Goal: Information Seeking & Learning: Learn about a topic

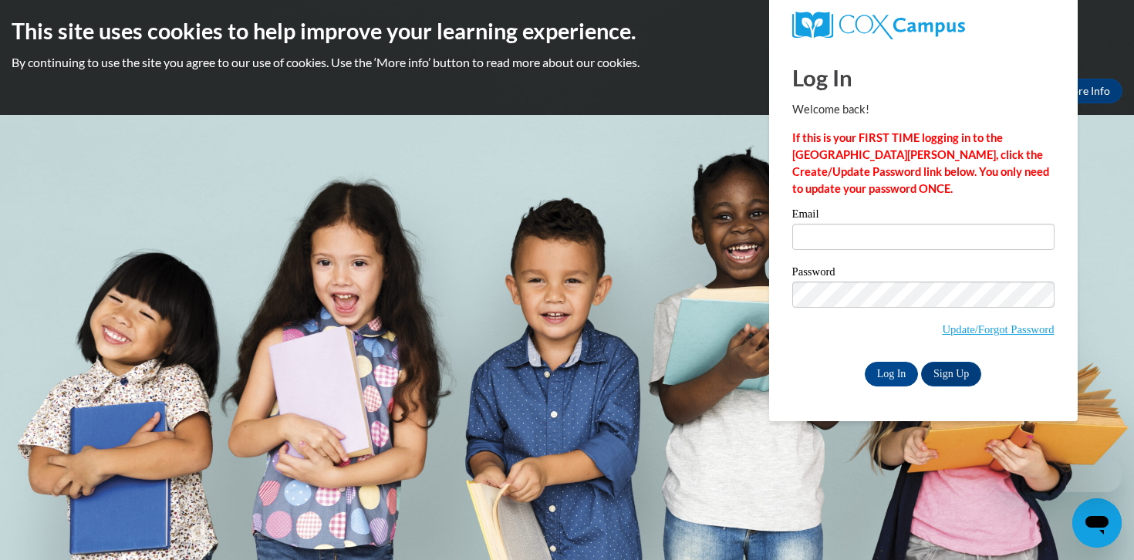
click at [926, 252] on div "Email" at bounding box center [923, 234] width 262 height 53
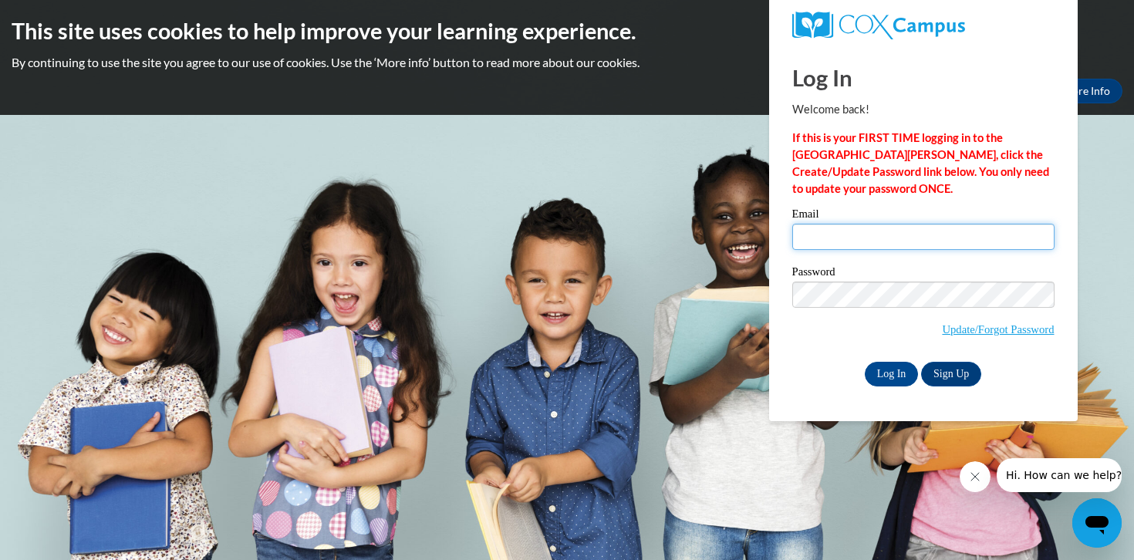
click at [918, 244] on input "Email" at bounding box center [923, 237] width 262 height 26
type input "[EMAIL_ADDRESS][DOMAIN_NAME]"
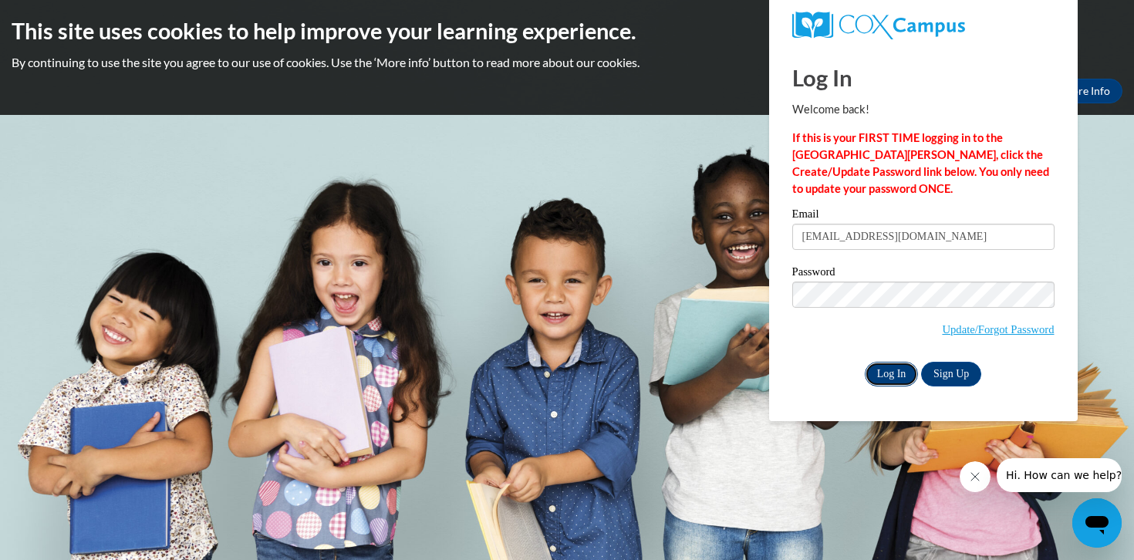
click at [905, 367] on input "Log In" at bounding box center [892, 374] width 54 height 25
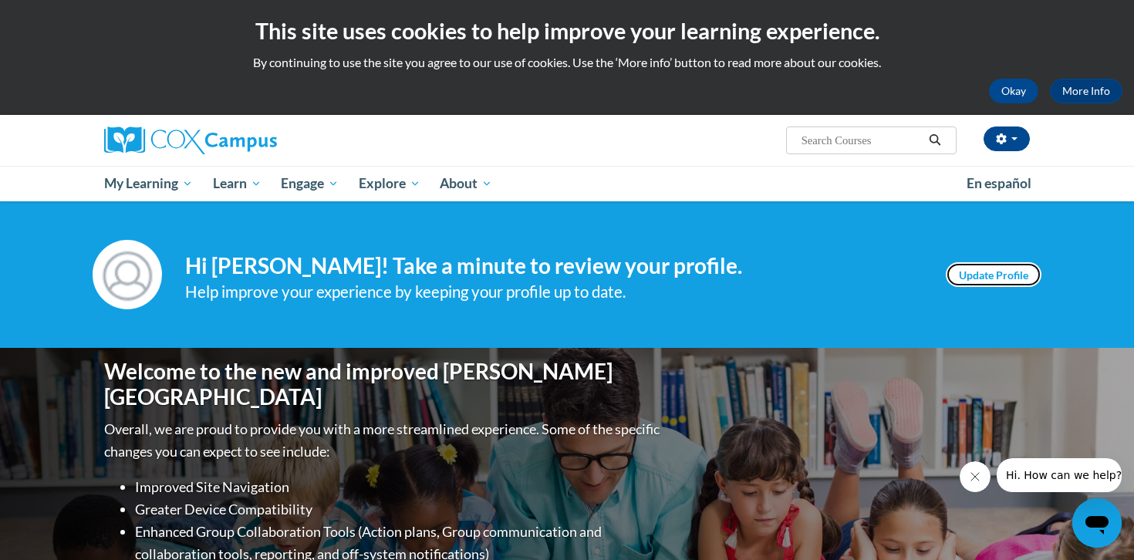
click at [1010, 274] on link "Update Profile" at bounding box center [993, 274] width 96 height 25
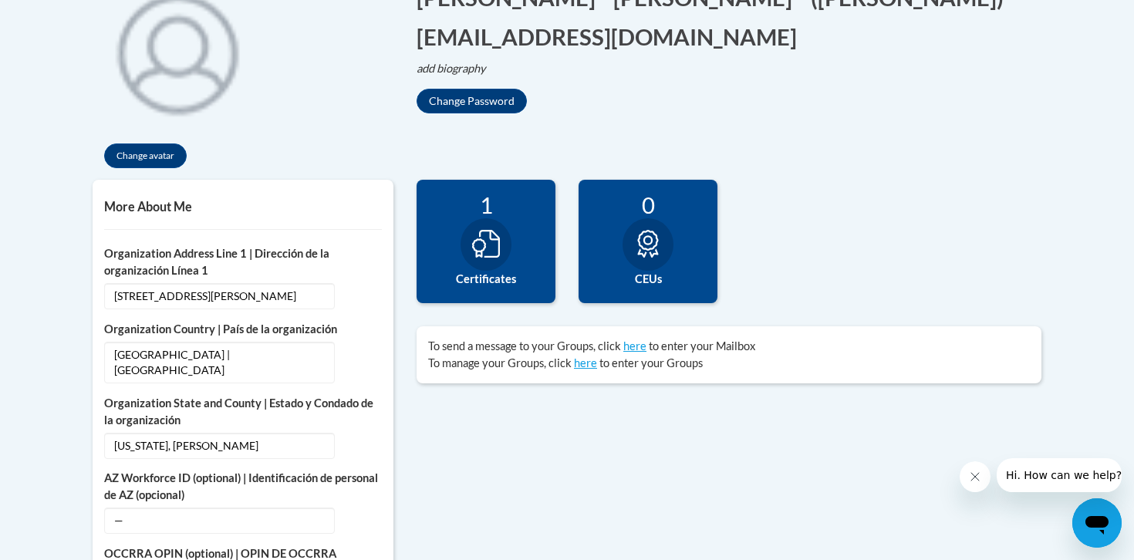
scroll to position [386, 0]
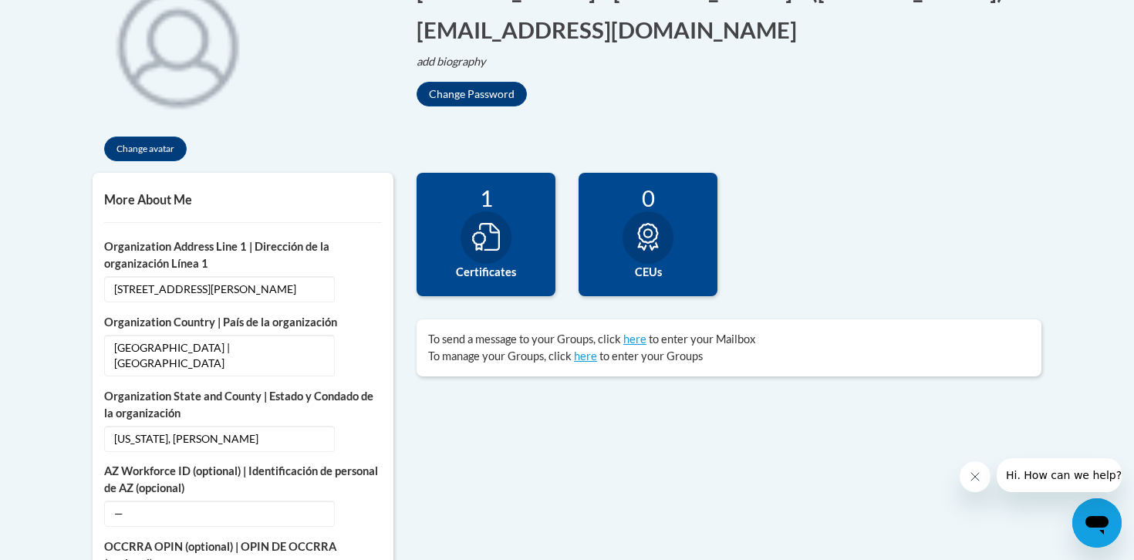
click at [479, 233] on icon at bounding box center [486, 237] width 28 height 28
click at [485, 271] on label "Certificates" at bounding box center [486, 272] width 116 height 17
click at [509, 239] on div at bounding box center [485, 237] width 51 height 52
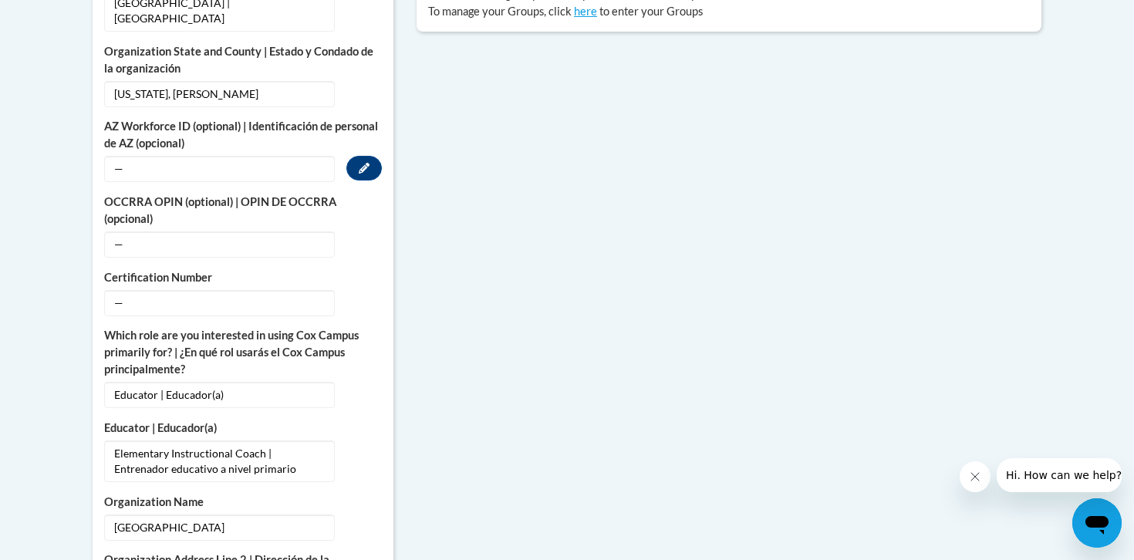
scroll to position [679, 0]
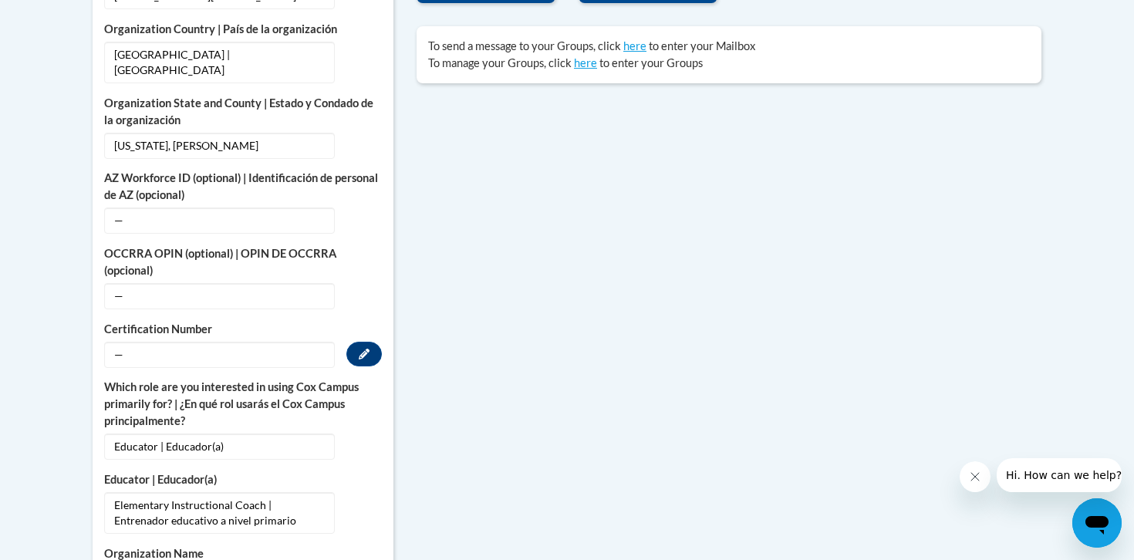
click at [273, 342] on span "—" at bounding box center [219, 355] width 231 height 26
click at [244, 342] on span "—" at bounding box center [219, 355] width 231 height 26
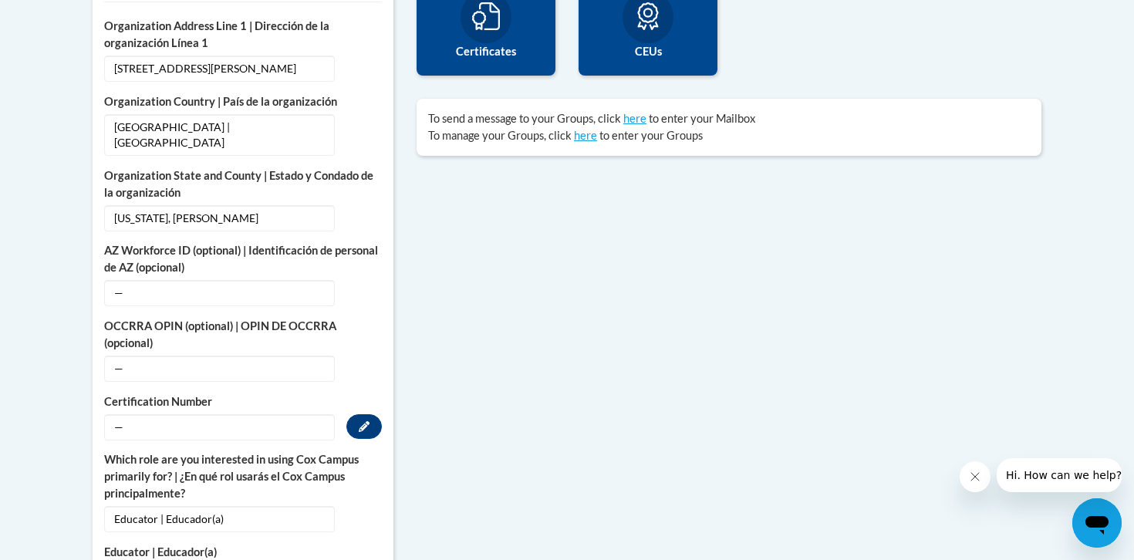
scroll to position [610, 0]
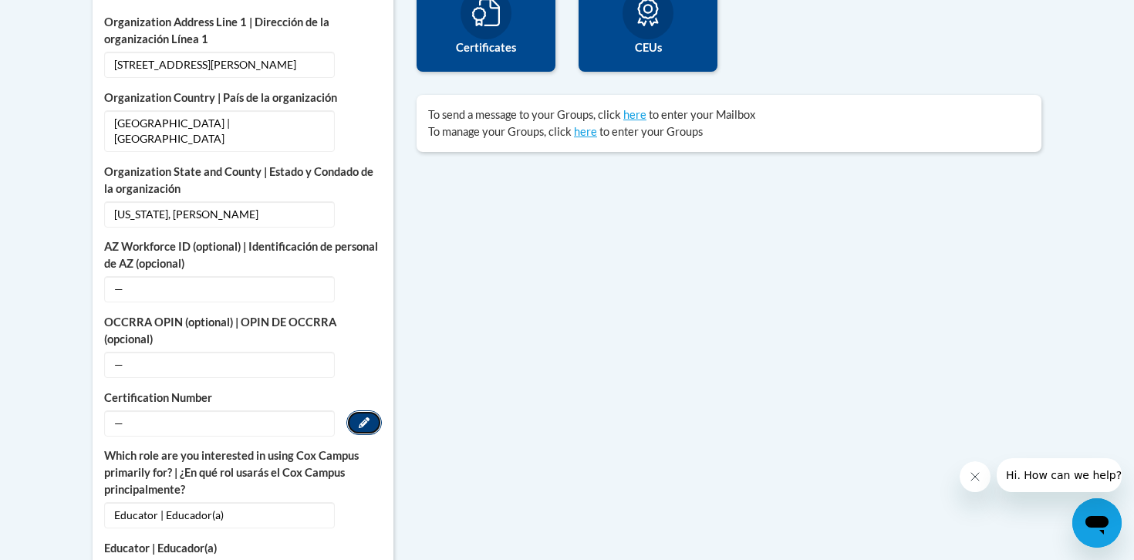
click at [370, 410] on button "Edit" at bounding box center [363, 422] width 35 height 25
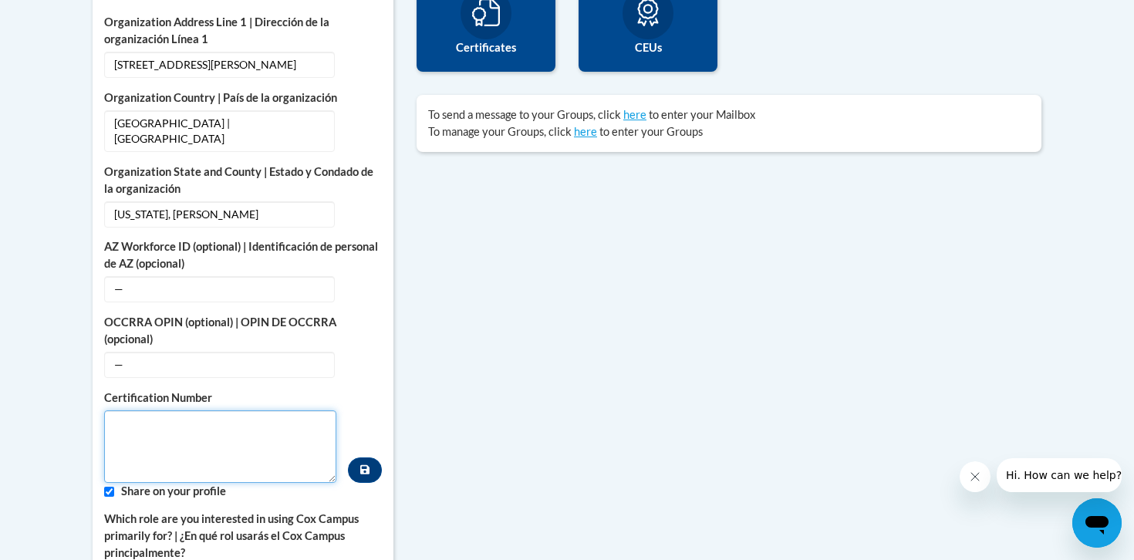
click at [248, 410] on textarea "Custom profile fields" at bounding box center [220, 446] width 232 height 72
click at [362, 406] on div "Certification Number" at bounding box center [243, 435] width 278 height 93
click at [374, 457] on button "Custom profile fields" at bounding box center [365, 469] width 34 height 25
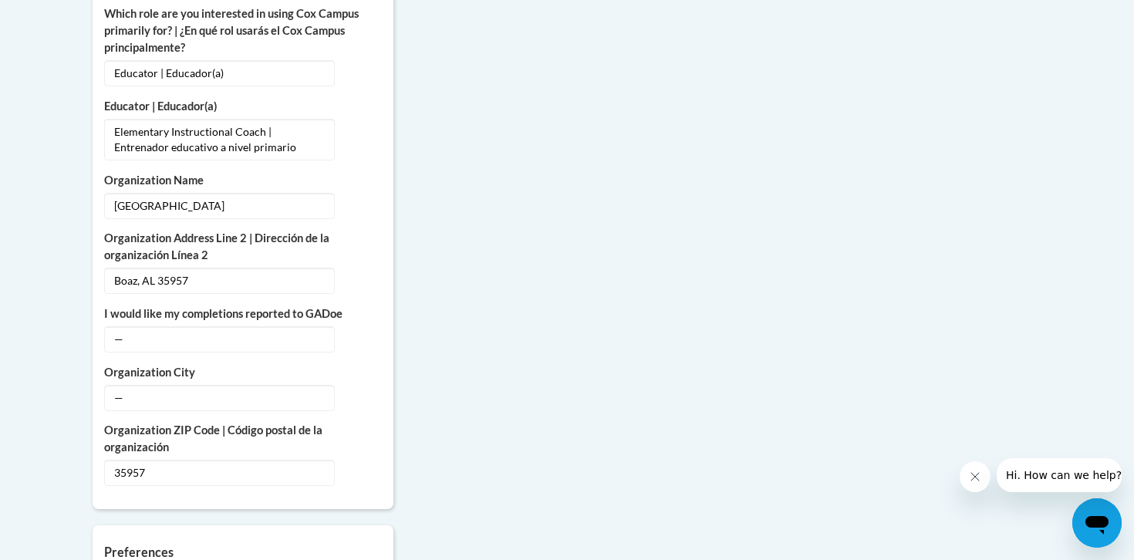
scroll to position [1053, 0]
click at [315, 383] on span "—" at bounding box center [219, 396] width 231 height 26
click at [371, 383] on button "Edit" at bounding box center [363, 395] width 35 height 25
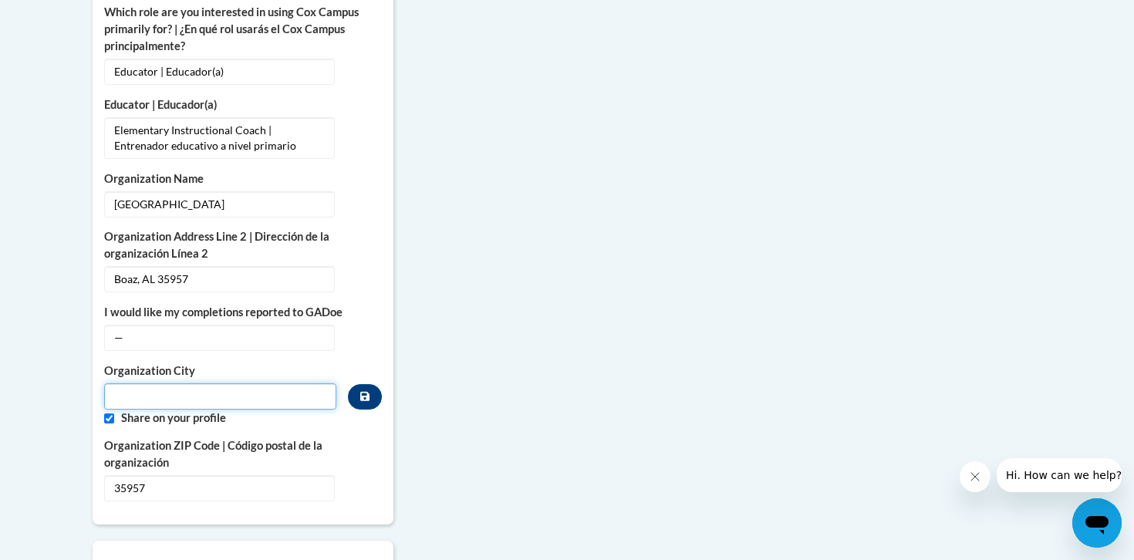
click at [241, 386] on input "Metadata input" at bounding box center [220, 396] width 232 height 26
type input "Boaz"
click at [465, 413] on div "More About Me Click or press to edit any of the profile fields below. Select mu…" at bounding box center [567, 168] width 972 height 1326
click at [370, 386] on button "Custom profile fields" at bounding box center [365, 396] width 34 height 25
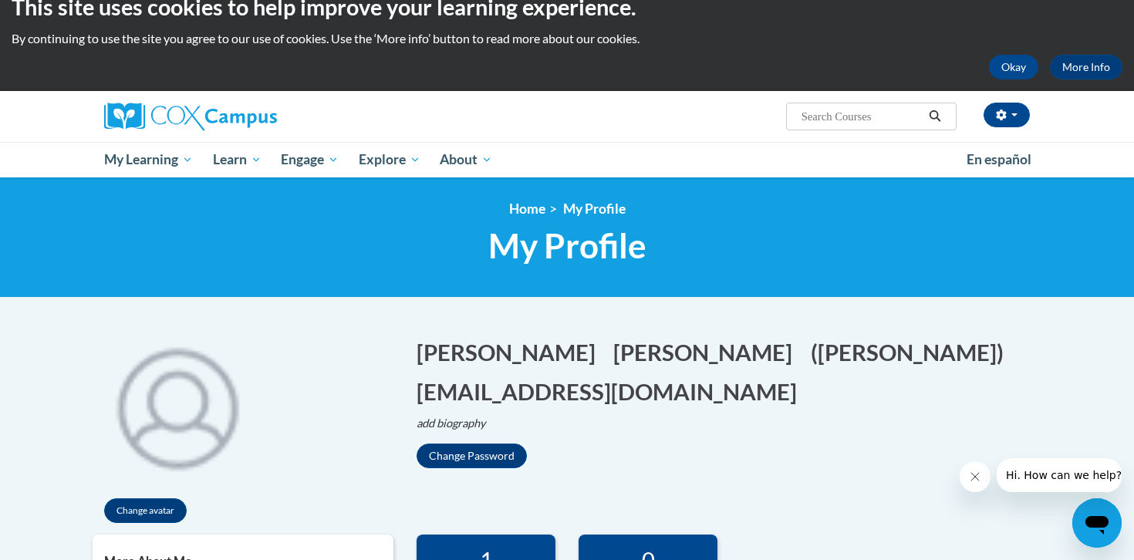
scroll to position [0, 0]
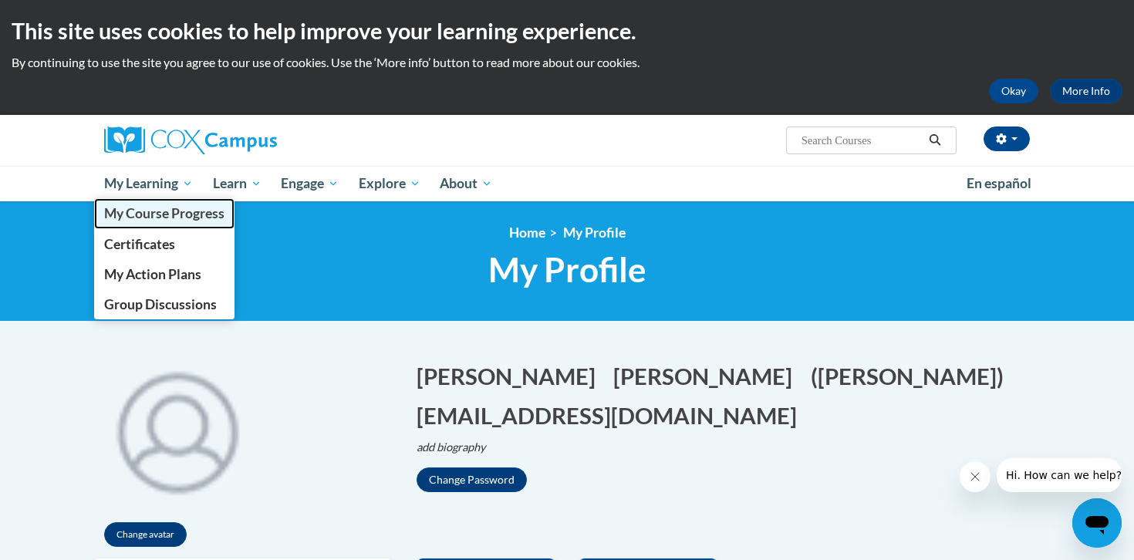
click at [161, 216] on span "My Course Progress" at bounding box center [164, 213] width 120 height 16
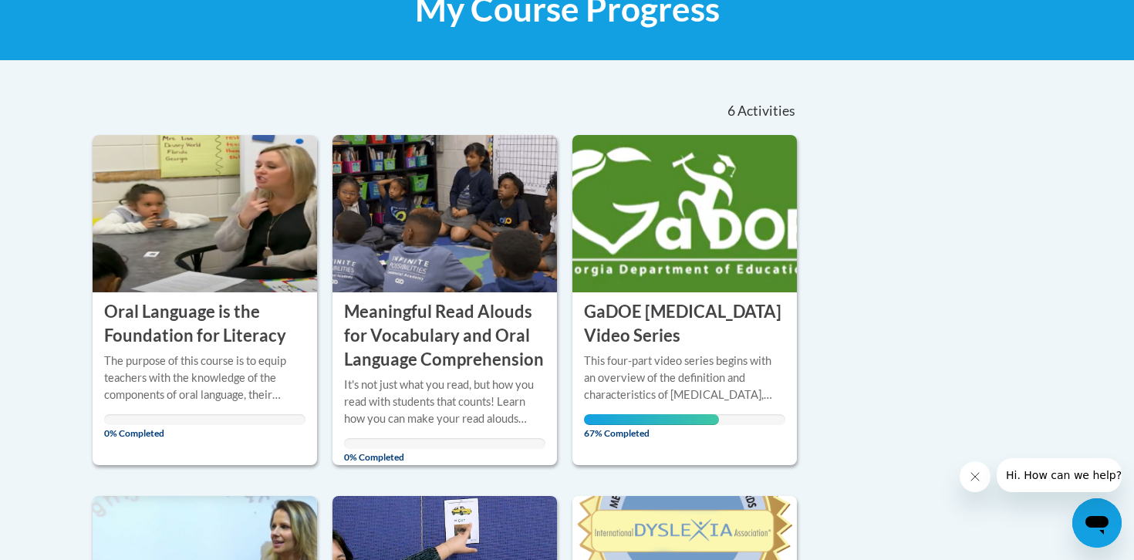
scroll to position [291, 0]
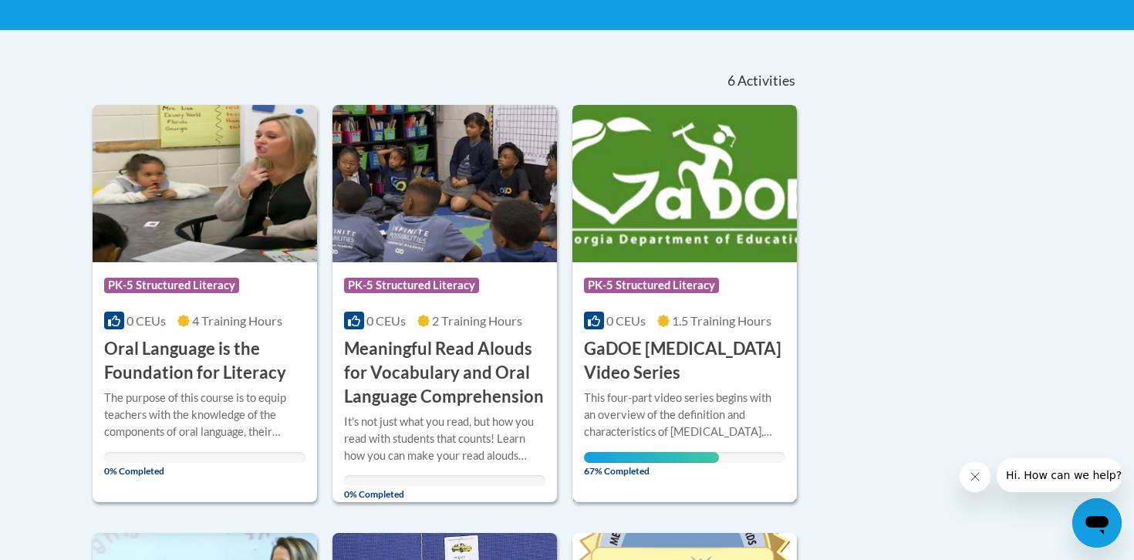
click at [688, 350] on h3 "GaDOE Dyslexia Video Series" at bounding box center [684, 361] width 201 height 48
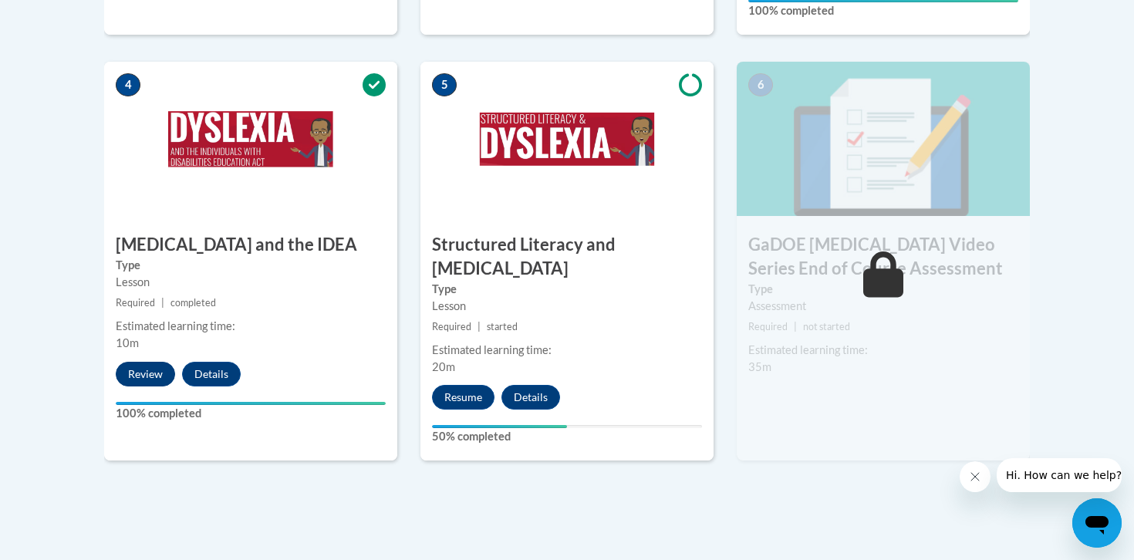
scroll to position [907, 0]
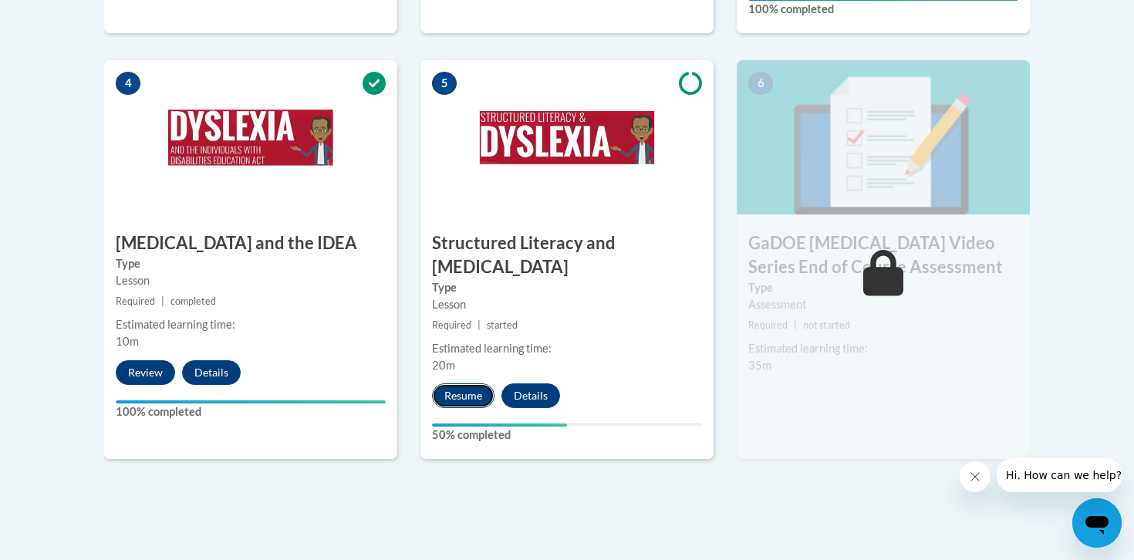
click at [477, 383] on button "Resume" at bounding box center [463, 395] width 62 height 25
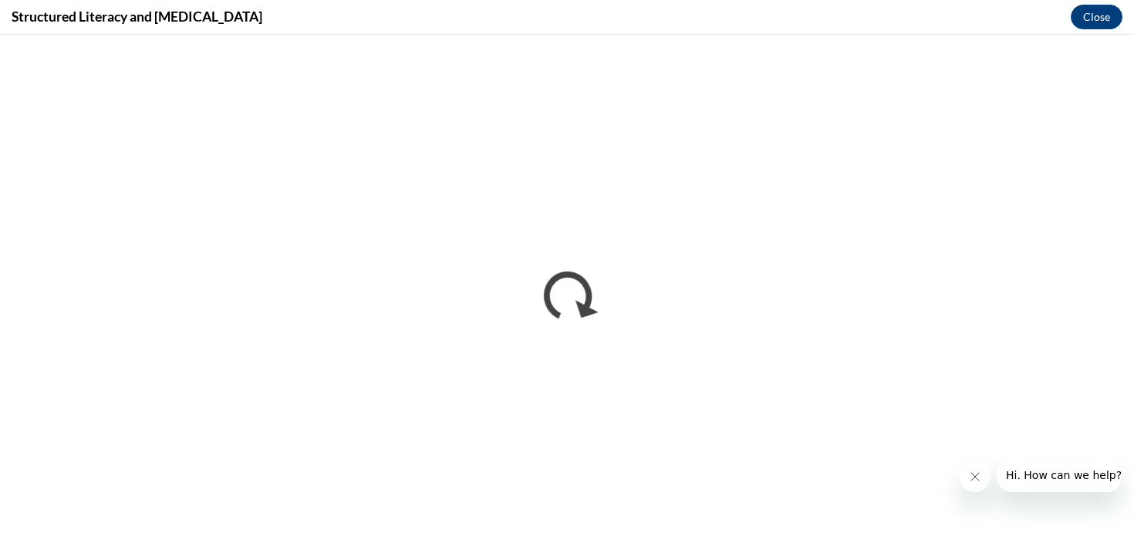
scroll to position [0, 0]
click at [979, 484] on button "Close message from company" at bounding box center [974, 476] width 31 height 31
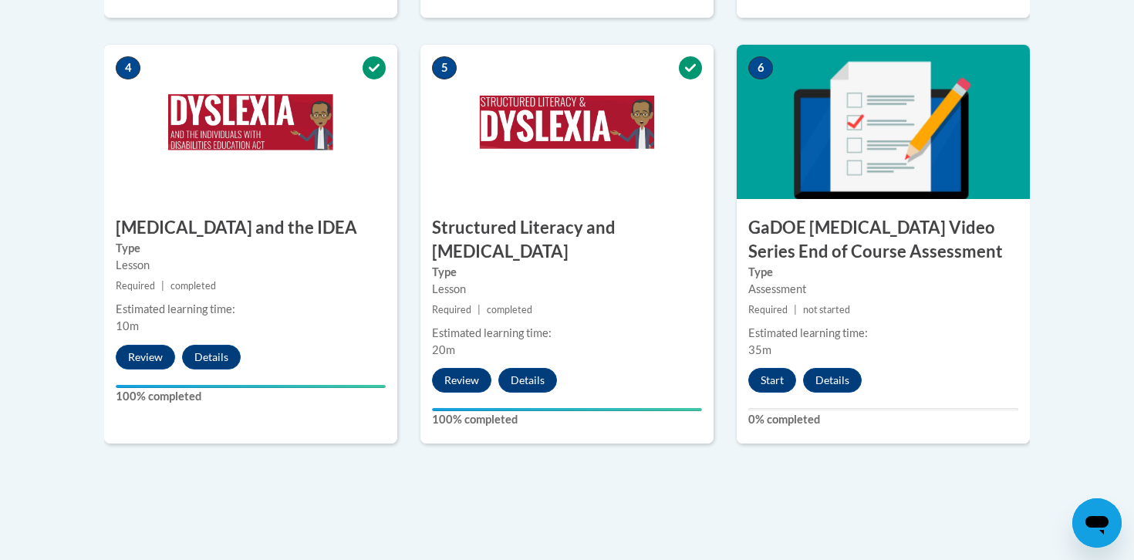
scroll to position [937, 0]
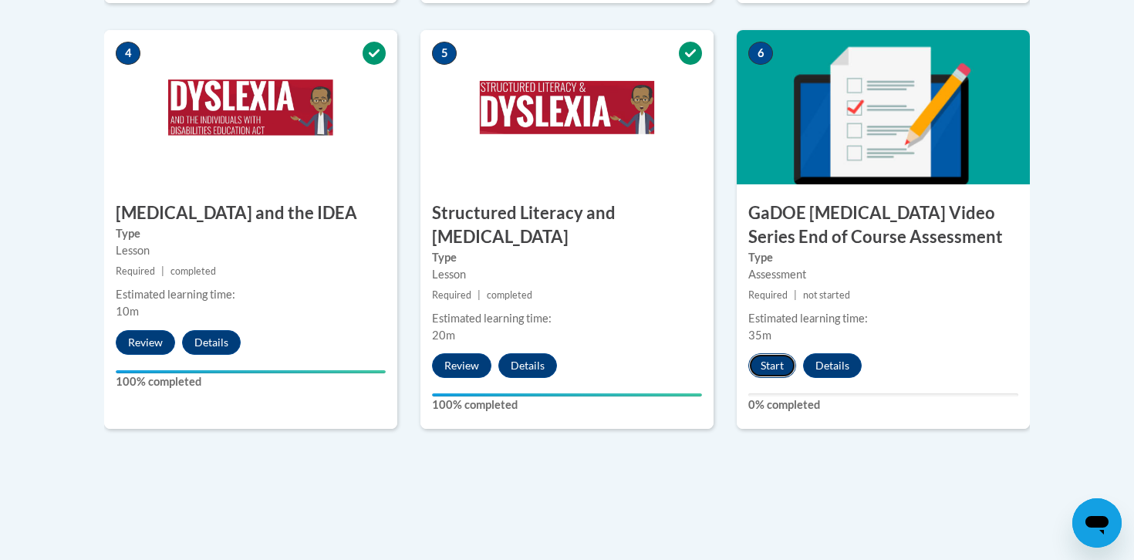
click at [781, 353] on button "Start" at bounding box center [772, 365] width 48 height 25
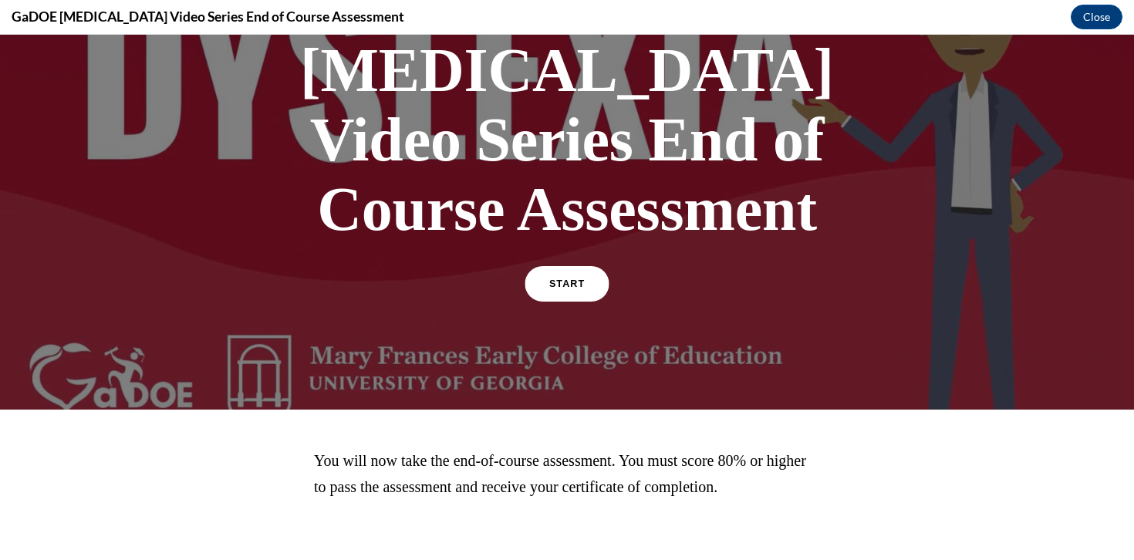
scroll to position [0, 0]
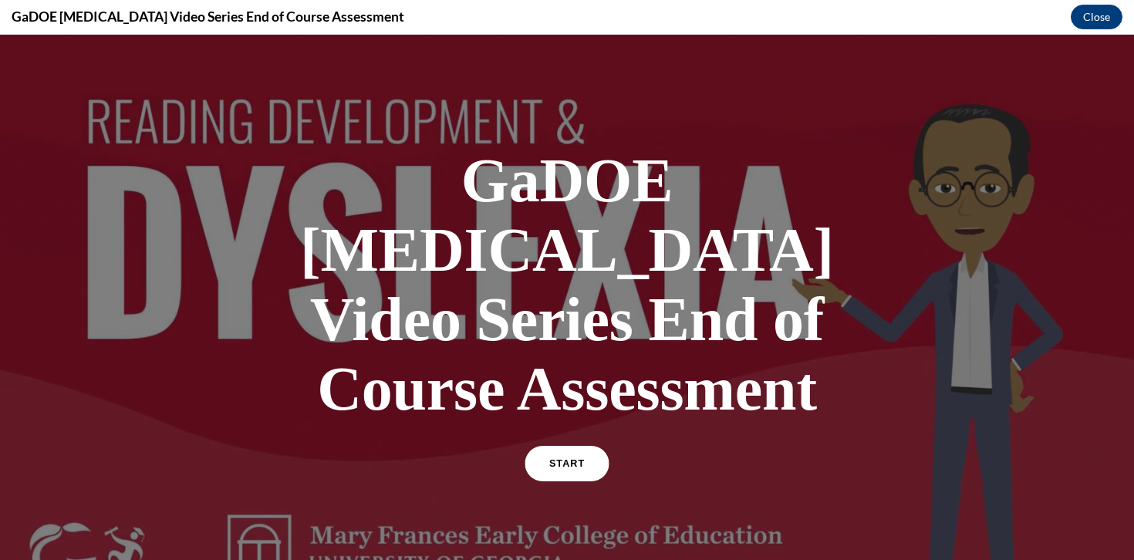
click at [575, 446] on link "START" at bounding box center [566, 463] width 84 height 35
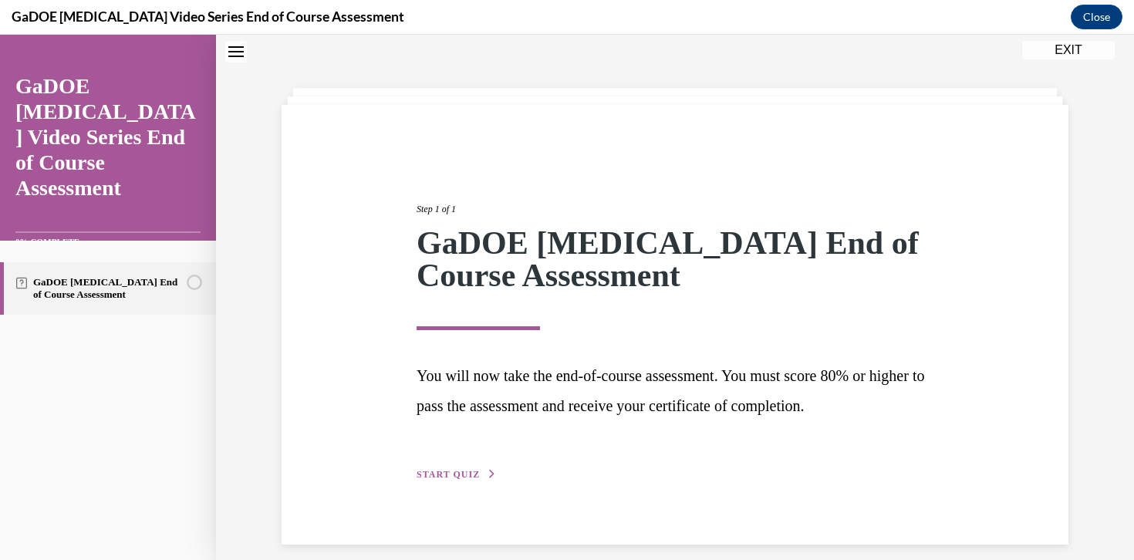
scroll to position [62, 0]
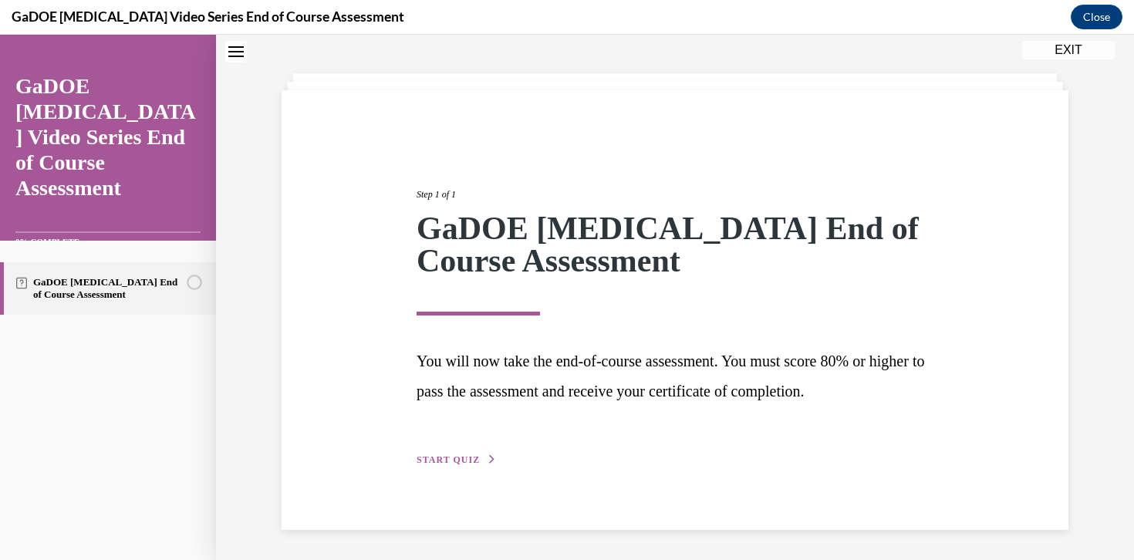
click at [464, 467] on div "Step 1 of 1 GaDOE Dyslexia End of Course Assessment You will now take the end-o…" at bounding box center [674, 310] width 787 height 440
click at [460, 455] on span "START QUIZ" at bounding box center [447, 459] width 63 height 11
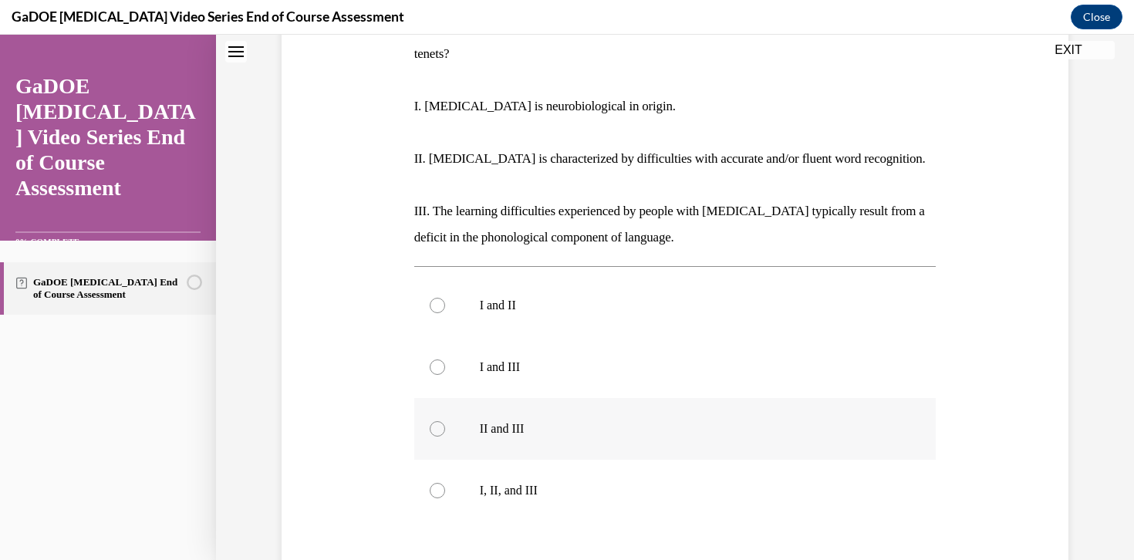
scroll to position [283, 0]
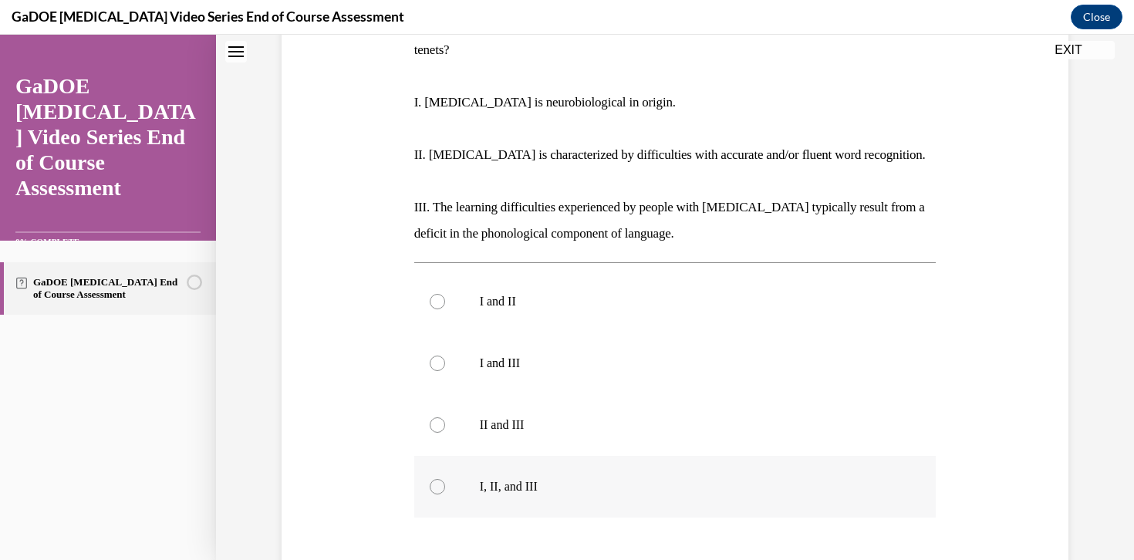
click at [440, 479] on div at bounding box center [437, 486] width 15 height 15
click at [440, 479] on input "I, II, and III" at bounding box center [437, 486] width 15 height 15
radio input "true"
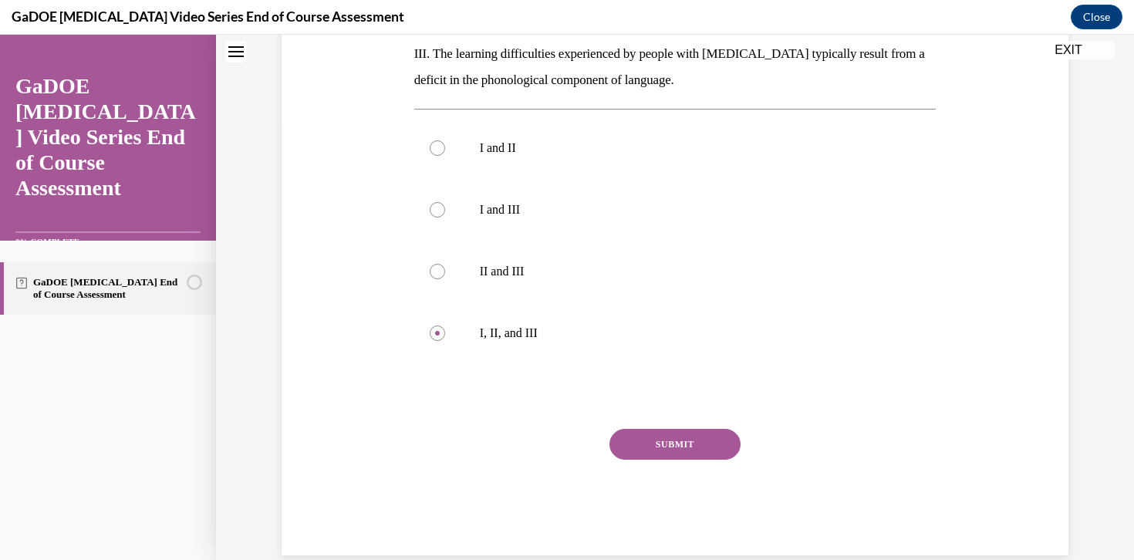
click at [711, 429] on button "SUBMIT" at bounding box center [674, 444] width 131 height 31
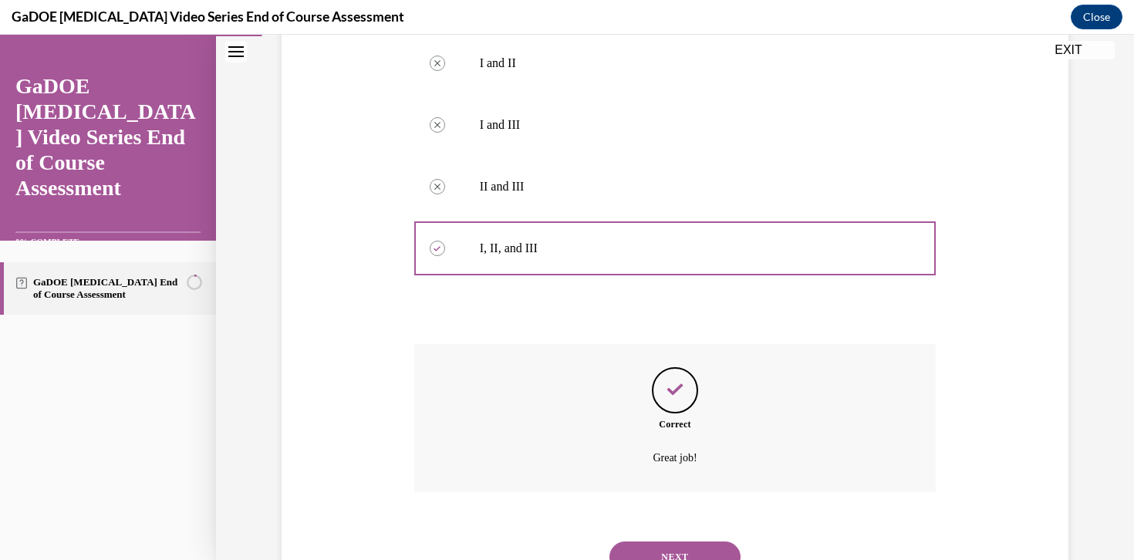
scroll to position [561, 0]
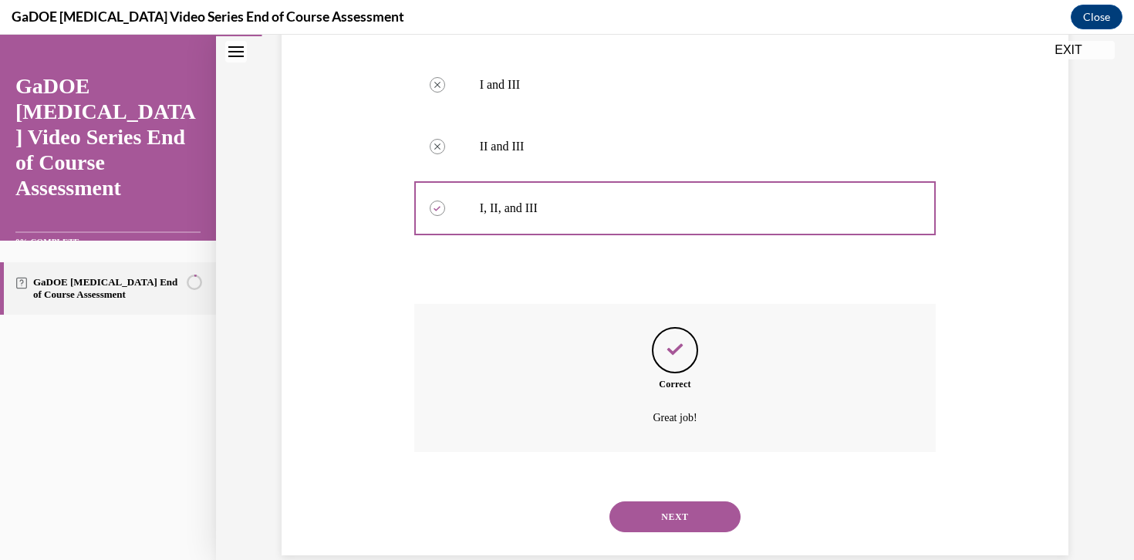
click at [687, 501] on button "NEXT" at bounding box center [674, 516] width 131 height 31
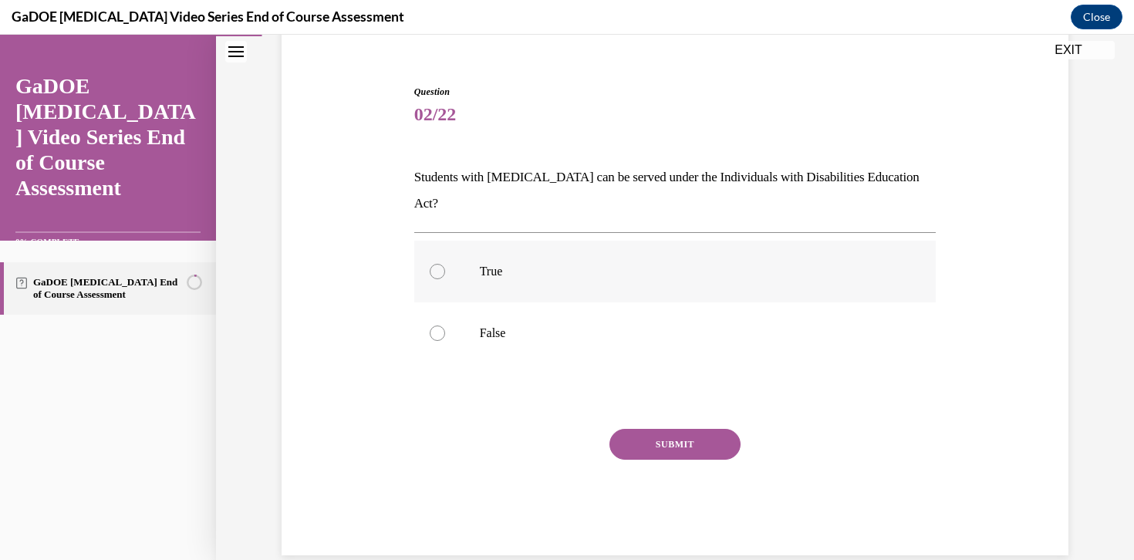
click at [452, 248] on label "True" at bounding box center [675, 272] width 522 height 62
click at [445, 264] on input "True" at bounding box center [437, 271] width 15 height 15
radio input "true"
click at [660, 429] on button "SUBMIT" at bounding box center [674, 444] width 131 height 31
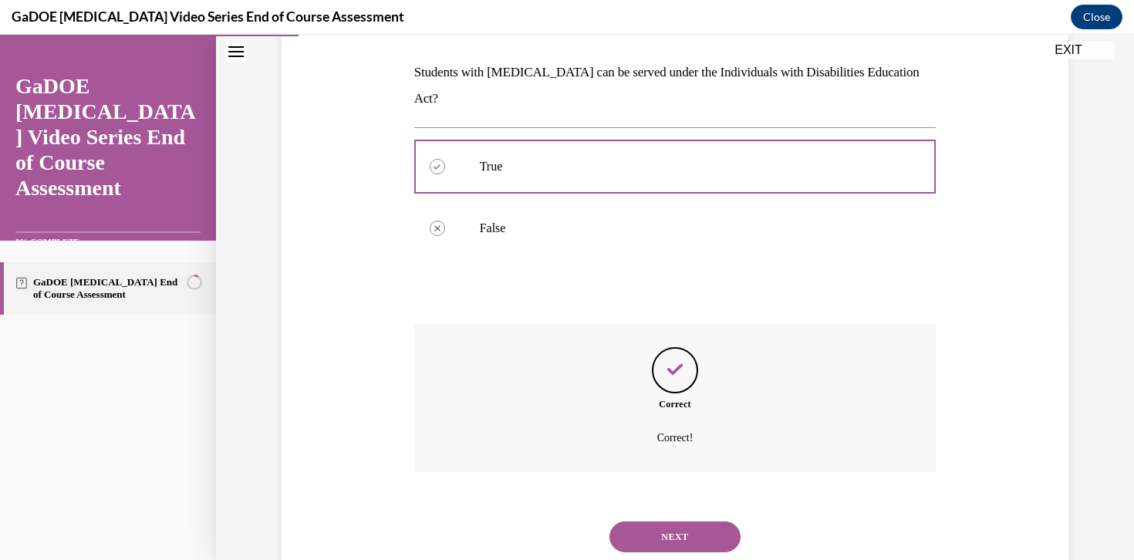
scroll to position [254, 0]
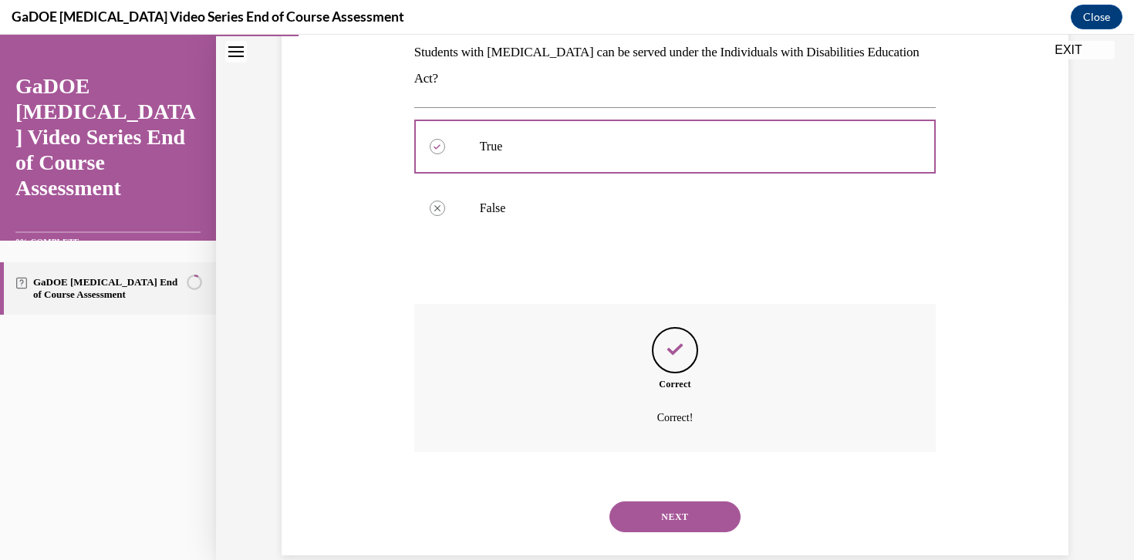
click at [674, 501] on button "NEXT" at bounding box center [674, 516] width 131 height 31
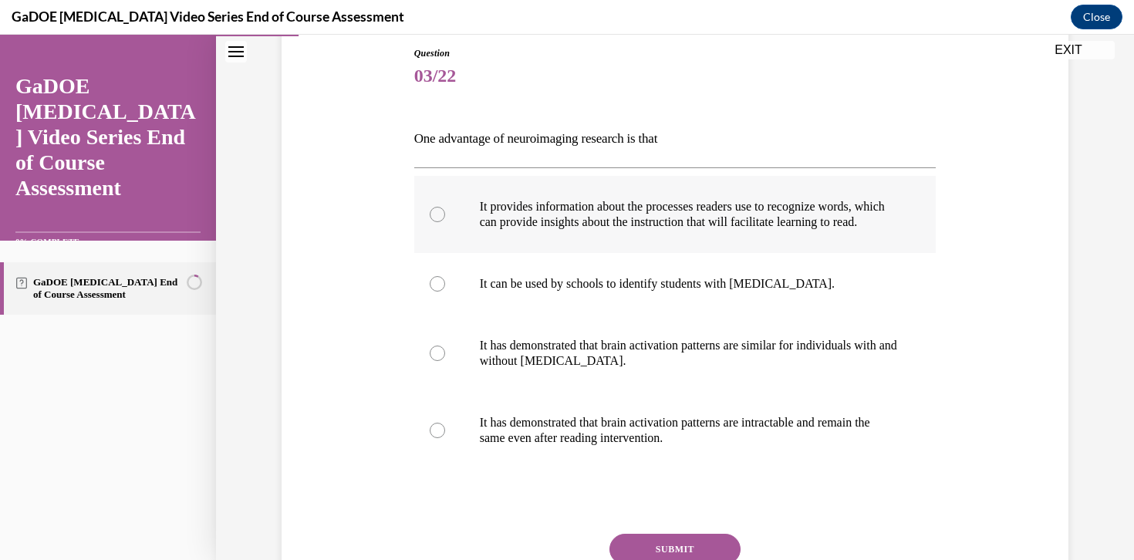
scroll to position [189, 0]
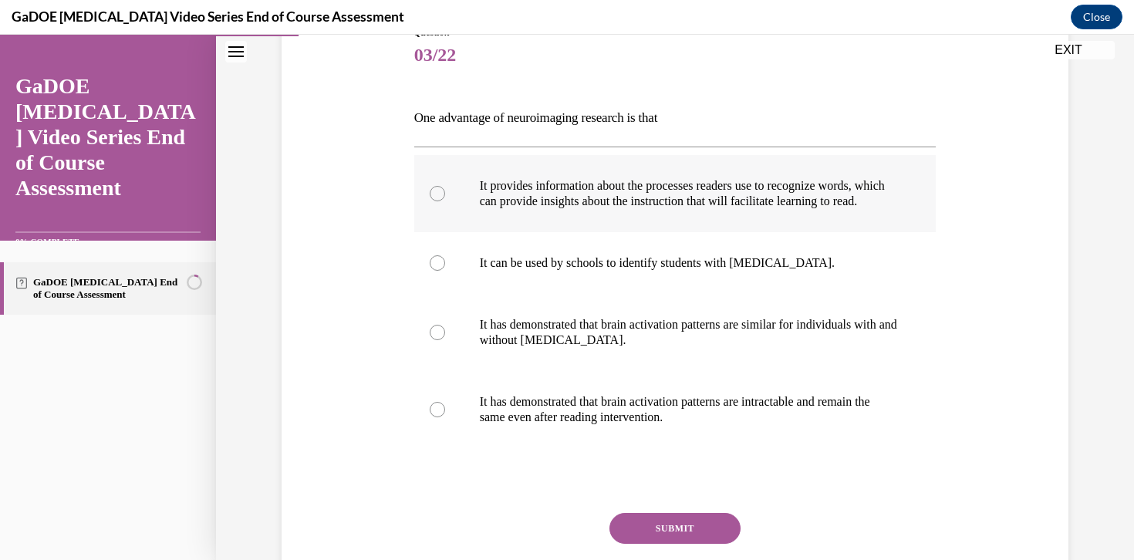
click at [698, 204] on p "It provides information about the processes readers use to recognize words, whi…" at bounding box center [689, 193] width 418 height 31
click at [445, 201] on input "It provides information about the processes readers use to recognize words, whi…" at bounding box center [437, 193] width 15 height 15
radio input "true"
click at [704, 544] on button "SUBMIT" at bounding box center [674, 528] width 131 height 31
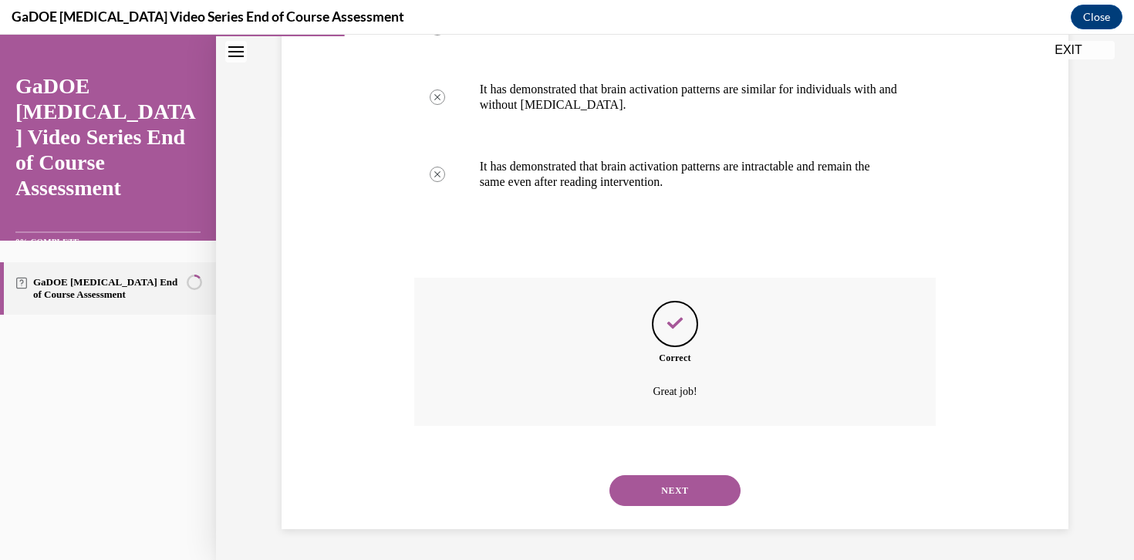
scroll to position [440, 0]
click at [698, 504] on button "NEXT" at bounding box center [674, 490] width 131 height 31
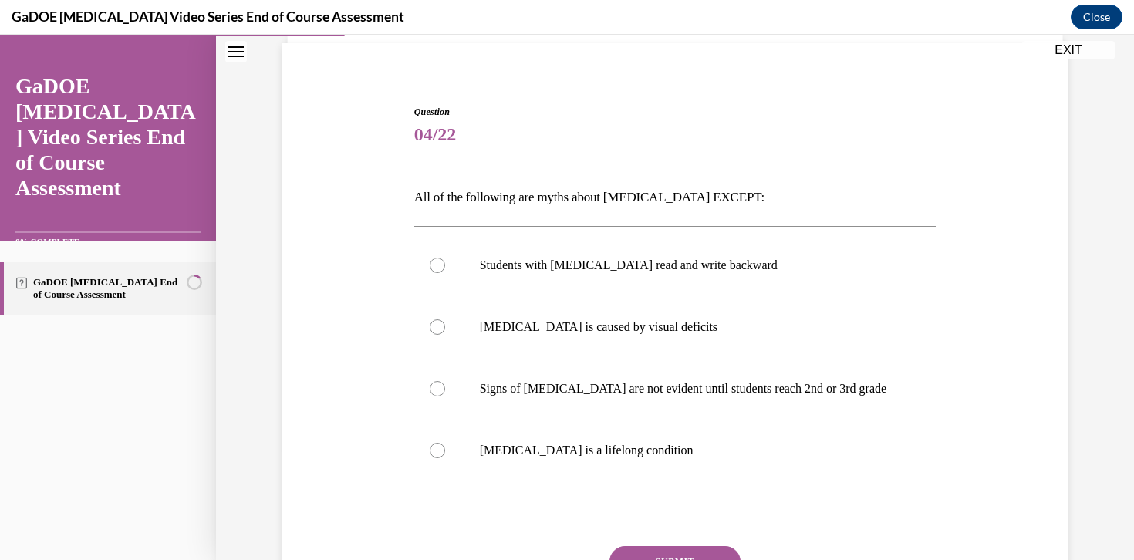
scroll to position [121, 0]
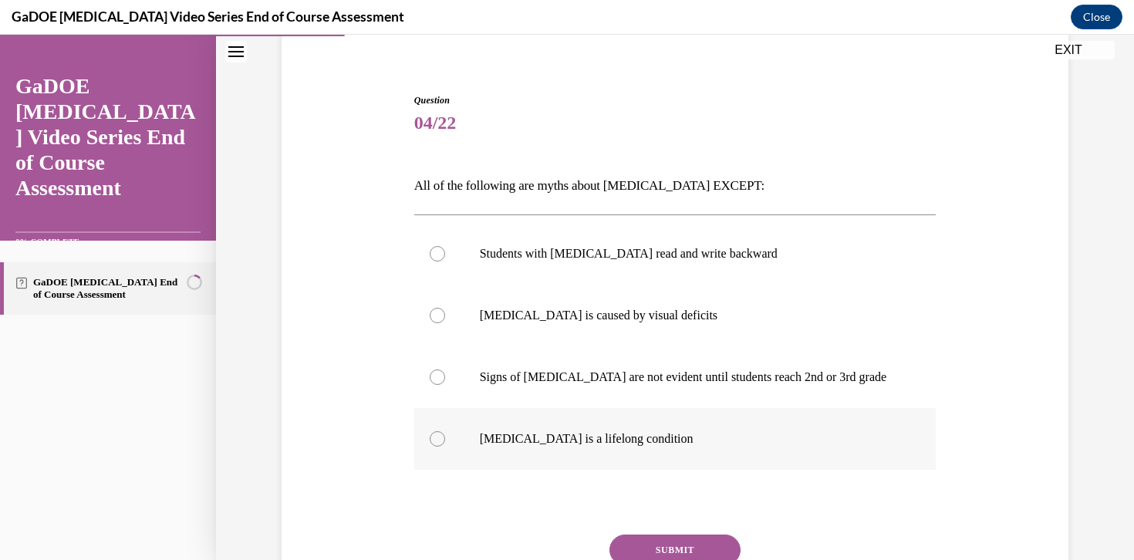
click at [685, 438] on p "Dyslexia is a lifelong condition" at bounding box center [689, 438] width 418 height 15
click at [445, 438] on input "Dyslexia is a lifelong condition" at bounding box center [437, 438] width 15 height 15
radio input "true"
click at [676, 550] on button "SUBMIT" at bounding box center [674, 549] width 131 height 31
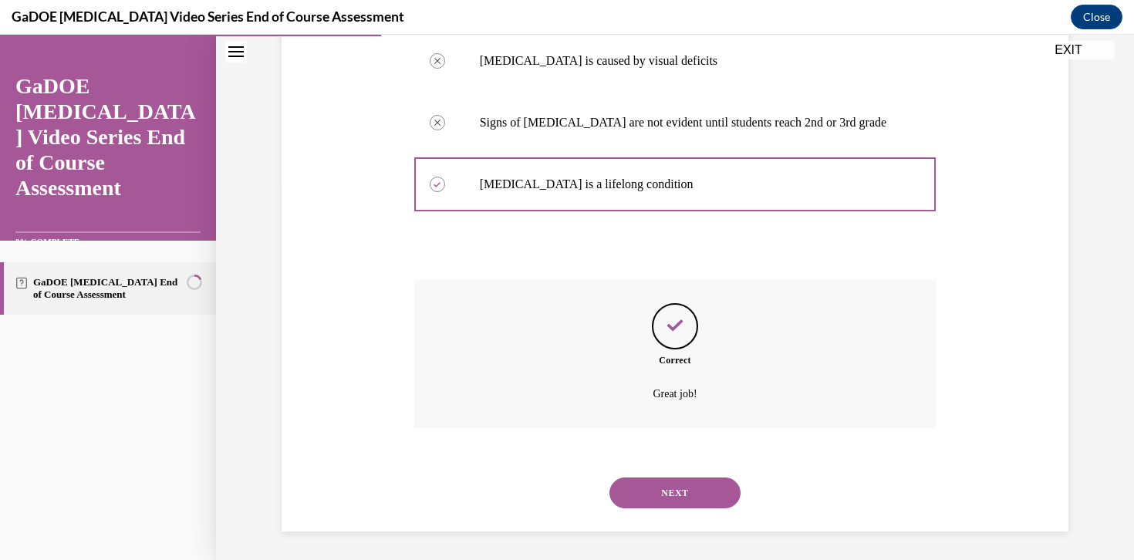
scroll to position [378, 0]
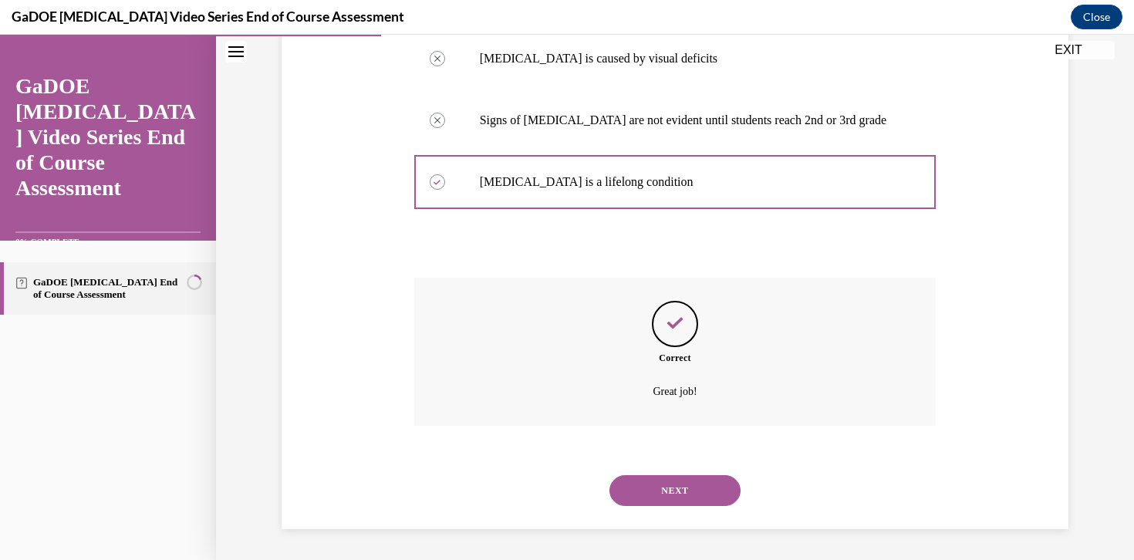
click at [688, 484] on button "NEXT" at bounding box center [674, 490] width 131 height 31
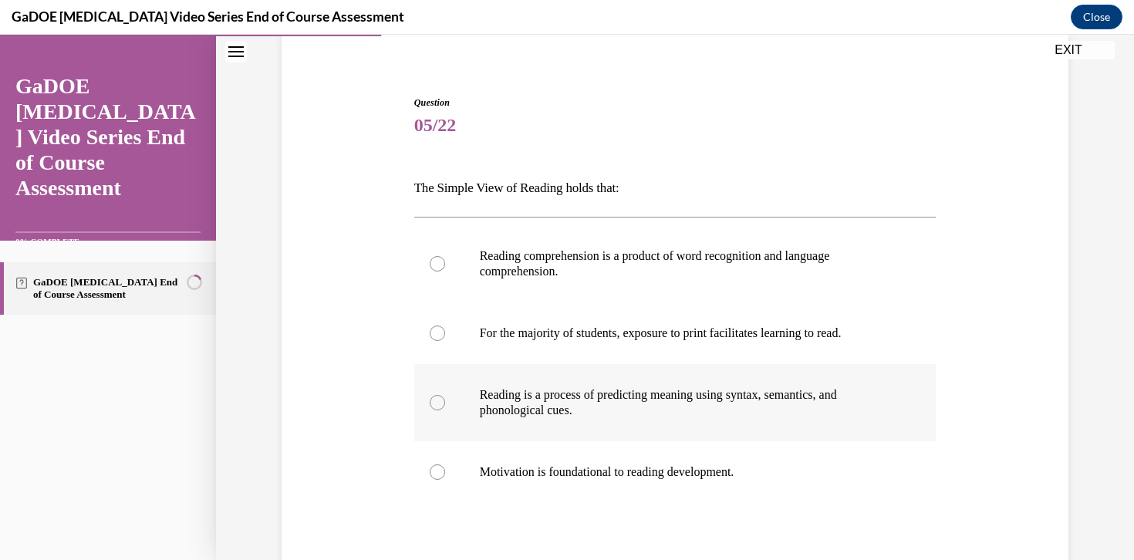
scroll to position [130, 0]
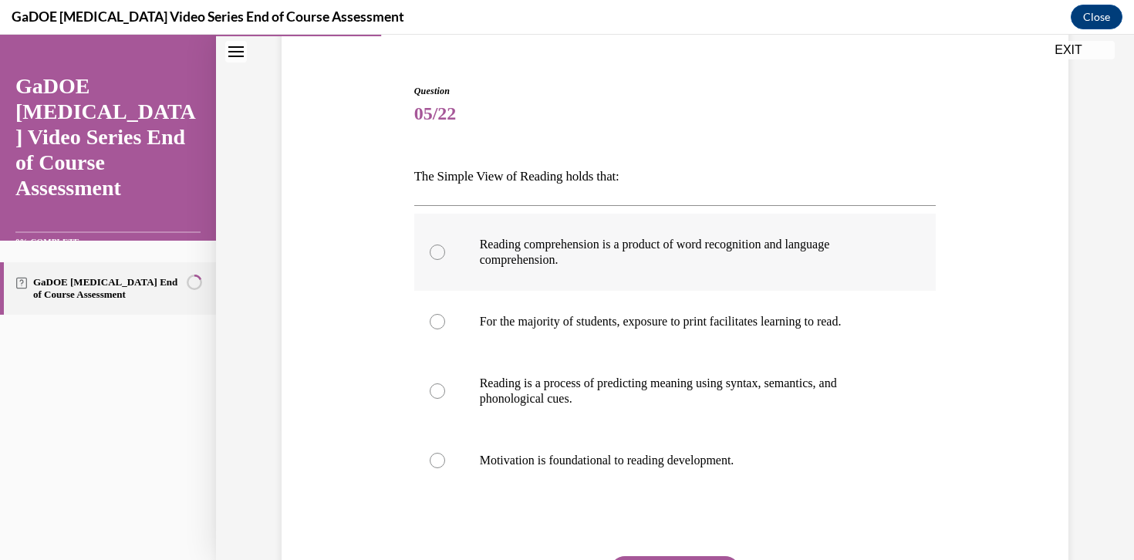
click at [754, 261] on p "Reading comprehension is a product of word recognition and language comprehensi…" at bounding box center [689, 252] width 418 height 31
click at [445, 260] on input "Reading comprehension is a product of word recognition and language comprehensi…" at bounding box center [437, 251] width 15 height 15
radio input "true"
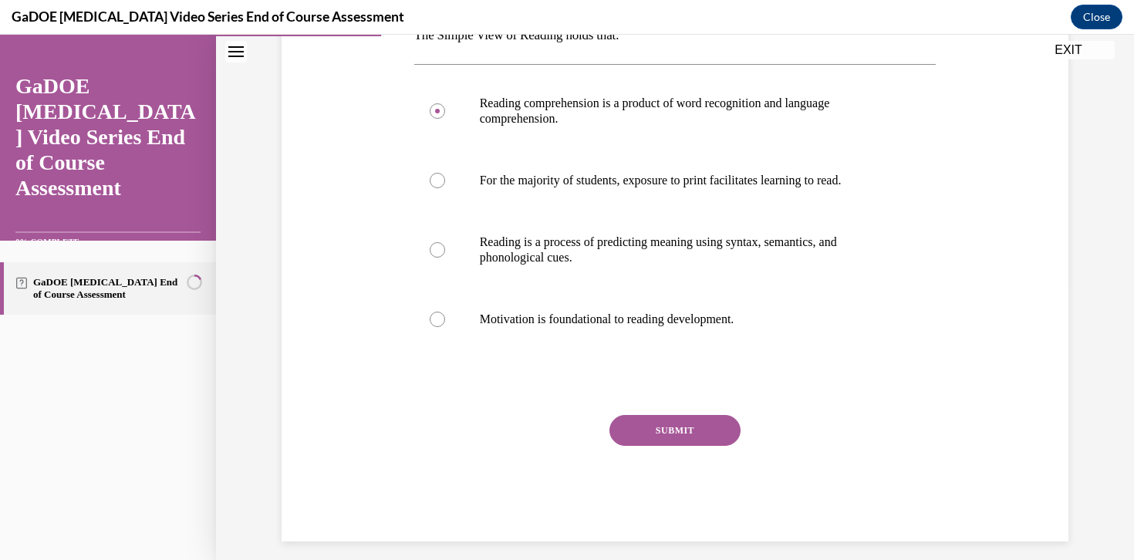
click at [717, 435] on button "SUBMIT" at bounding box center [674, 430] width 131 height 31
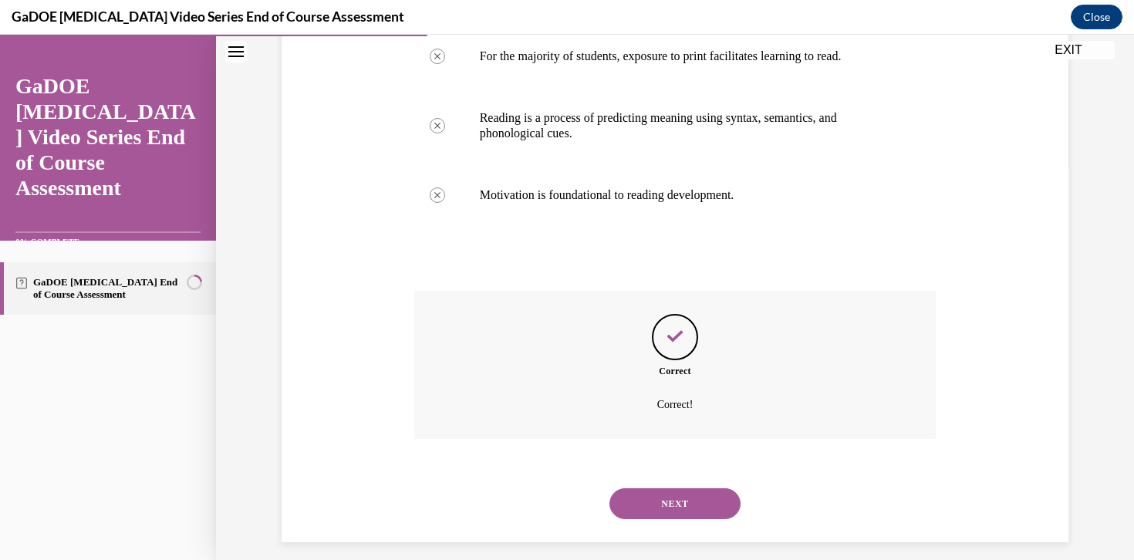
scroll to position [409, 0]
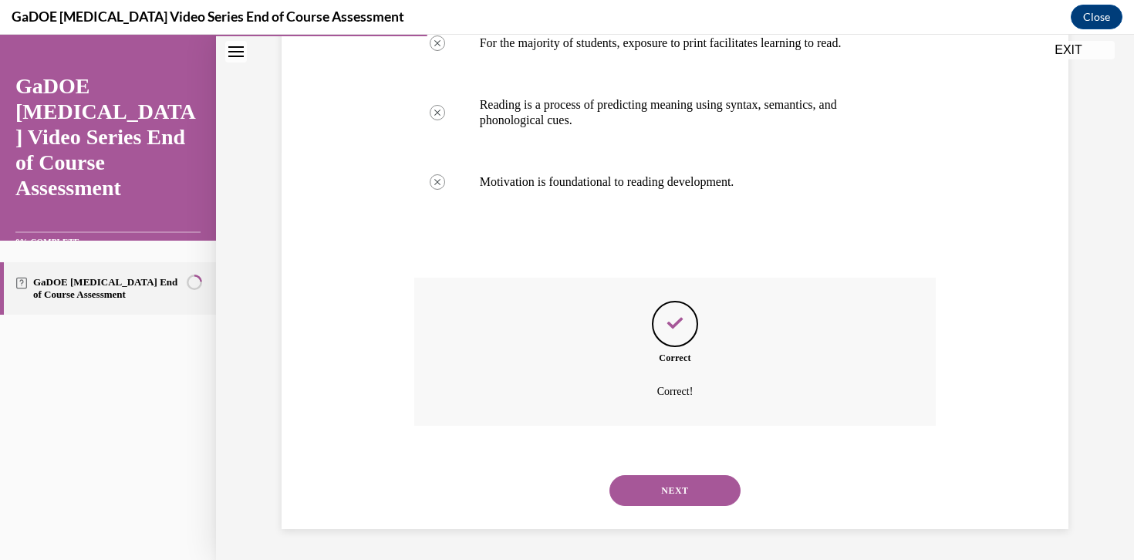
click at [694, 491] on button "NEXT" at bounding box center [674, 490] width 131 height 31
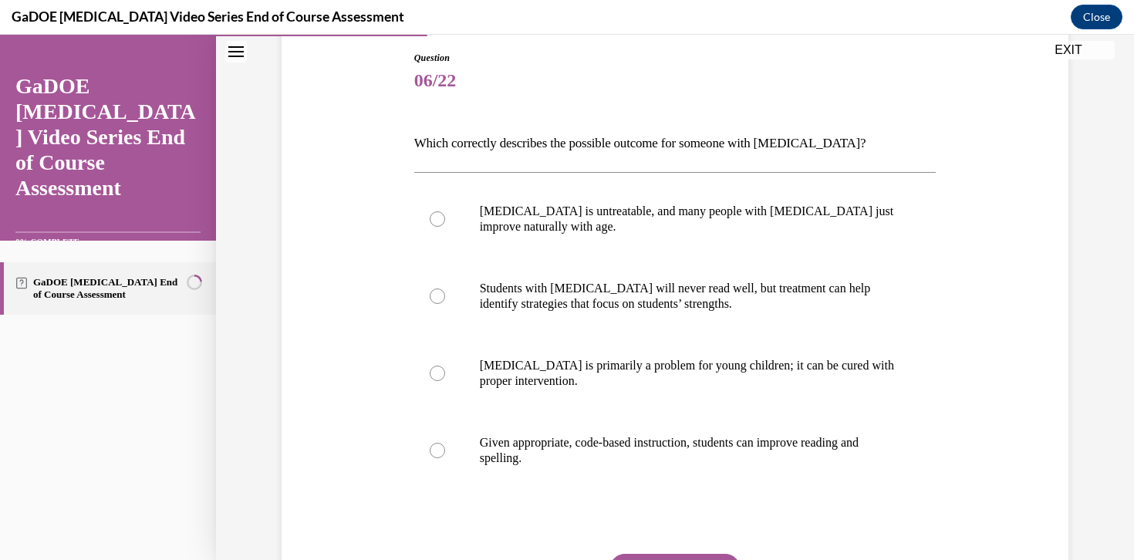
scroll to position [166, 0]
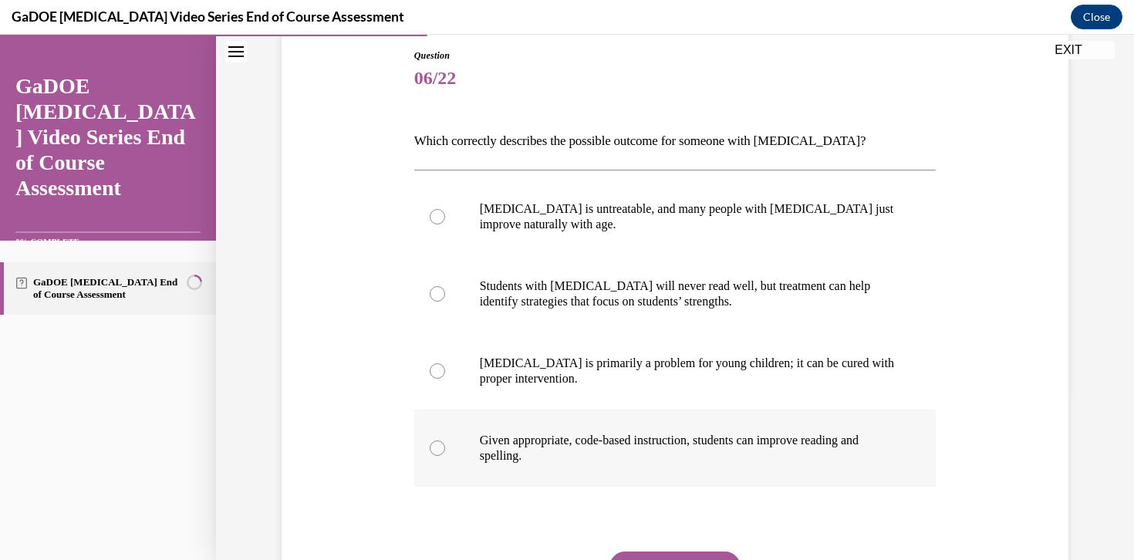
click at [737, 454] on p "Given appropriate, code-based instruction, students can improve reading and spe…" at bounding box center [689, 448] width 418 height 31
click at [445, 454] on input "Given appropriate, code-based instruction, students can improve reading and spe…" at bounding box center [437, 447] width 15 height 15
radio input "true"
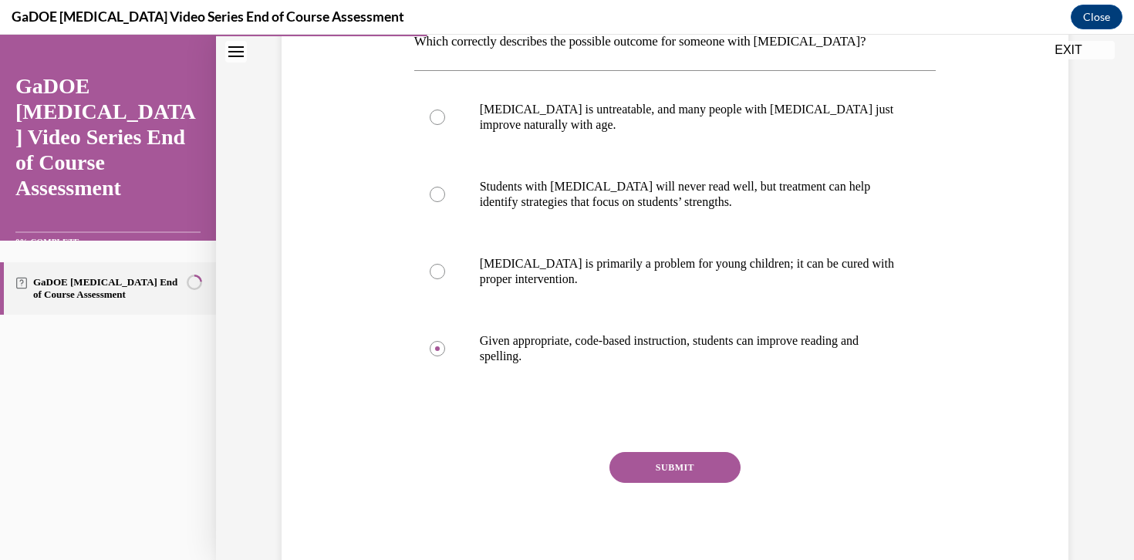
click at [722, 456] on button "SUBMIT" at bounding box center [674, 467] width 131 height 31
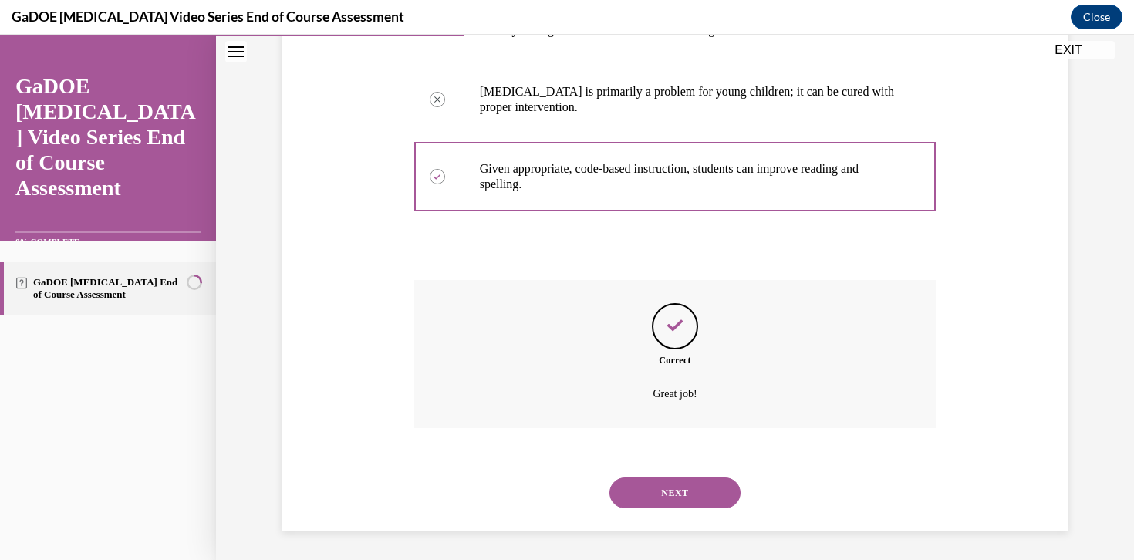
scroll to position [440, 0]
click at [702, 497] on button "NEXT" at bounding box center [674, 490] width 131 height 31
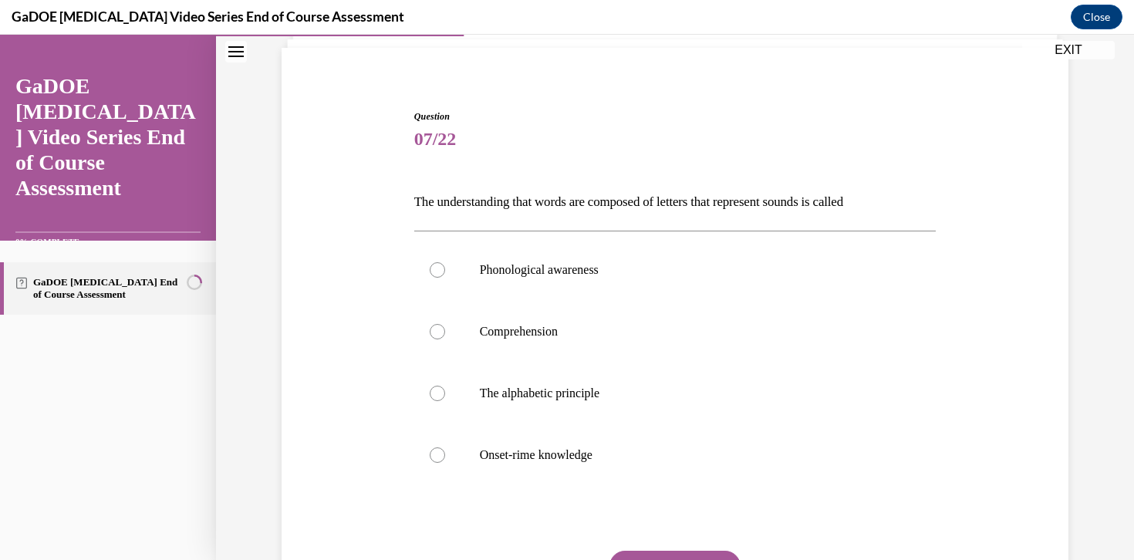
scroll to position [106, 0]
click at [694, 397] on p "The alphabetic principle" at bounding box center [689, 392] width 418 height 15
click at [445, 397] on input "The alphabetic principle" at bounding box center [437, 392] width 15 height 15
radio input "true"
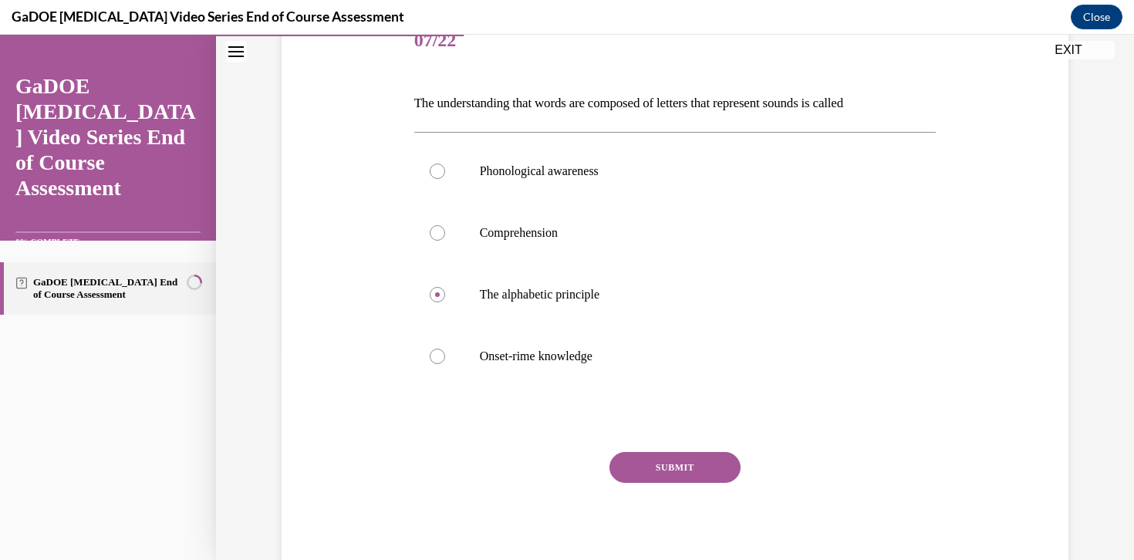
click at [687, 480] on button "SUBMIT" at bounding box center [674, 467] width 131 height 31
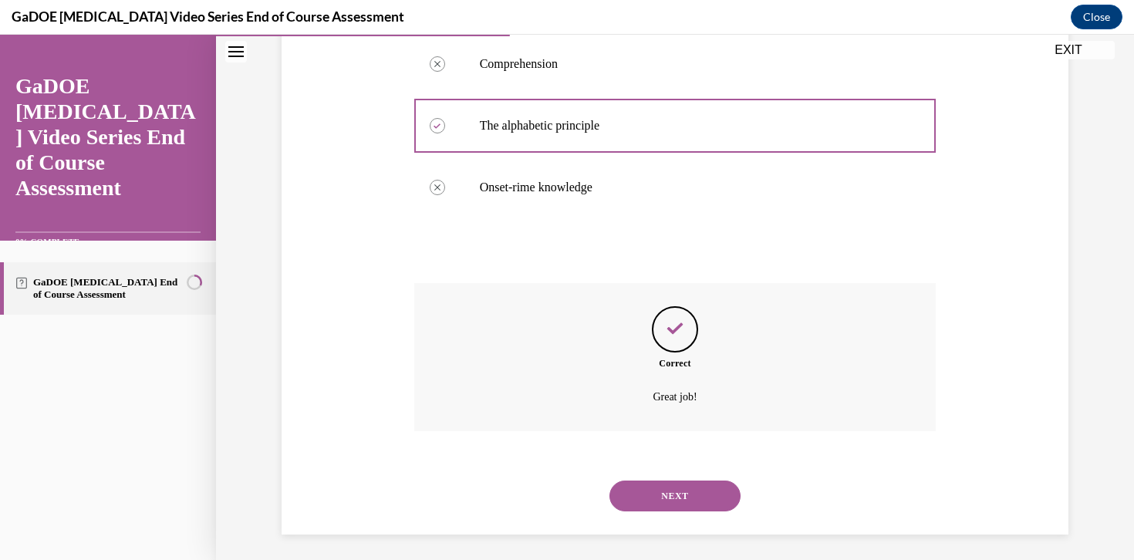
scroll to position [378, 0]
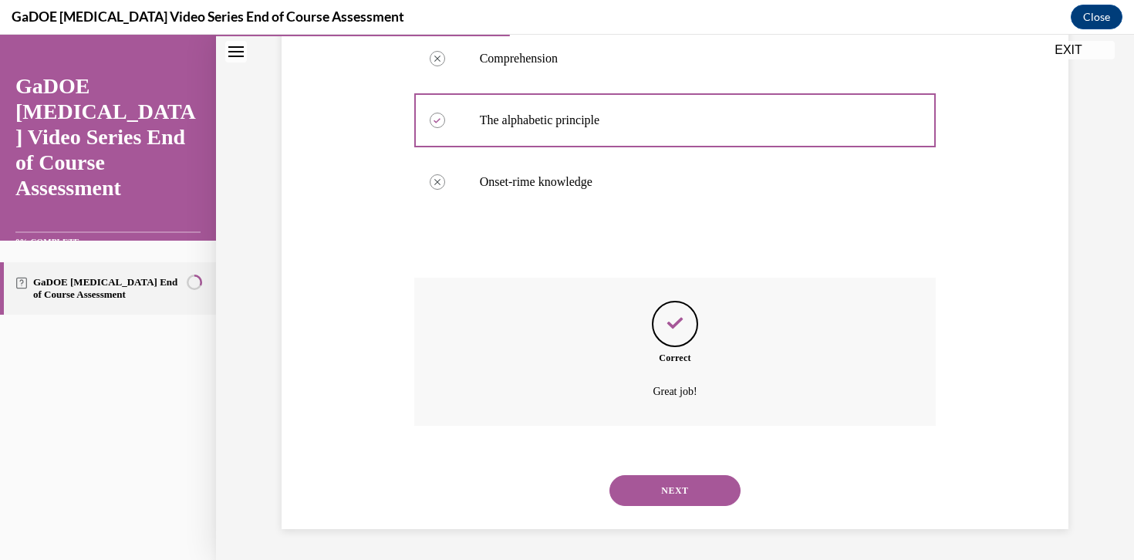
click at [683, 494] on button "NEXT" at bounding box center [674, 490] width 131 height 31
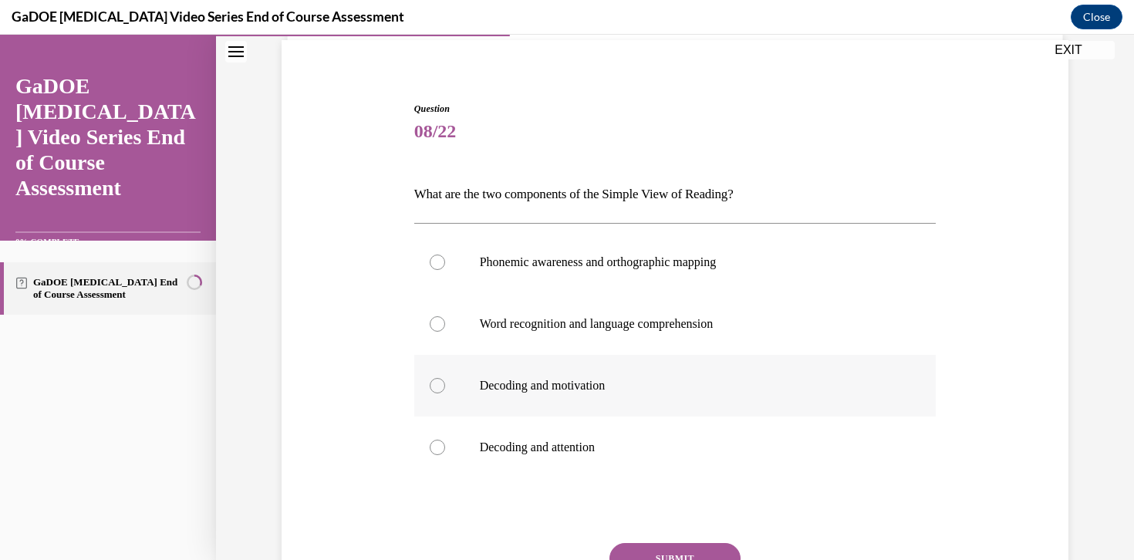
scroll to position [118, 0]
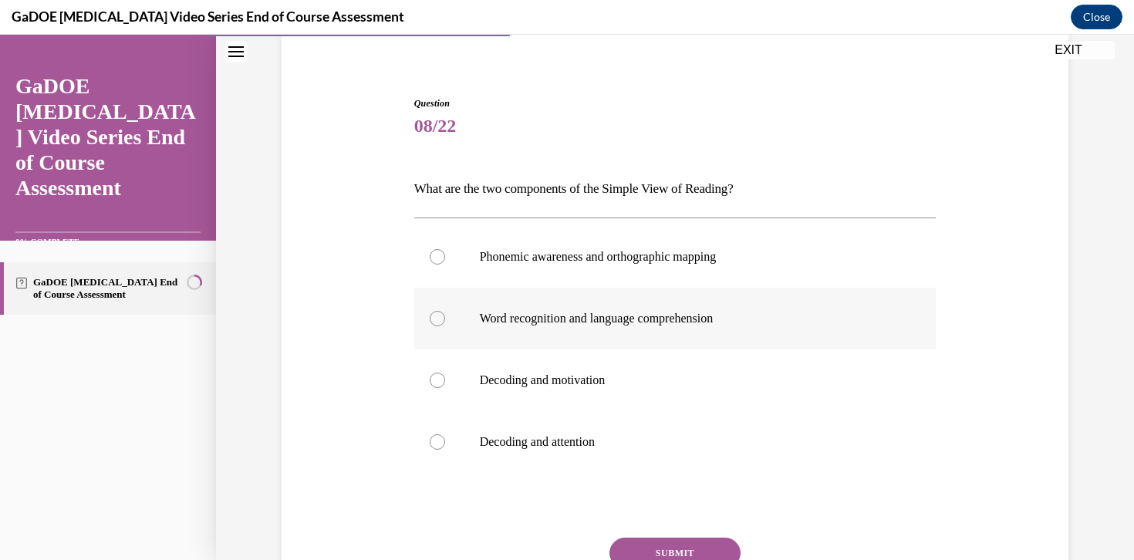
click at [700, 322] on p "Word recognition and language comprehension" at bounding box center [689, 318] width 418 height 15
click at [445, 322] on input "Word recognition and language comprehension" at bounding box center [437, 318] width 15 height 15
radio input "true"
click at [690, 546] on button "SUBMIT" at bounding box center [674, 553] width 131 height 31
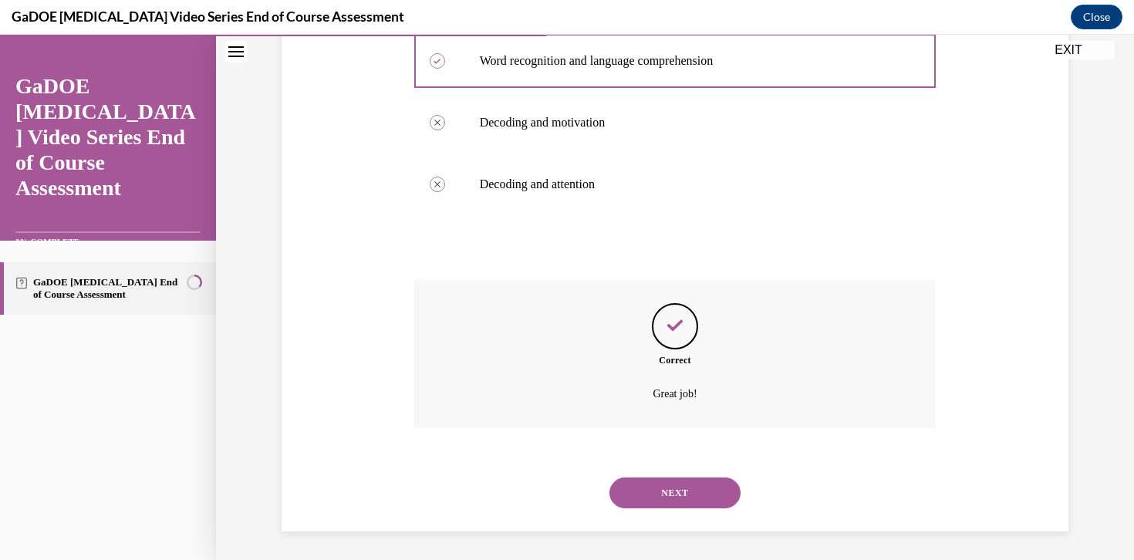
scroll to position [378, 0]
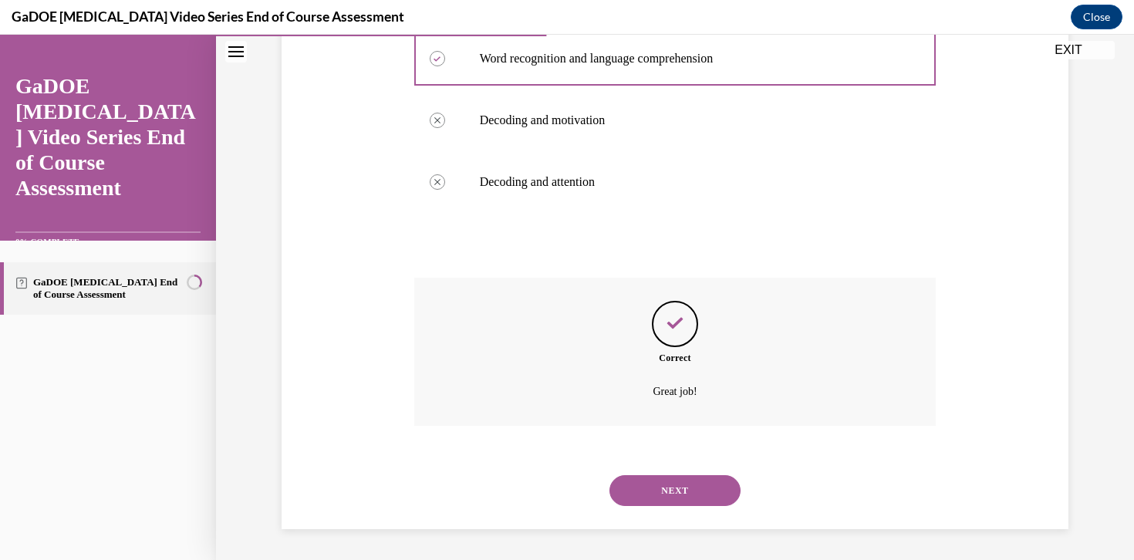
click at [684, 487] on button "NEXT" at bounding box center [674, 490] width 131 height 31
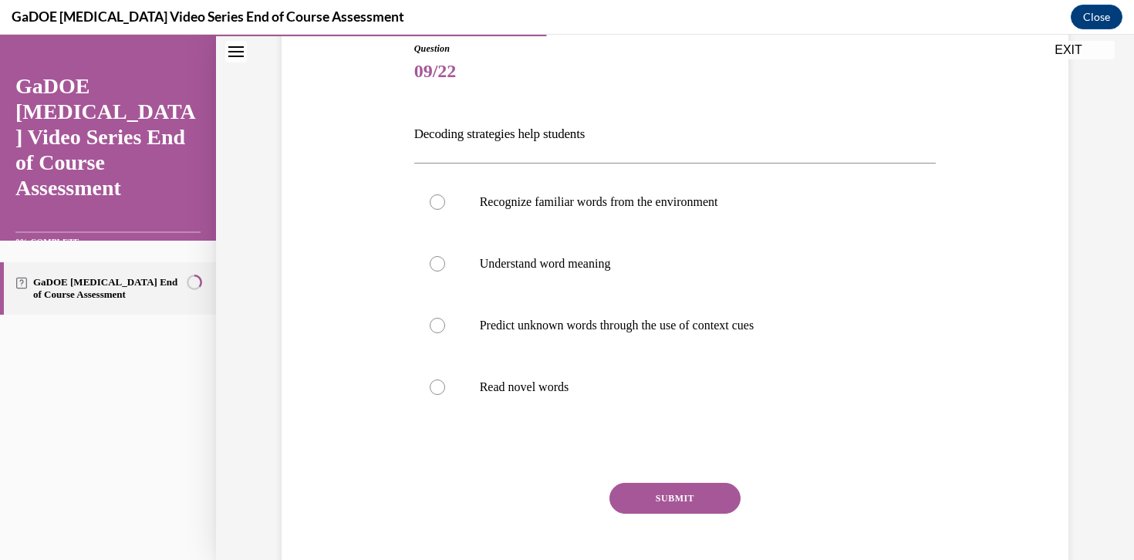
scroll to position [180, 0]
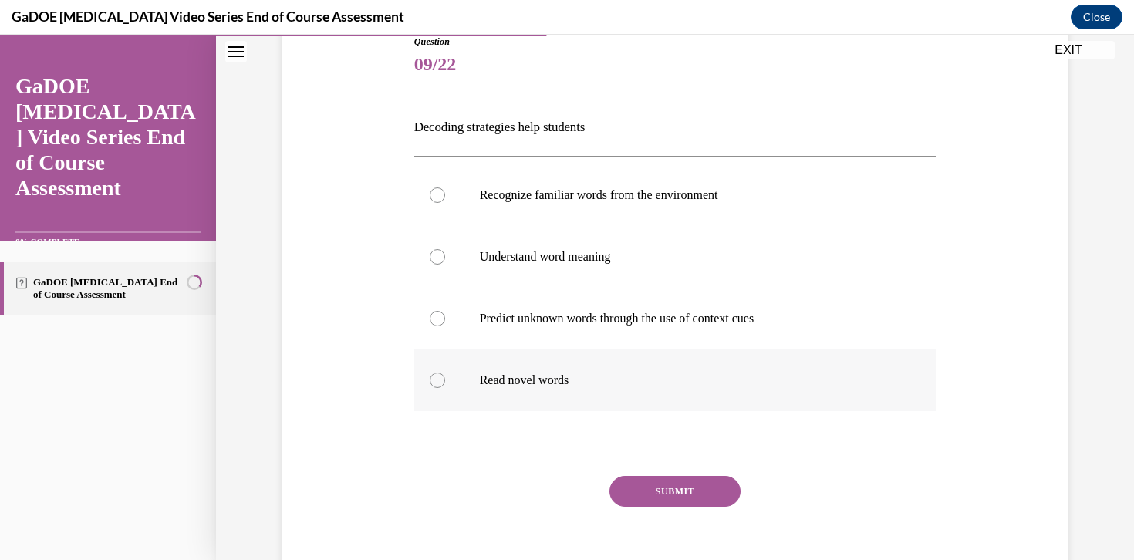
click at [669, 375] on p "Read novel words" at bounding box center [689, 379] width 418 height 15
click at [445, 375] on input "Read novel words" at bounding box center [437, 379] width 15 height 15
radio input "true"
click at [682, 485] on button "SUBMIT" at bounding box center [674, 491] width 131 height 31
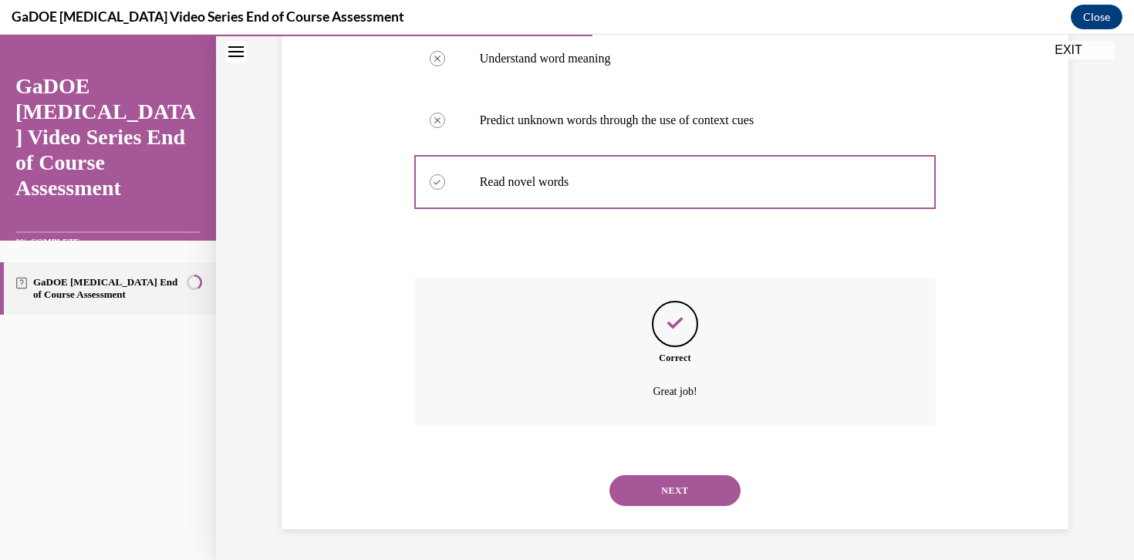
click at [683, 496] on button "NEXT" at bounding box center [674, 490] width 131 height 31
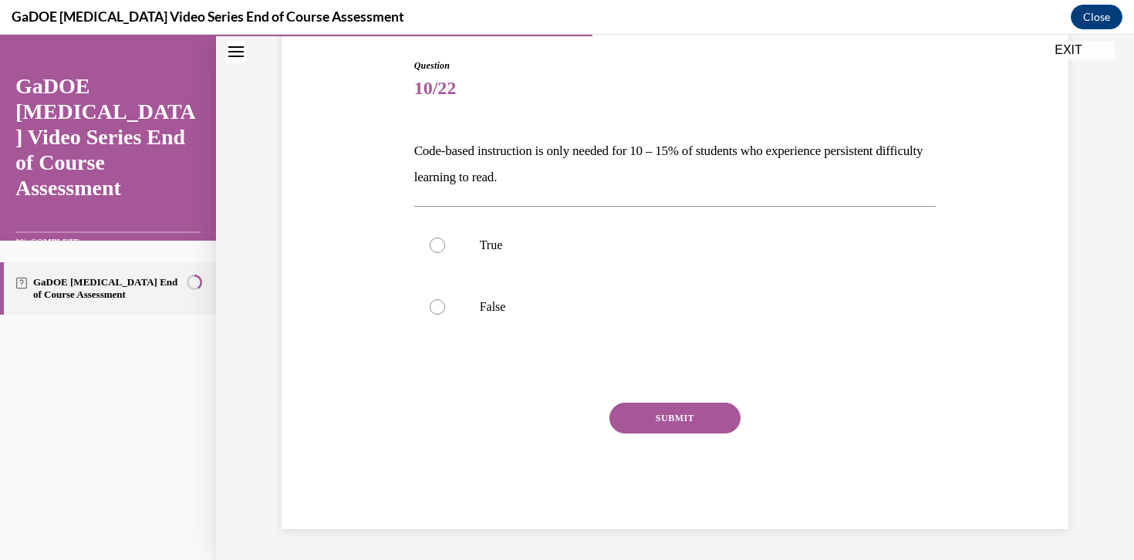
scroll to position [156, 0]
click at [619, 290] on label "False" at bounding box center [675, 307] width 522 height 62
click at [445, 299] on input "False" at bounding box center [437, 306] width 15 height 15
radio input "true"
click at [656, 425] on button "SUBMIT" at bounding box center [674, 418] width 131 height 31
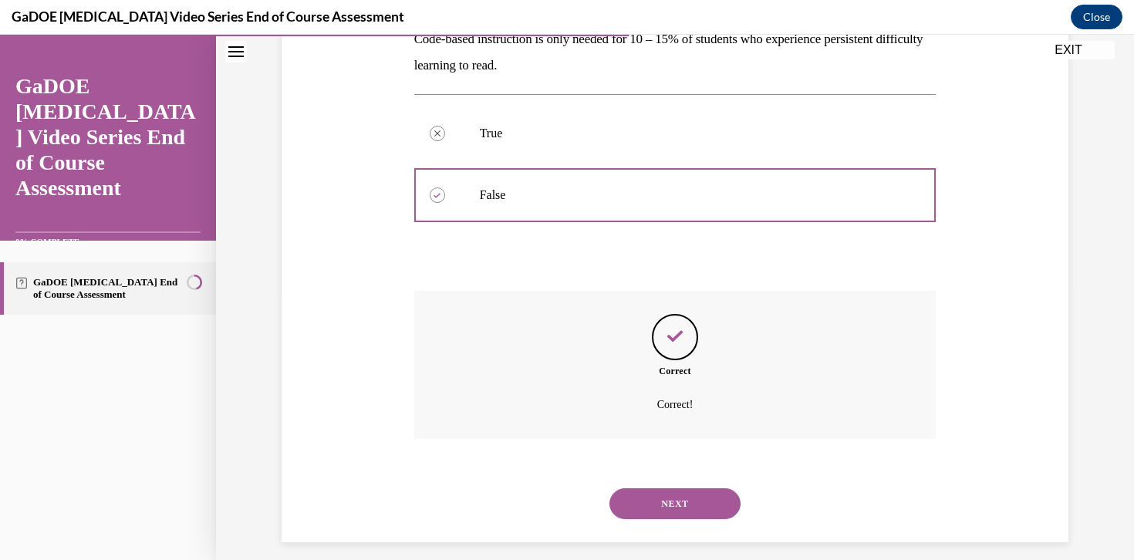
scroll to position [281, 0]
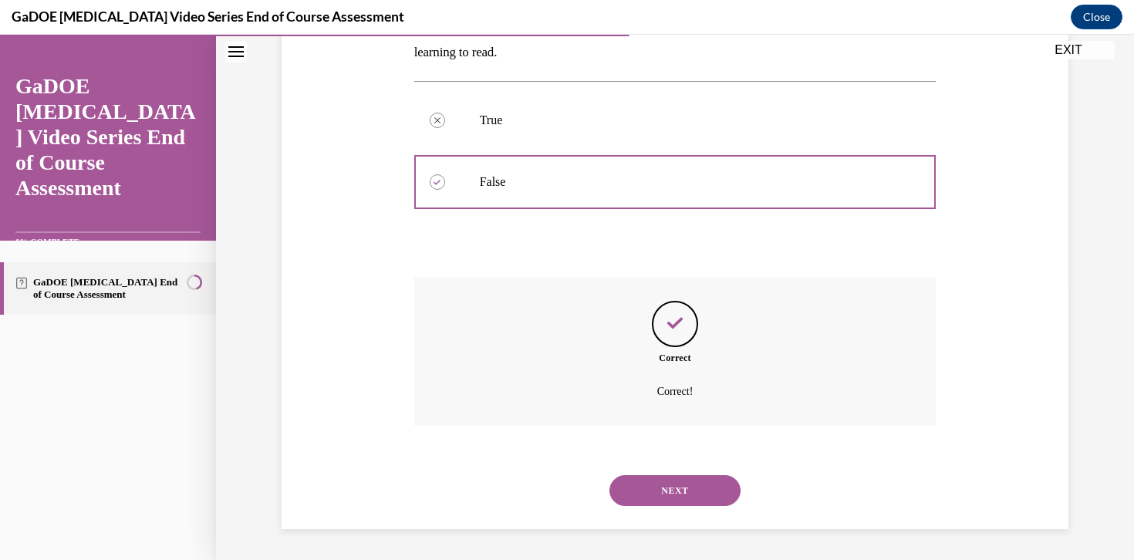
click at [669, 490] on button "NEXT" at bounding box center [674, 490] width 131 height 31
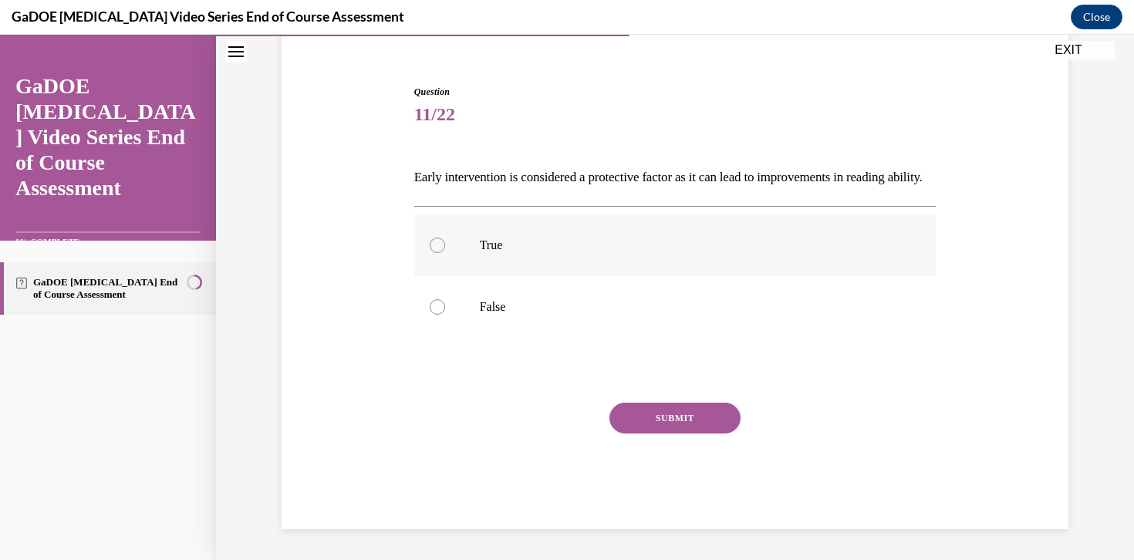
click at [582, 262] on label "True" at bounding box center [675, 245] width 522 height 62
click at [445, 253] on input "True" at bounding box center [437, 245] width 15 height 15
radio input "true"
click at [669, 413] on button "SUBMIT" at bounding box center [674, 418] width 131 height 31
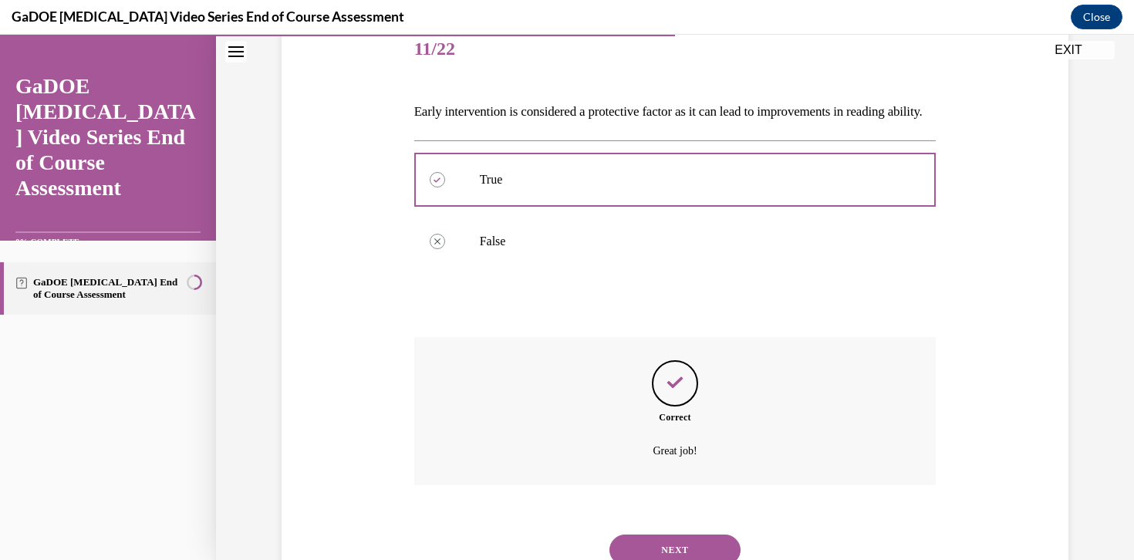
scroll to position [281, 0]
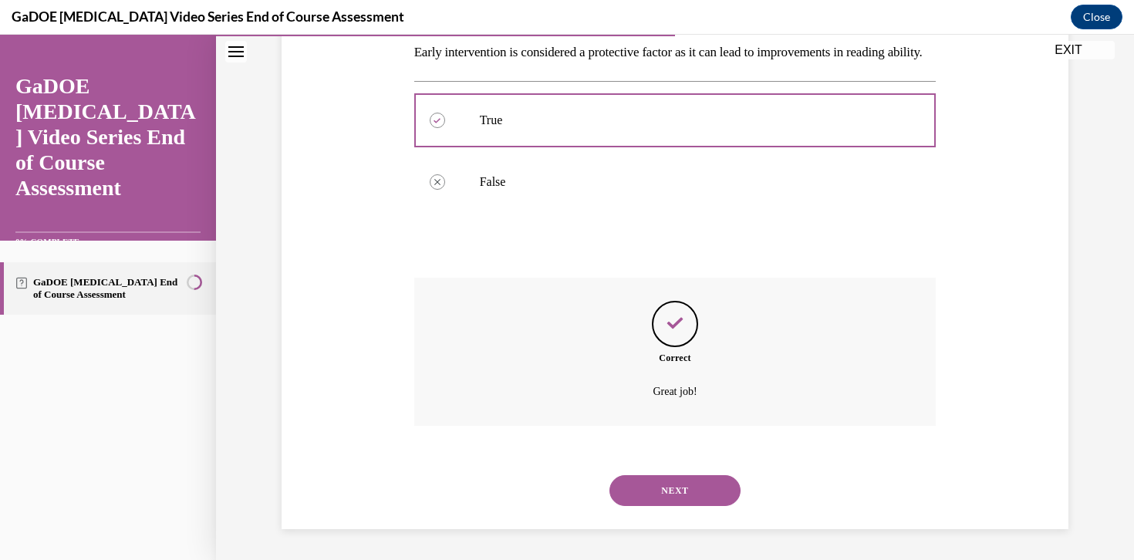
click at [689, 486] on button "NEXT" at bounding box center [674, 490] width 131 height 31
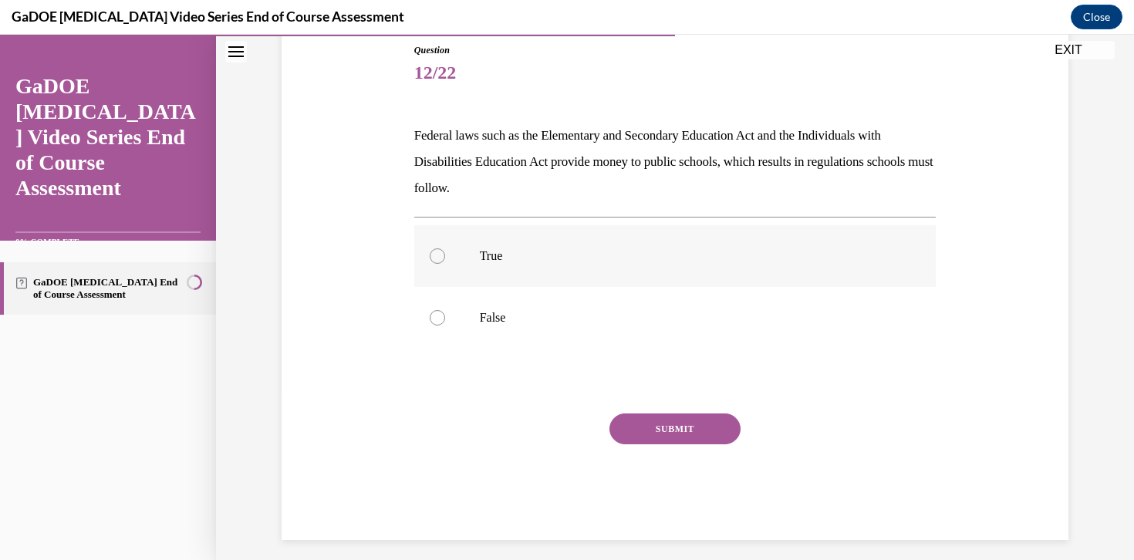
click at [585, 268] on label "True" at bounding box center [675, 256] width 522 height 62
click at [445, 264] on input "True" at bounding box center [437, 255] width 15 height 15
radio input "true"
click at [689, 431] on button "SUBMIT" at bounding box center [674, 428] width 131 height 31
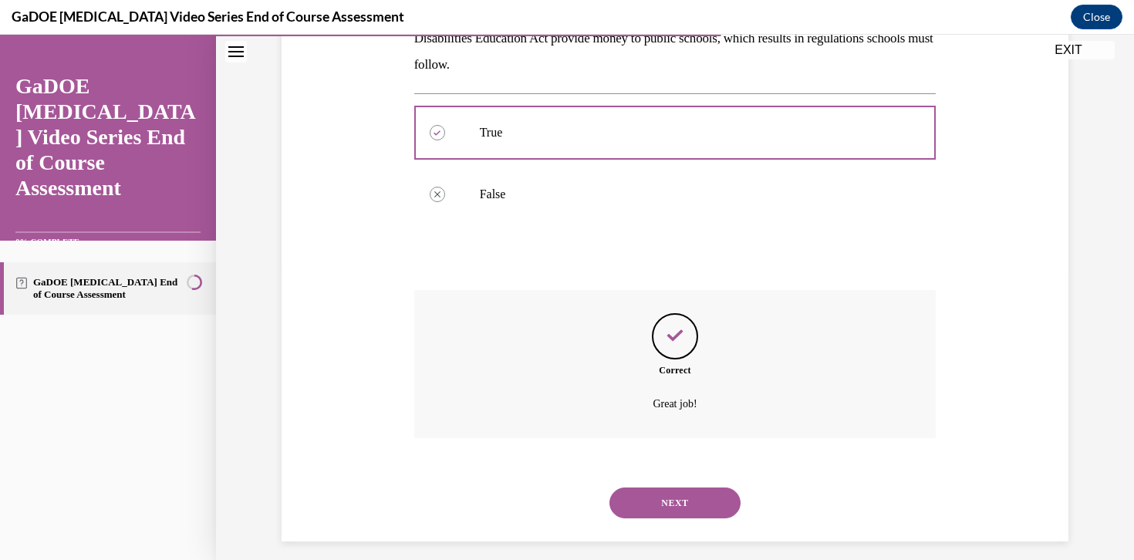
scroll to position [307, 0]
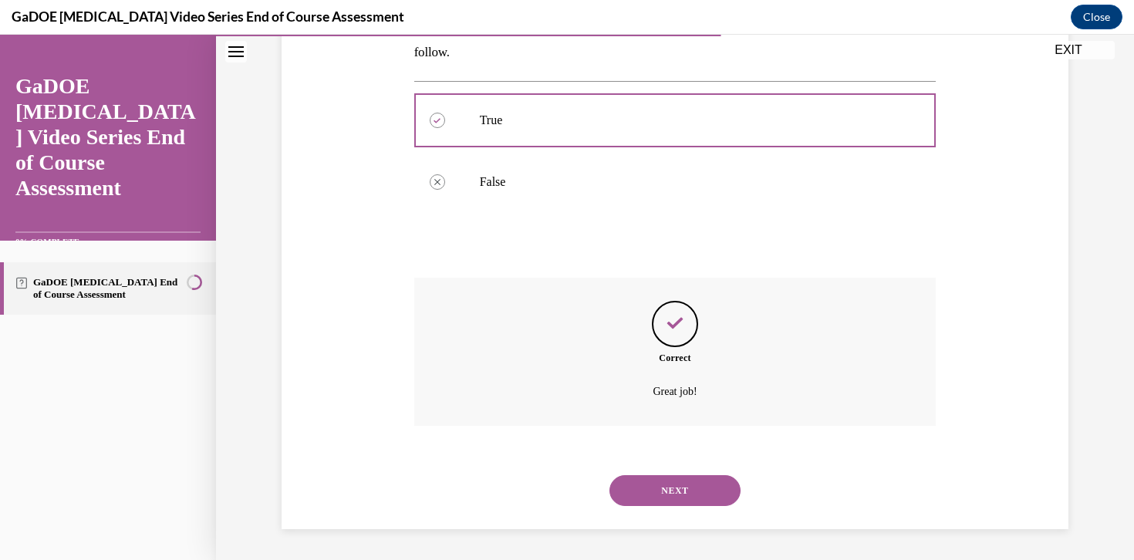
click at [689, 492] on button "NEXT" at bounding box center [674, 490] width 131 height 31
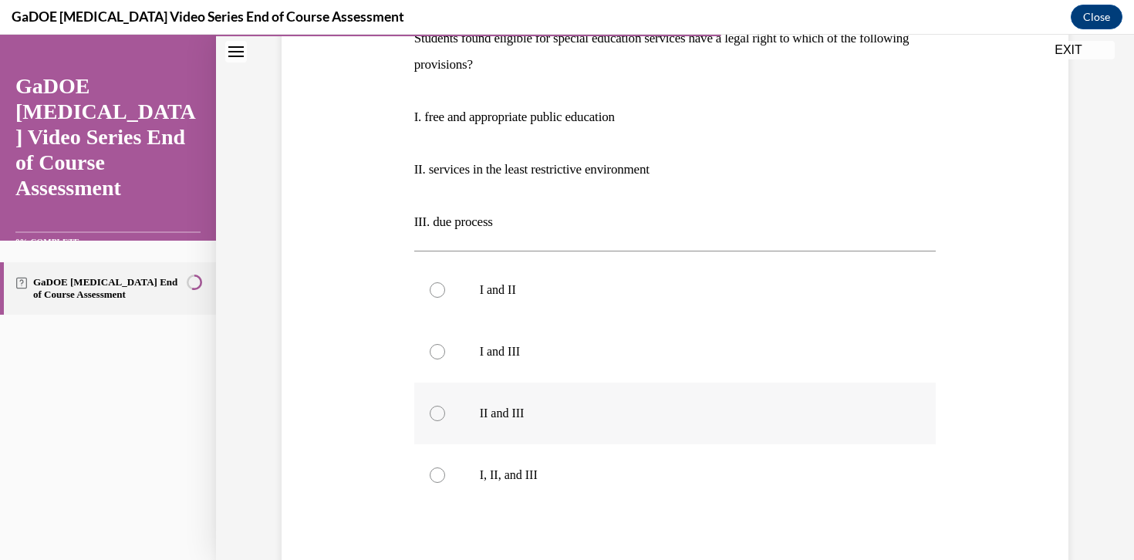
scroll to position [287, 0]
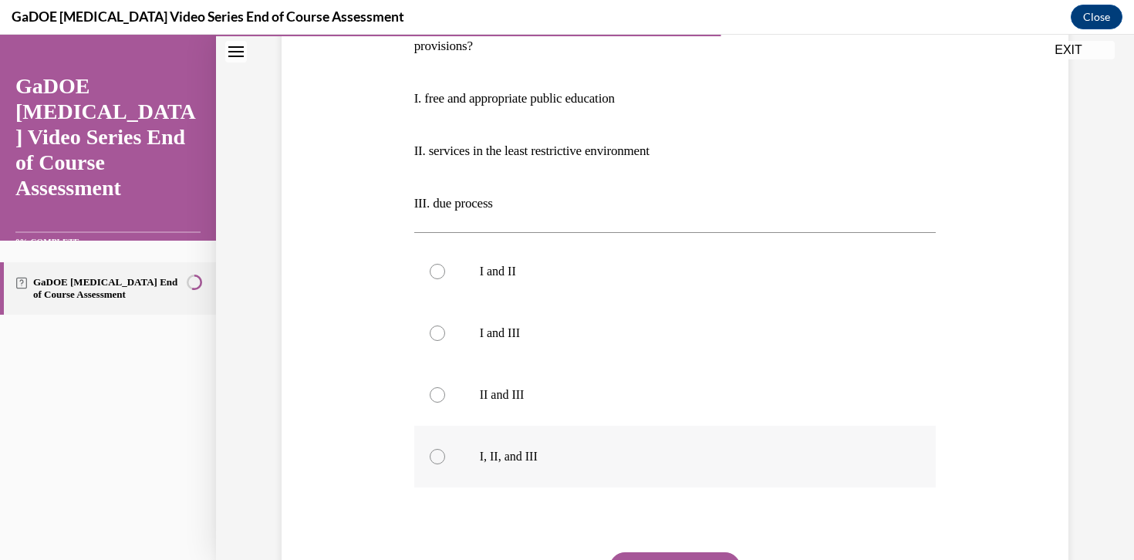
click at [536, 463] on p "I, II, and III" at bounding box center [689, 456] width 418 height 15
click at [445, 463] on input "I, II, and III" at bounding box center [437, 456] width 15 height 15
radio input "true"
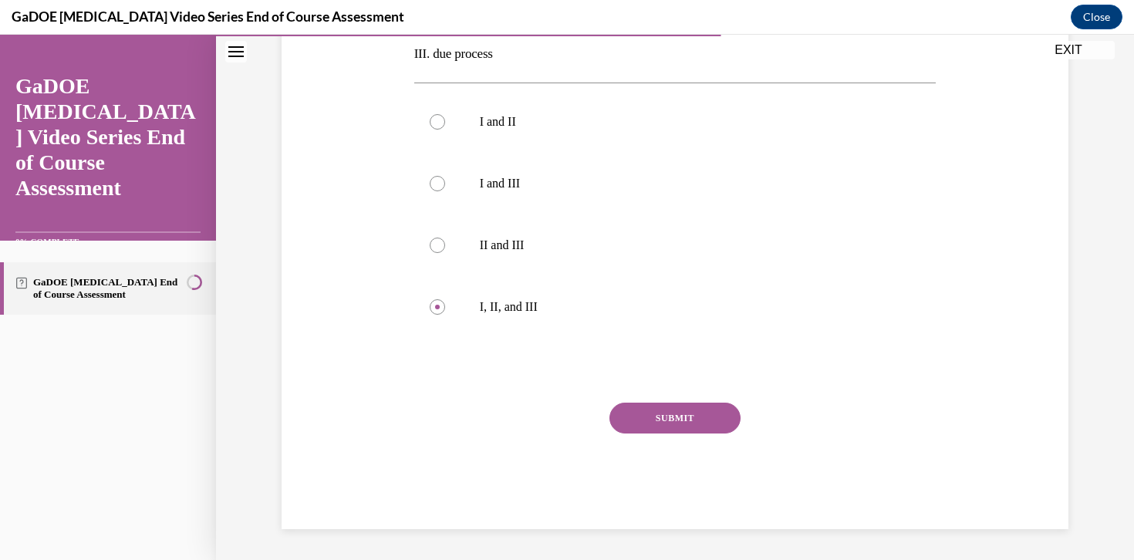
click at [691, 411] on button "SUBMIT" at bounding box center [674, 418] width 131 height 31
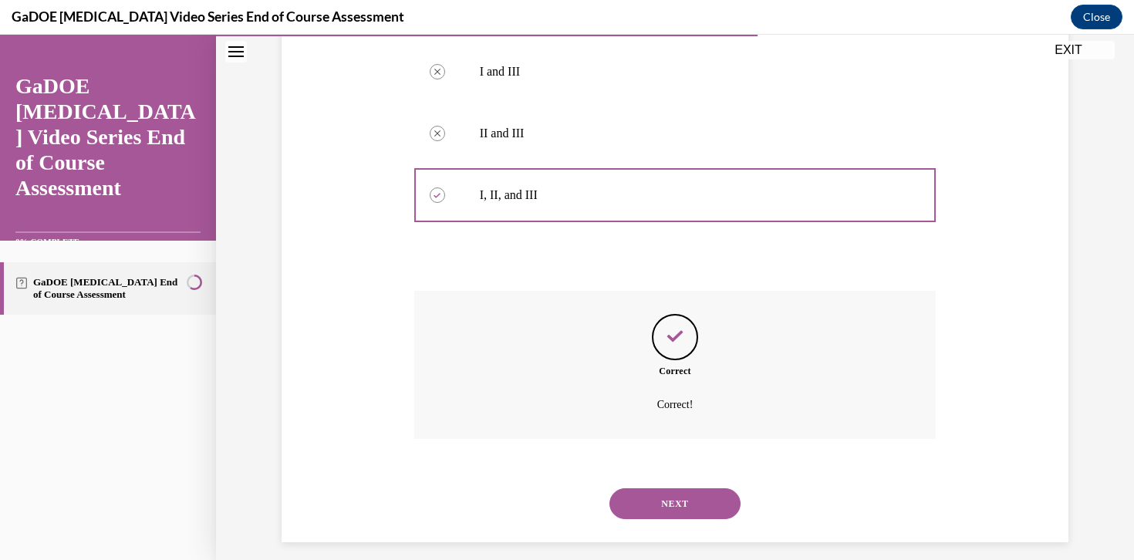
scroll to position [561, 0]
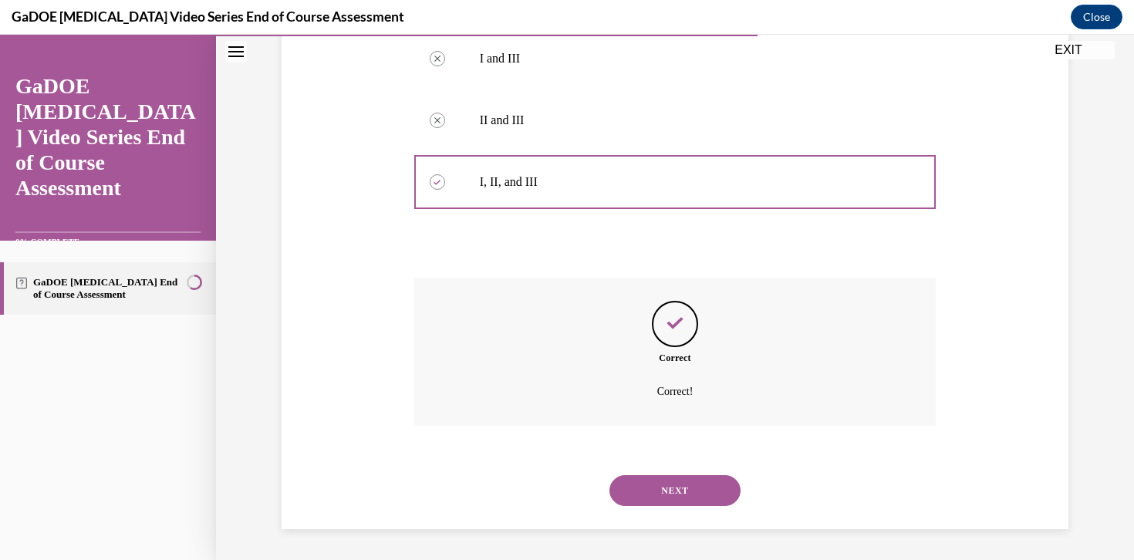
click at [667, 482] on button "NEXT" at bounding box center [674, 490] width 131 height 31
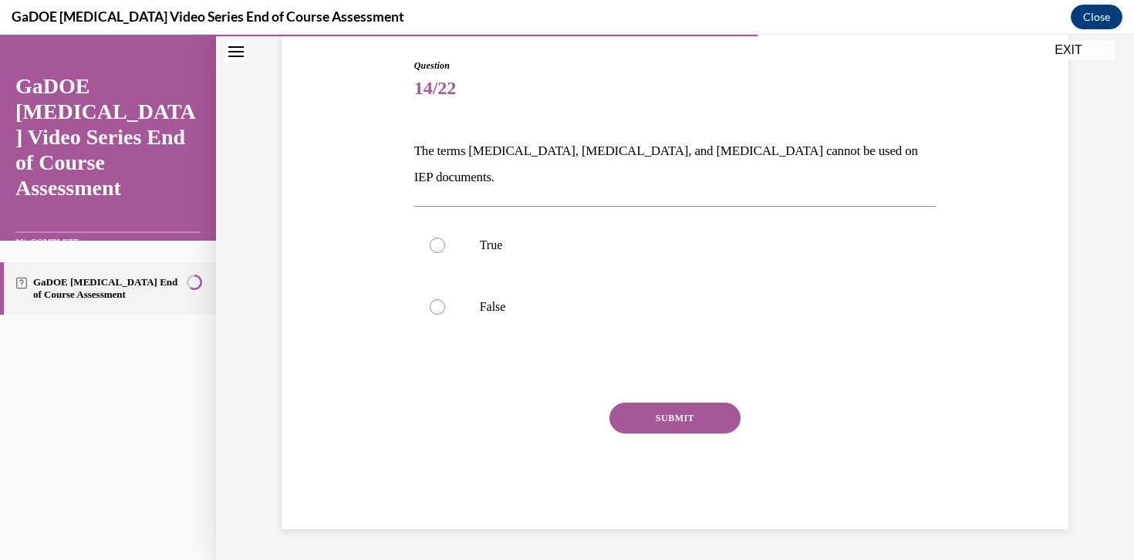
scroll to position [130, 0]
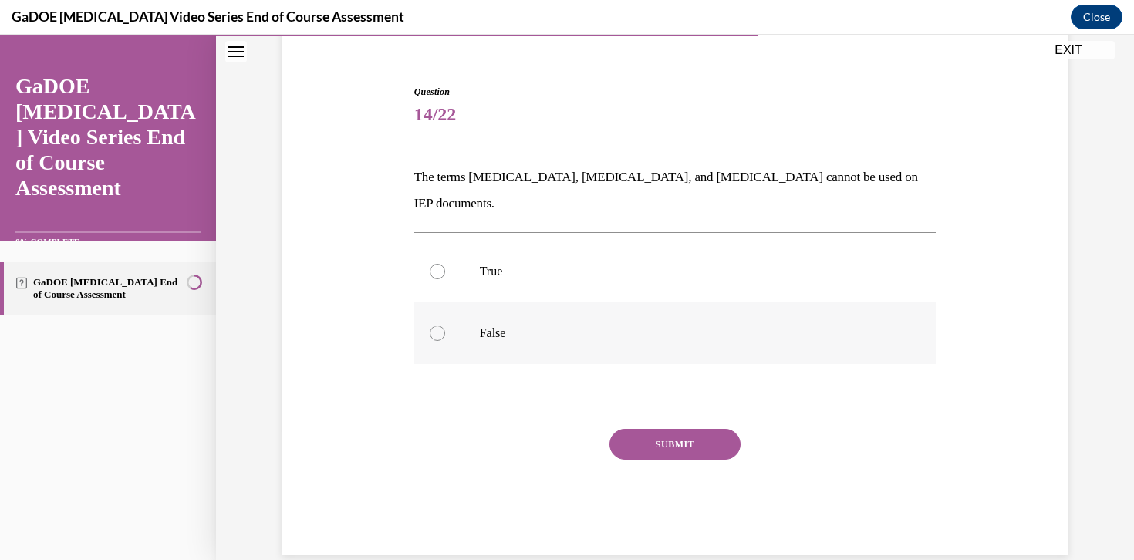
click at [553, 325] on p "False" at bounding box center [689, 332] width 418 height 15
click at [445, 325] on input "False" at bounding box center [437, 332] width 15 height 15
radio input "true"
click at [674, 429] on button "SUBMIT" at bounding box center [674, 444] width 131 height 31
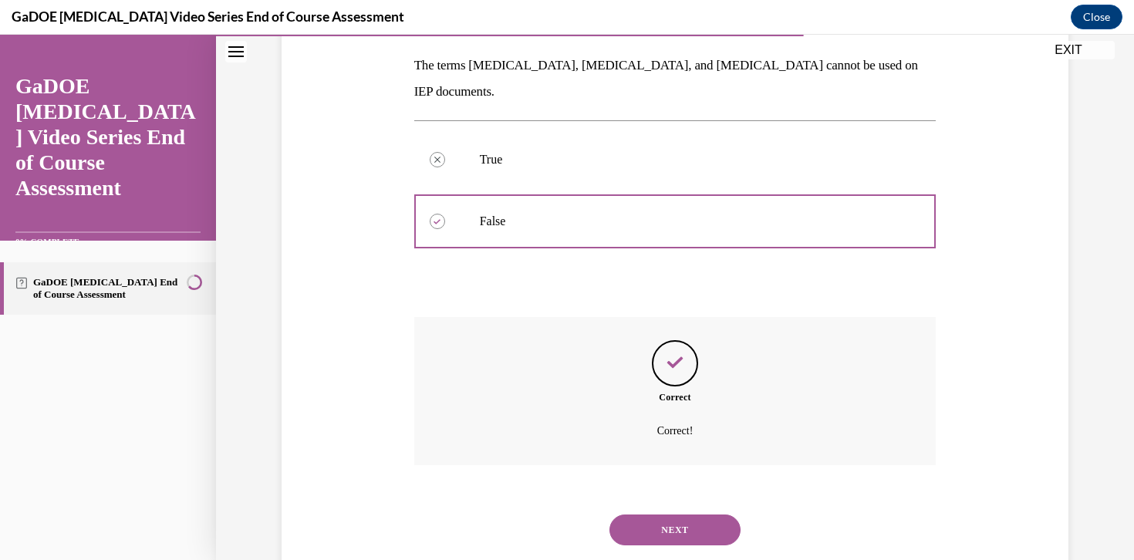
scroll to position [254, 0]
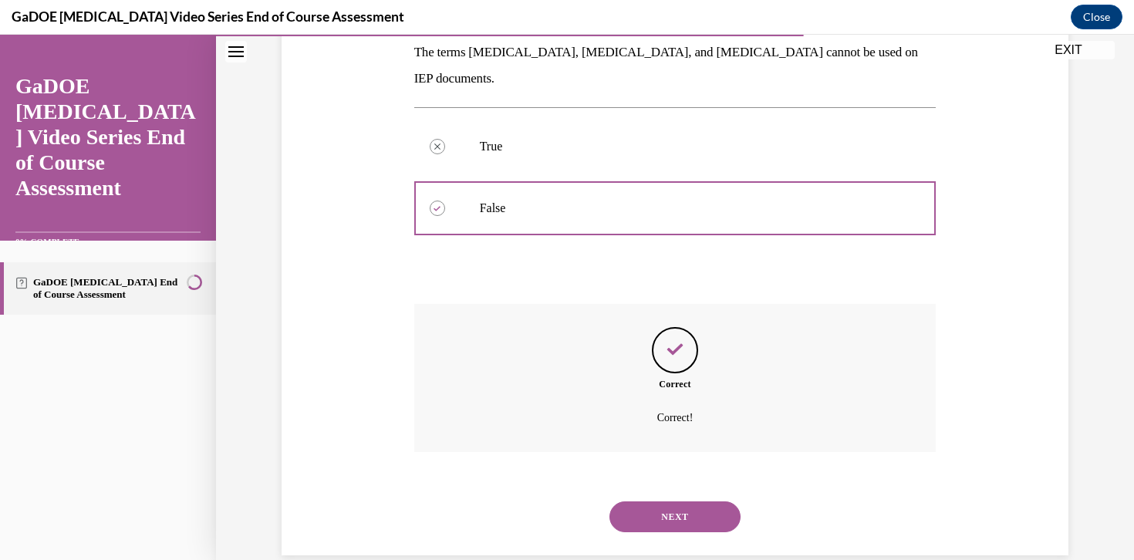
click at [686, 501] on button "NEXT" at bounding box center [674, 516] width 131 height 31
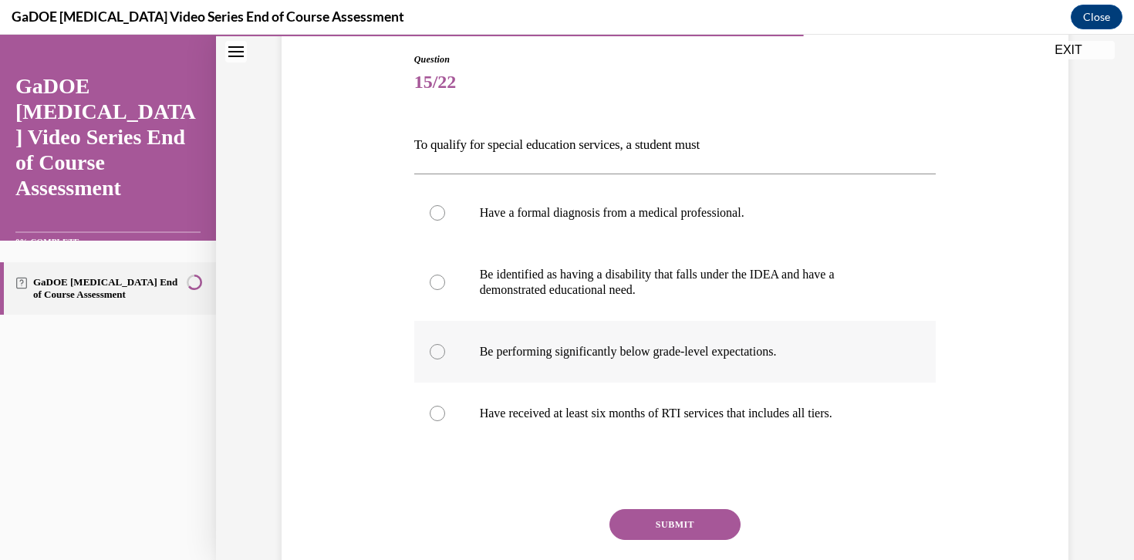
scroll to position [165, 0]
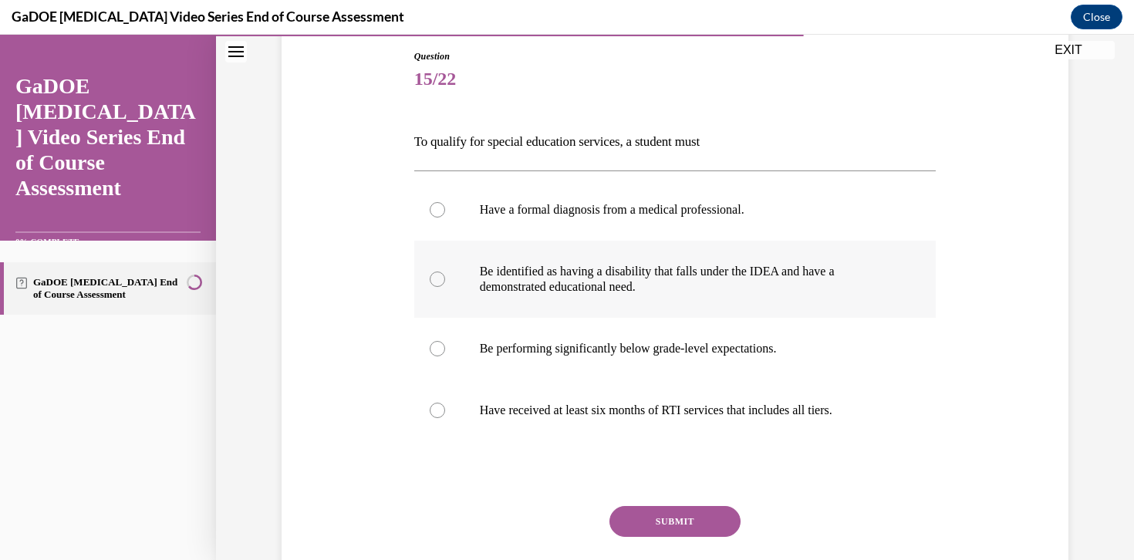
click at [726, 300] on label "Be identified as having a disability that falls under the IDEA and have a demon…" at bounding box center [675, 279] width 522 height 77
click at [445, 287] on input "Be identified as having a disability that falls under the IDEA and have a demon…" at bounding box center [437, 278] width 15 height 15
radio input "true"
click at [718, 522] on button "SUBMIT" at bounding box center [674, 521] width 131 height 31
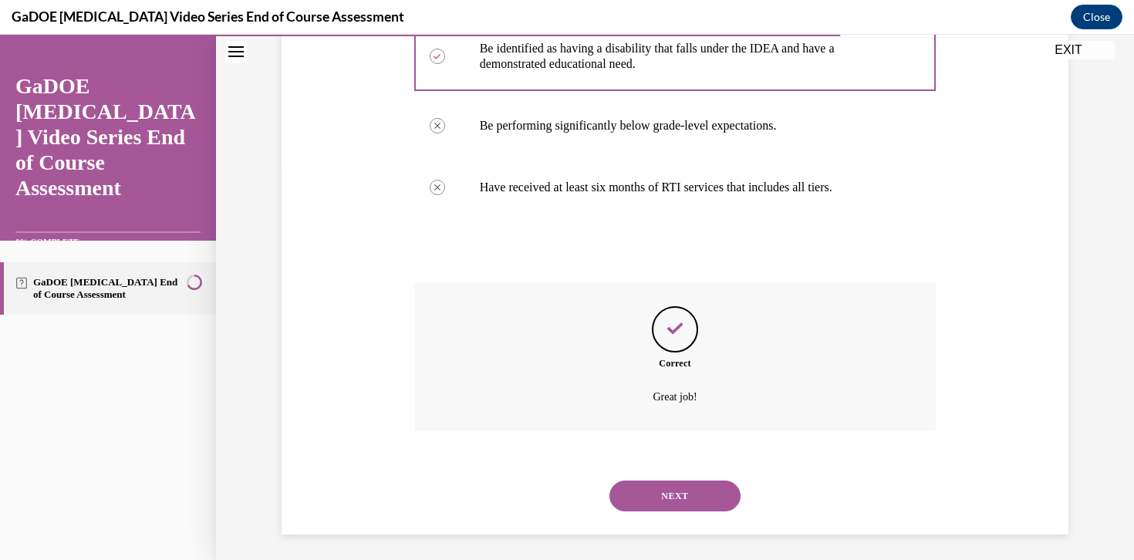
scroll to position [393, 0]
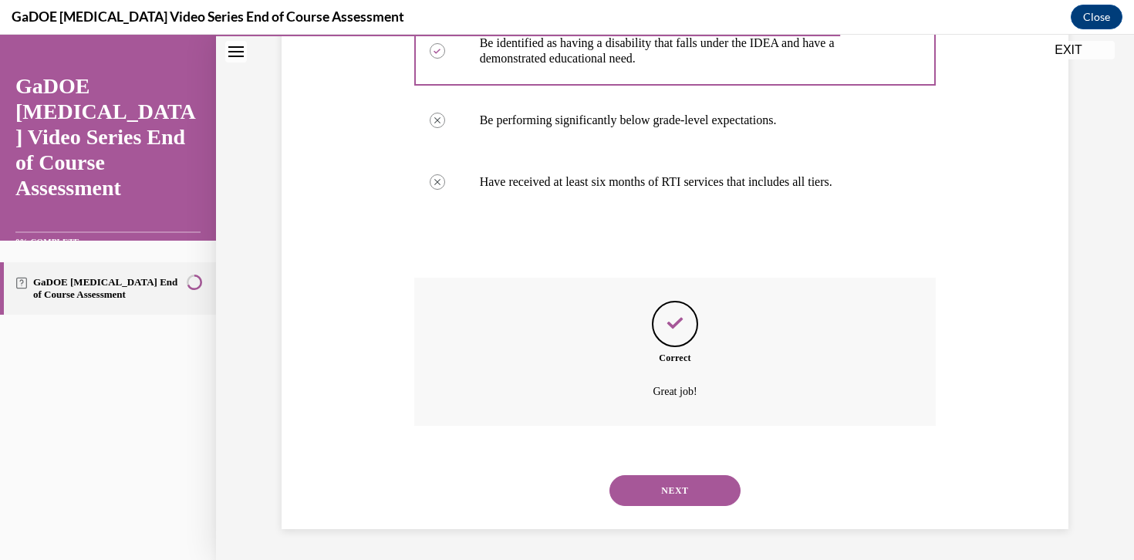
click at [698, 493] on button "NEXT" at bounding box center [674, 490] width 131 height 31
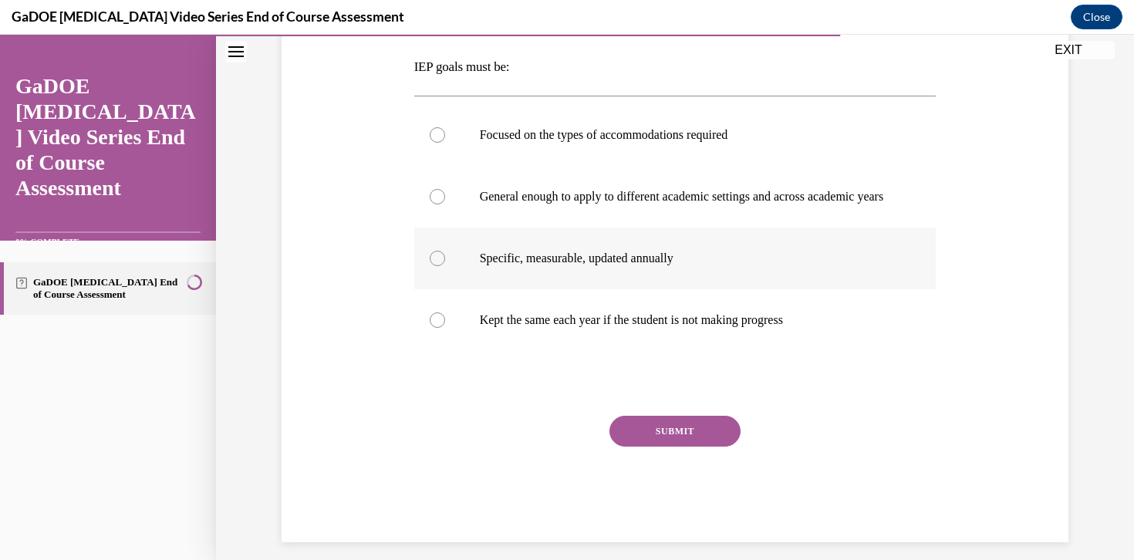
scroll to position [250, 0]
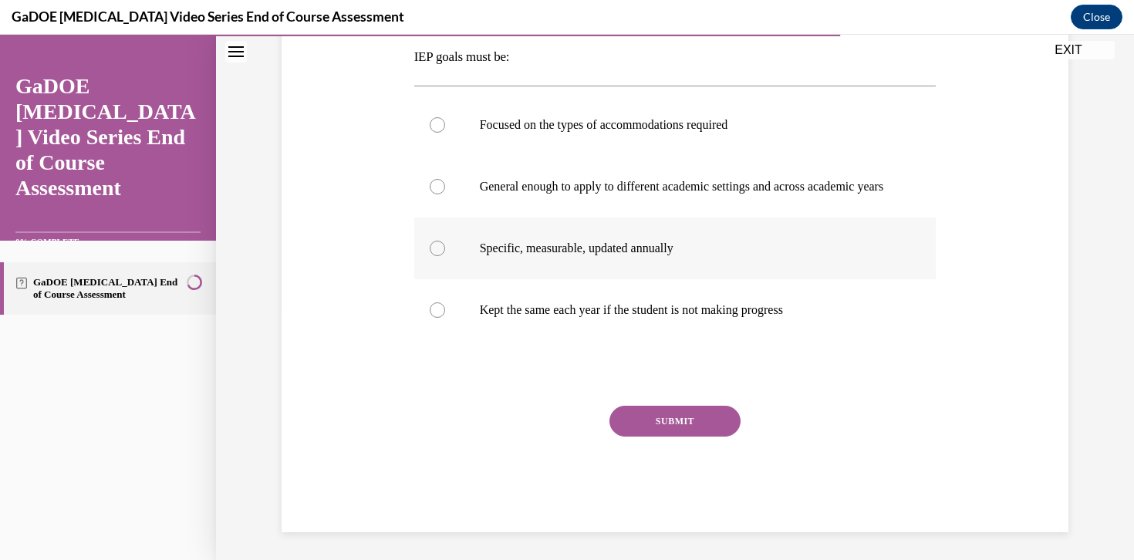
click at [740, 256] on p "Specific, measurable, updated annually" at bounding box center [689, 248] width 418 height 15
click at [445, 256] on input "Specific, measurable, updated annually" at bounding box center [437, 248] width 15 height 15
radio input "true"
click at [707, 436] on button "SUBMIT" at bounding box center [674, 421] width 131 height 31
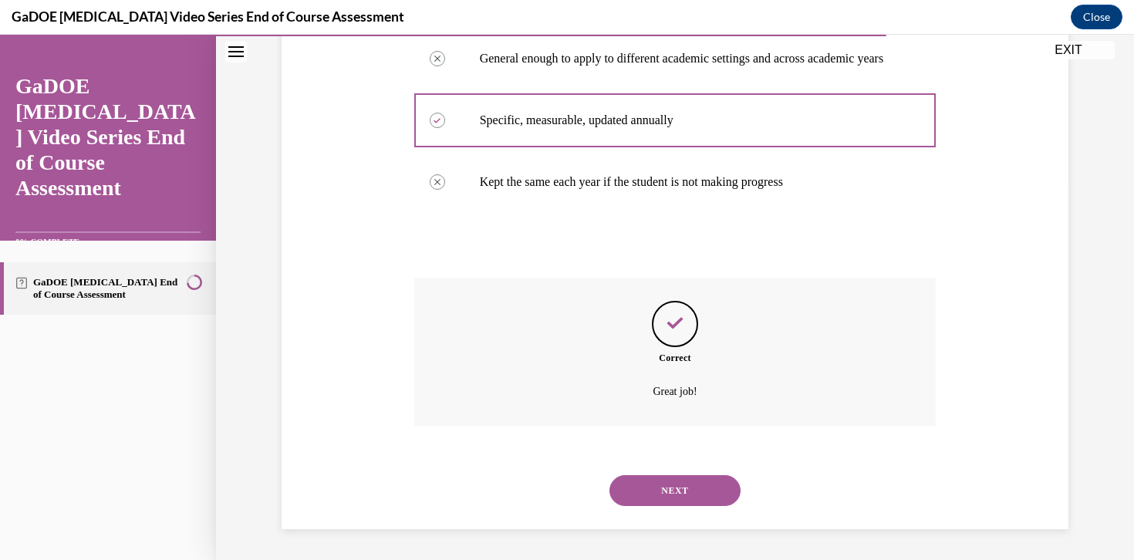
scroll to position [393, 0]
click at [689, 484] on button "NEXT" at bounding box center [674, 490] width 131 height 31
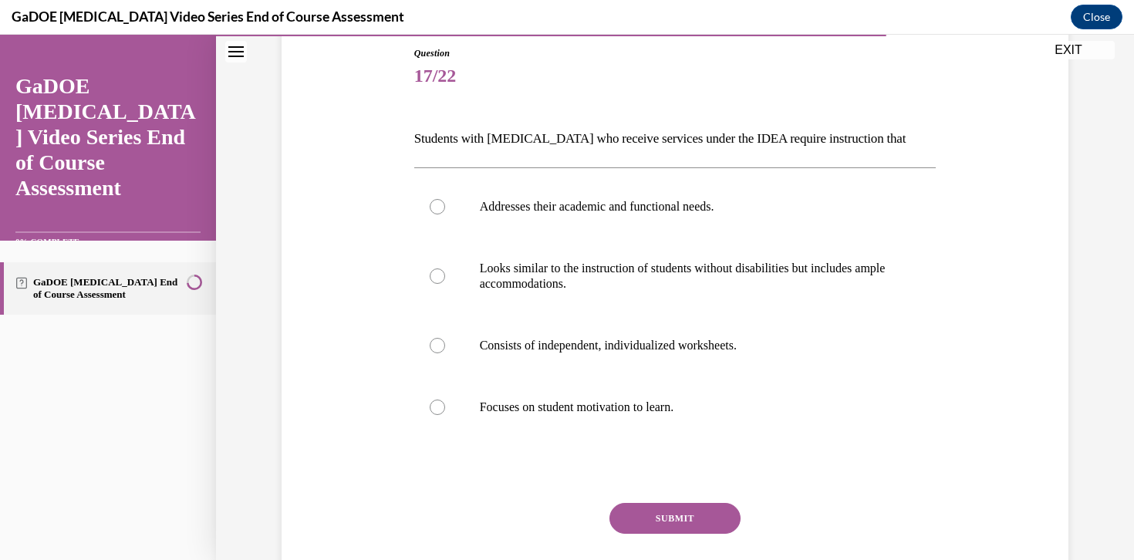
scroll to position [173, 0]
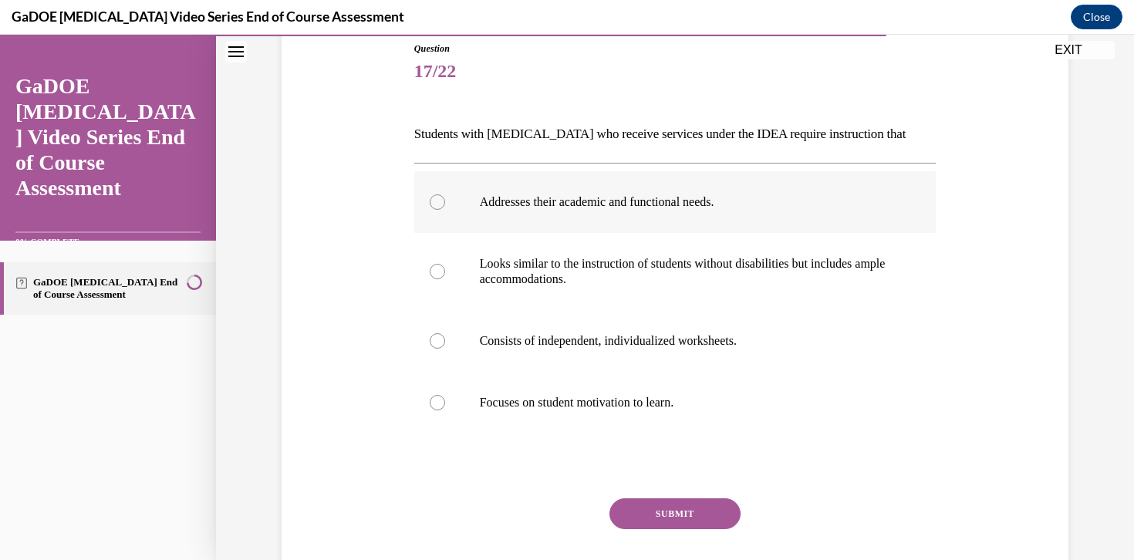
click at [660, 214] on label "Addresses their academic and functional needs." at bounding box center [675, 202] width 522 height 62
click at [445, 210] on input "Addresses their academic and functional needs." at bounding box center [437, 201] width 15 height 15
radio input "true"
click at [683, 518] on button "SUBMIT" at bounding box center [674, 513] width 131 height 31
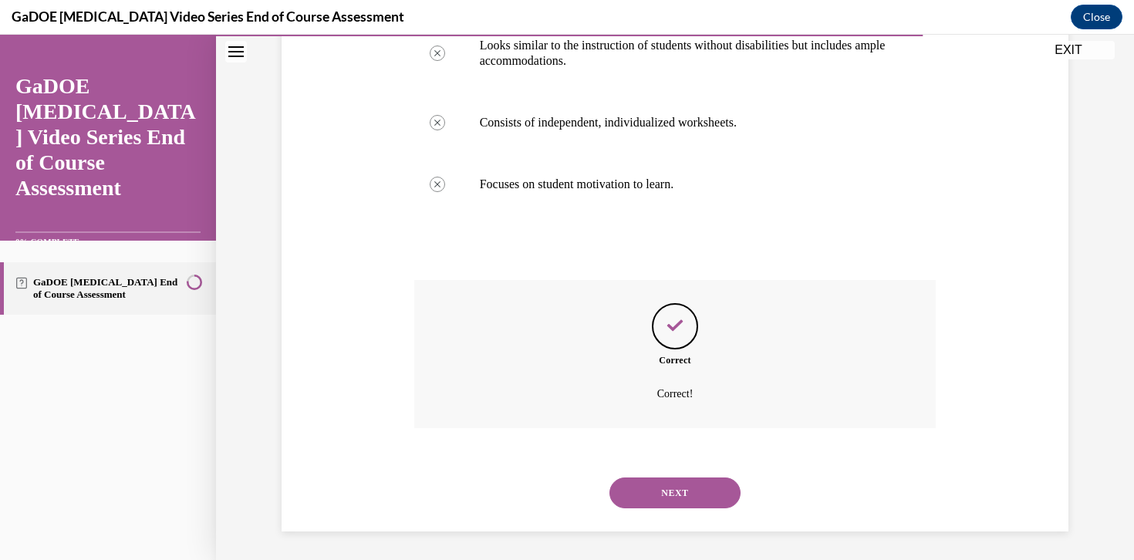
scroll to position [393, 0]
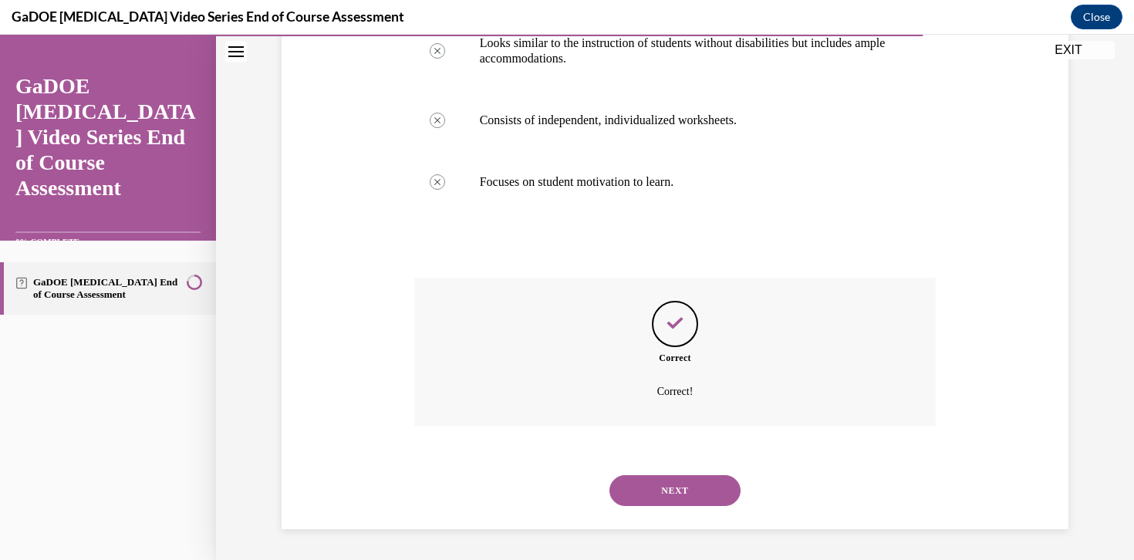
click at [675, 507] on div "NEXT" at bounding box center [675, 491] width 522 height 62
click at [674, 488] on button "NEXT" at bounding box center [674, 490] width 131 height 31
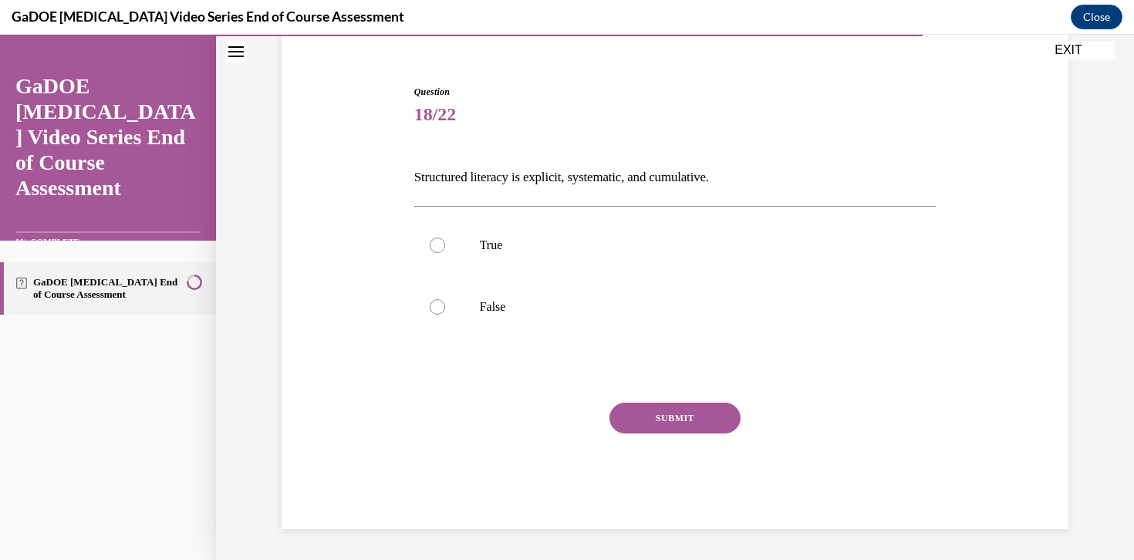
scroll to position [130, 0]
click at [544, 244] on p "True" at bounding box center [689, 245] width 418 height 15
click at [445, 244] on input "True" at bounding box center [437, 245] width 15 height 15
radio input "true"
click at [689, 422] on button "SUBMIT" at bounding box center [674, 418] width 131 height 31
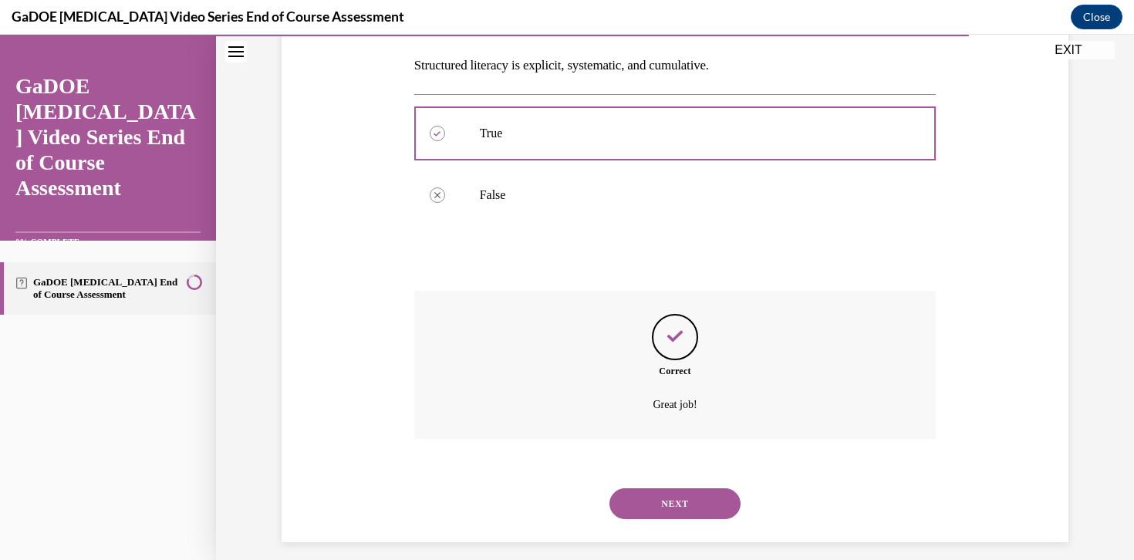
scroll to position [254, 0]
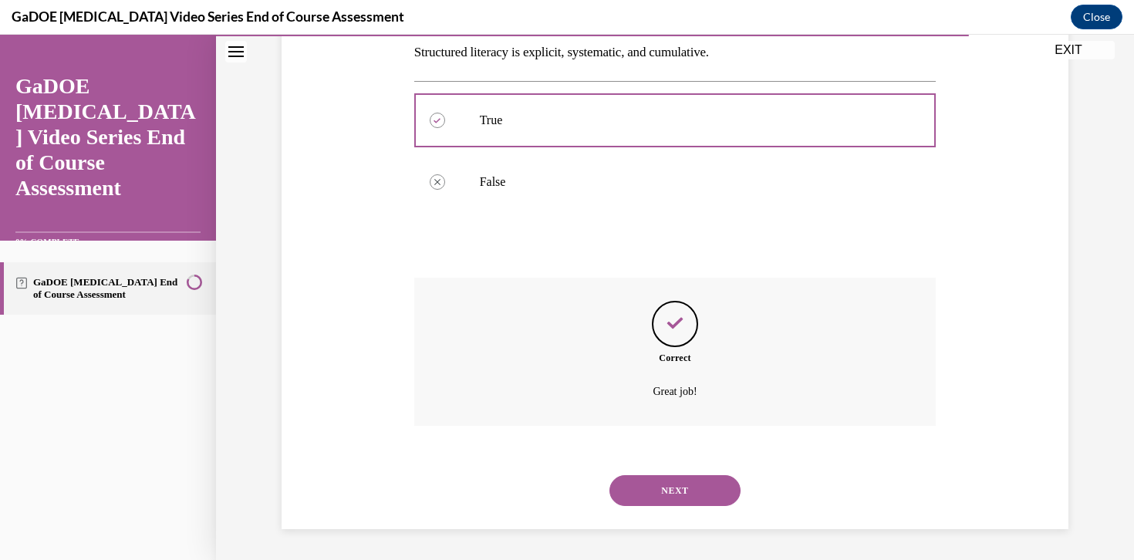
click at [677, 480] on button "NEXT" at bounding box center [674, 490] width 131 height 31
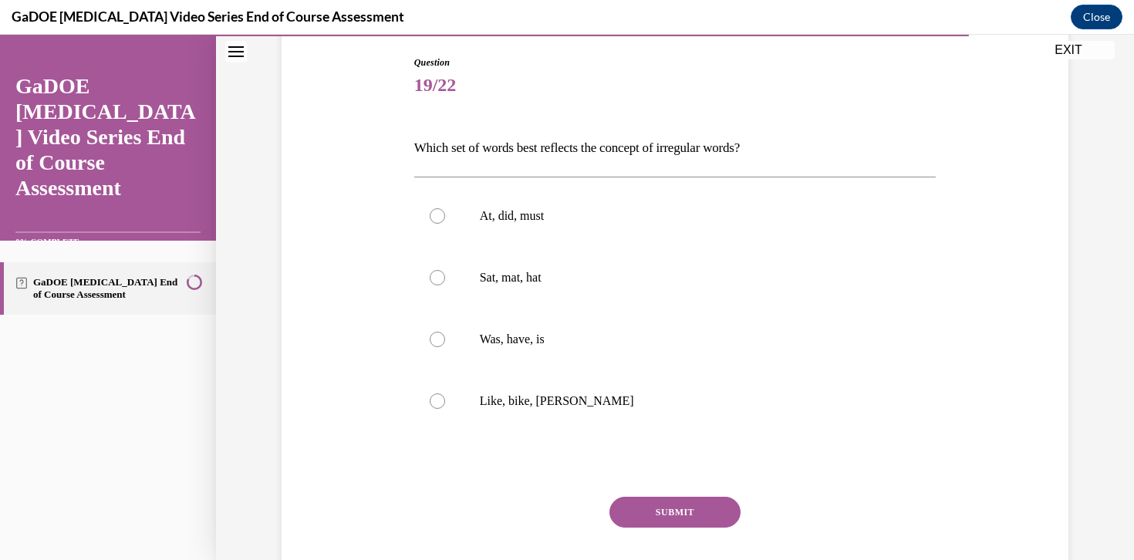
scroll to position [188, 0]
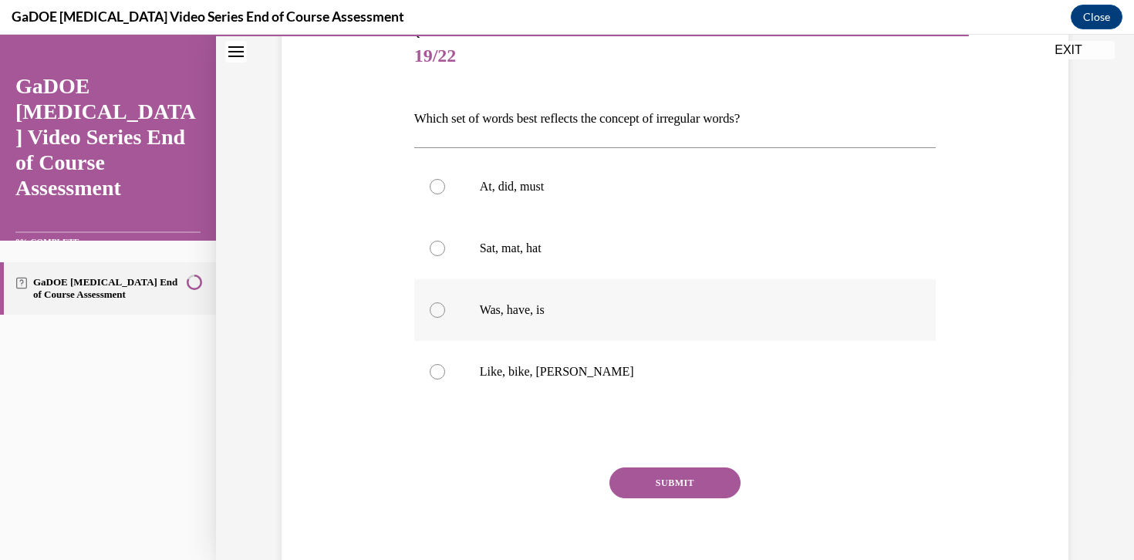
click at [665, 321] on label "Was, have, is" at bounding box center [675, 310] width 522 height 62
click at [445, 318] on input "Was, have, is" at bounding box center [437, 309] width 15 height 15
radio input "true"
click at [680, 480] on button "SUBMIT" at bounding box center [674, 482] width 131 height 31
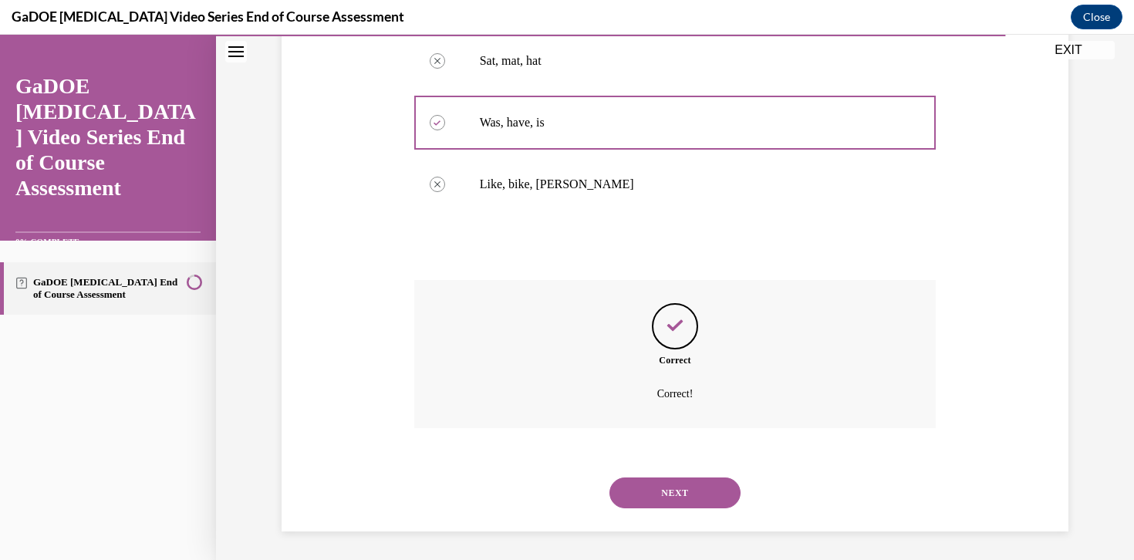
scroll to position [378, 0]
click at [679, 499] on button "NEXT" at bounding box center [674, 490] width 131 height 31
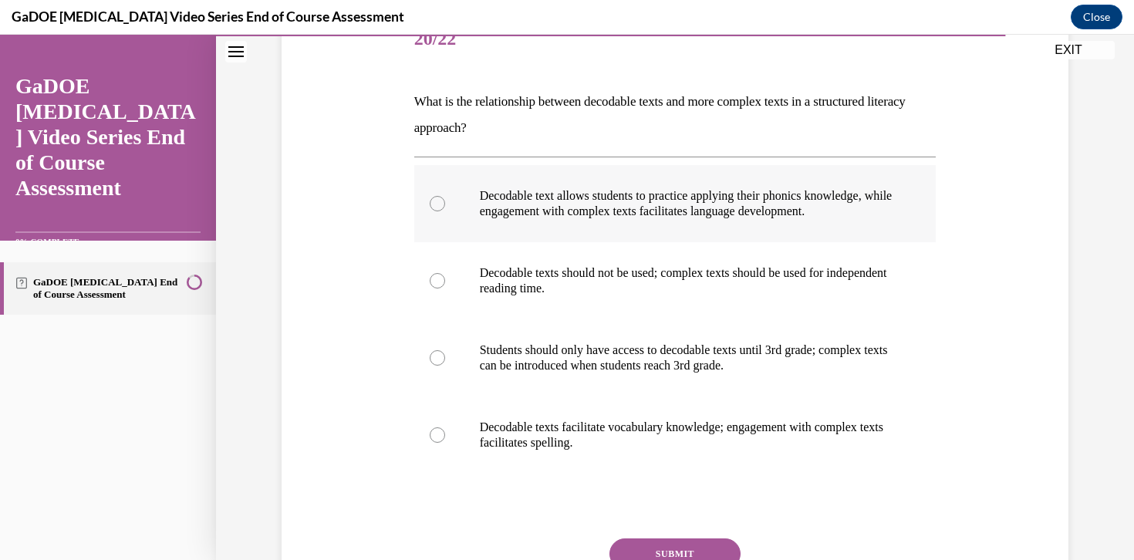
scroll to position [207, 0]
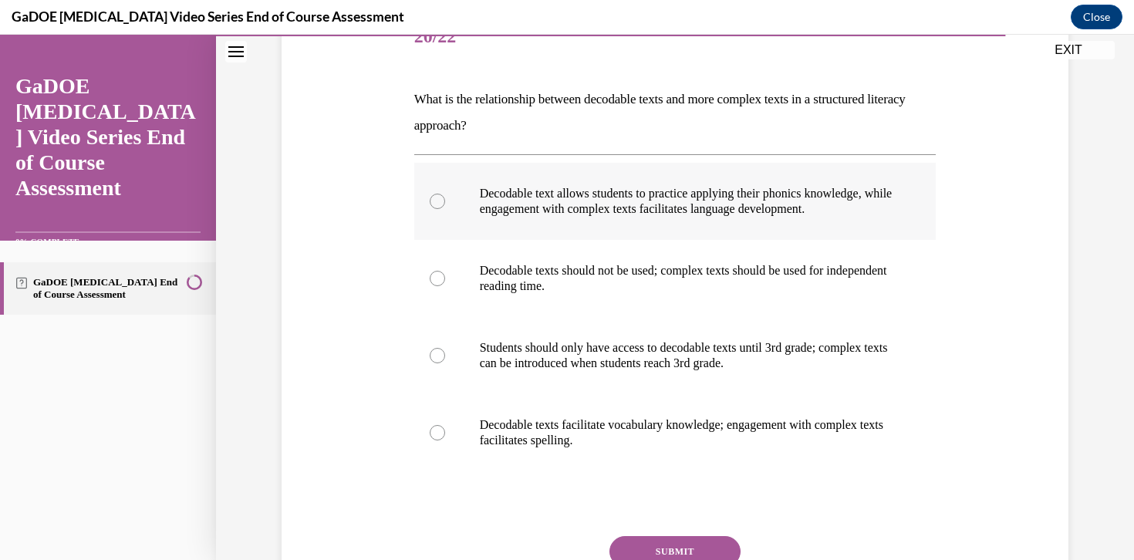
click at [758, 213] on p "Decodable text allows students to practice applying their phonics knowledge, wh…" at bounding box center [689, 201] width 418 height 31
click at [445, 209] on input "Decodable text allows students to practice applying their phonics knowledge, wh…" at bounding box center [437, 201] width 15 height 15
radio input "true"
click at [679, 547] on button "SUBMIT" at bounding box center [674, 551] width 131 height 31
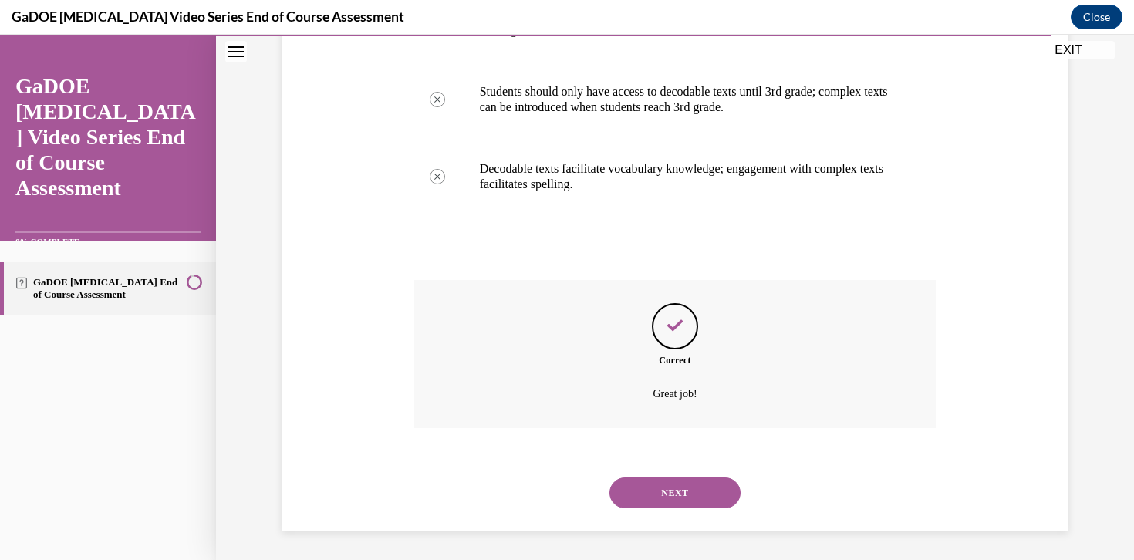
scroll to position [466, 0]
click at [684, 488] on button "NEXT" at bounding box center [674, 490] width 131 height 31
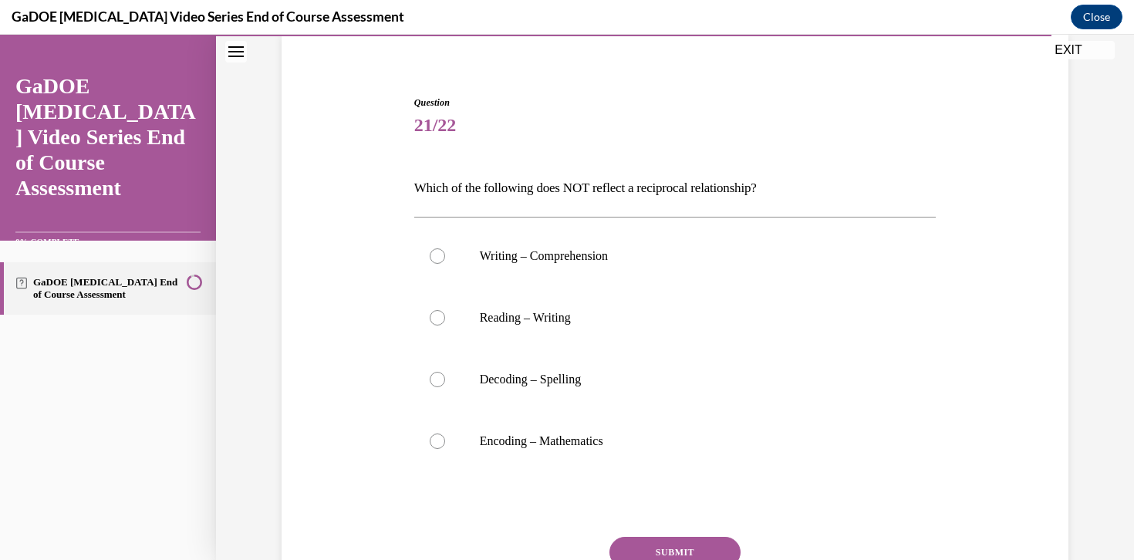
scroll to position [130, 0]
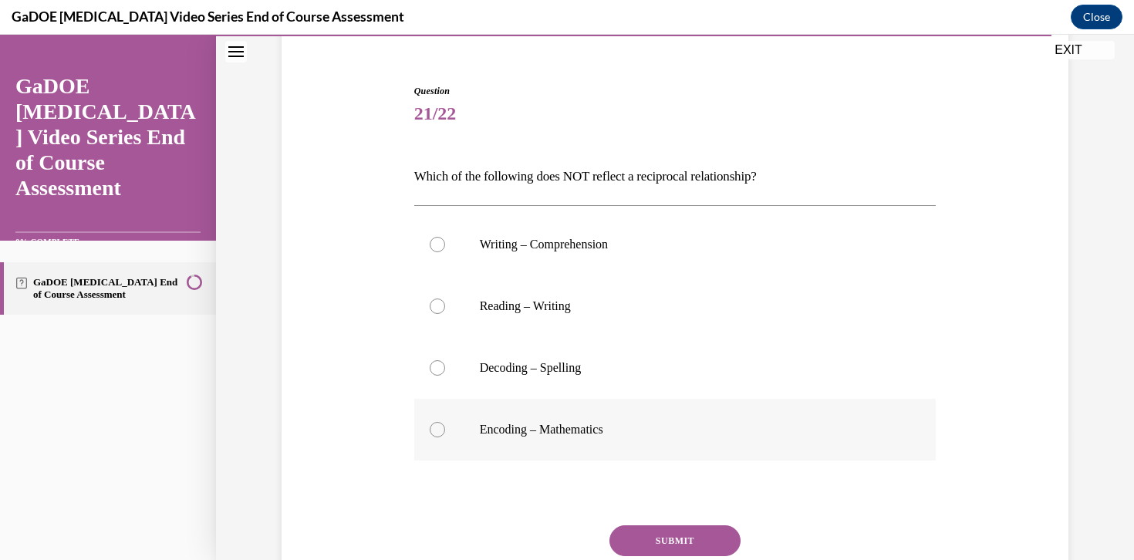
click at [585, 430] on p "Encoding – Mathematics" at bounding box center [689, 429] width 418 height 15
click at [445, 430] on input "Encoding – Mathematics" at bounding box center [437, 429] width 15 height 15
radio input "true"
click at [670, 537] on button "SUBMIT" at bounding box center [674, 540] width 131 height 31
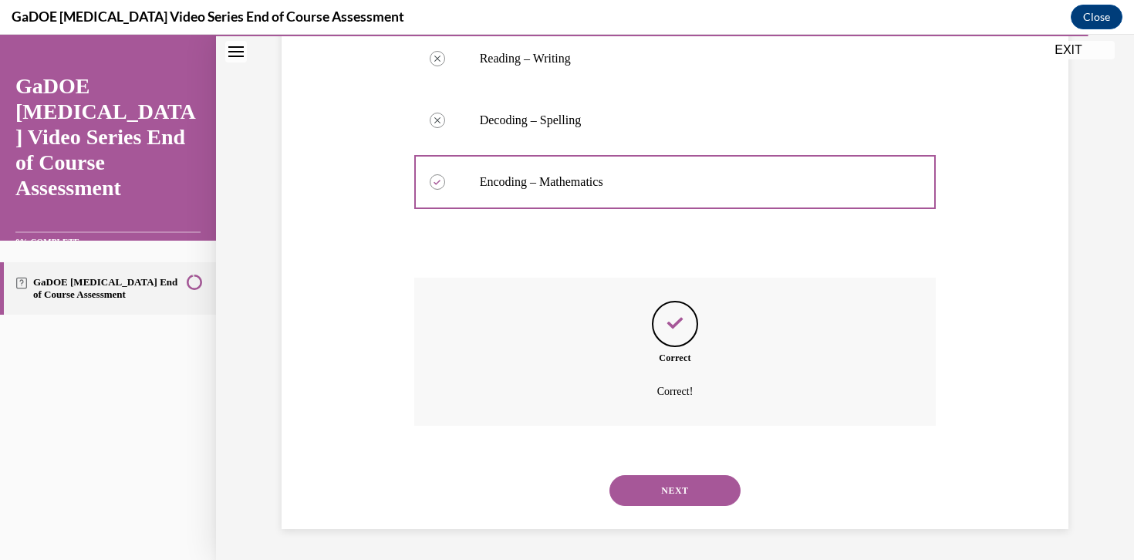
click at [679, 491] on button "NEXT" at bounding box center [674, 490] width 131 height 31
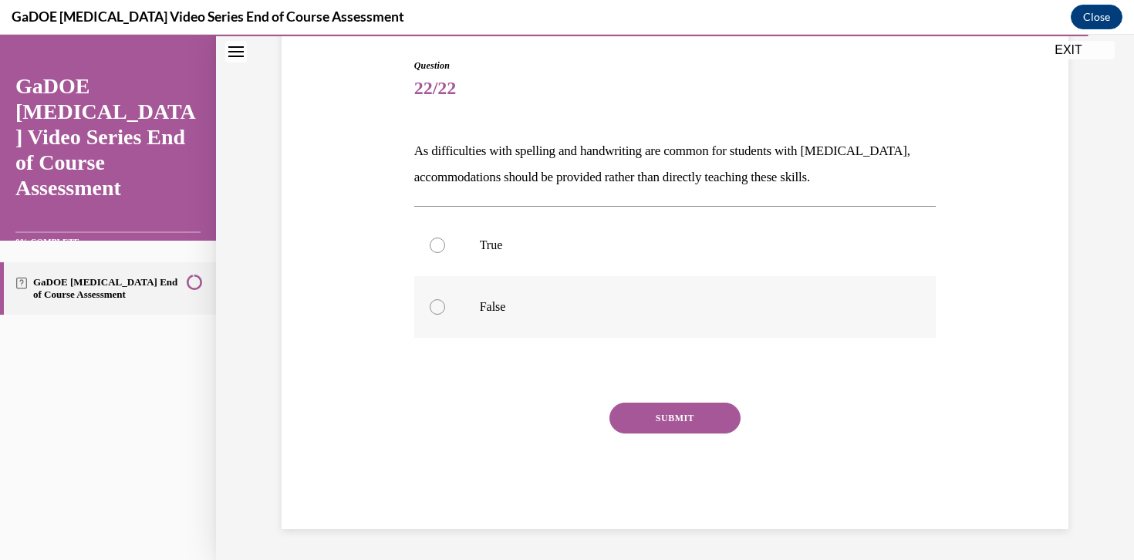
click at [602, 315] on label "False" at bounding box center [675, 307] width 522 height 62
click at [445, 315] on input "False" at bounding box center [437, 306] width 15 height 15
radio input "true"
click at [668, 414] on button "SUBMIT" at bounding box center [674, 418] width 131 height 31
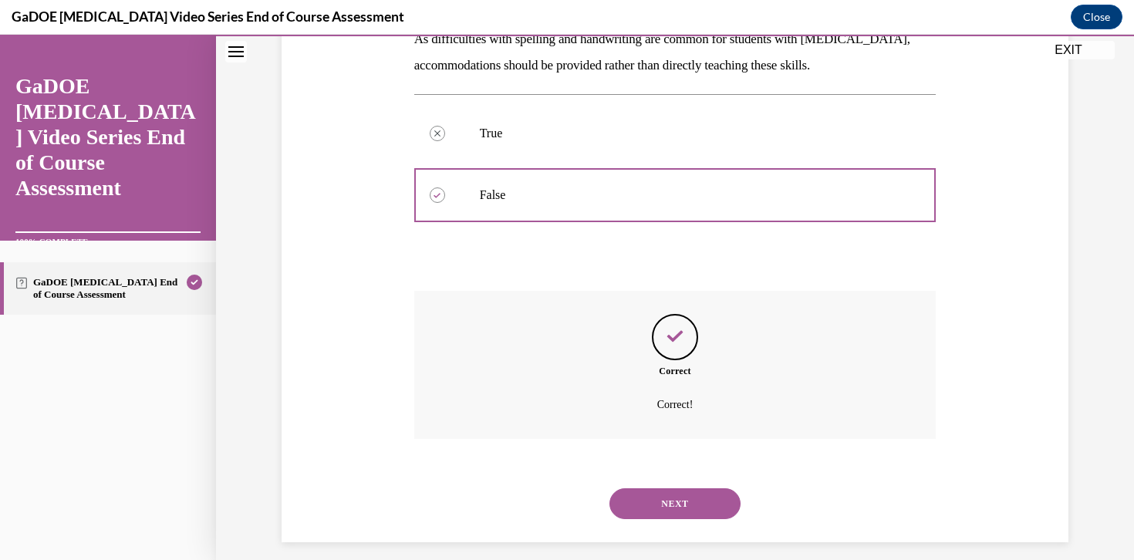
scroll to position [281, 0]
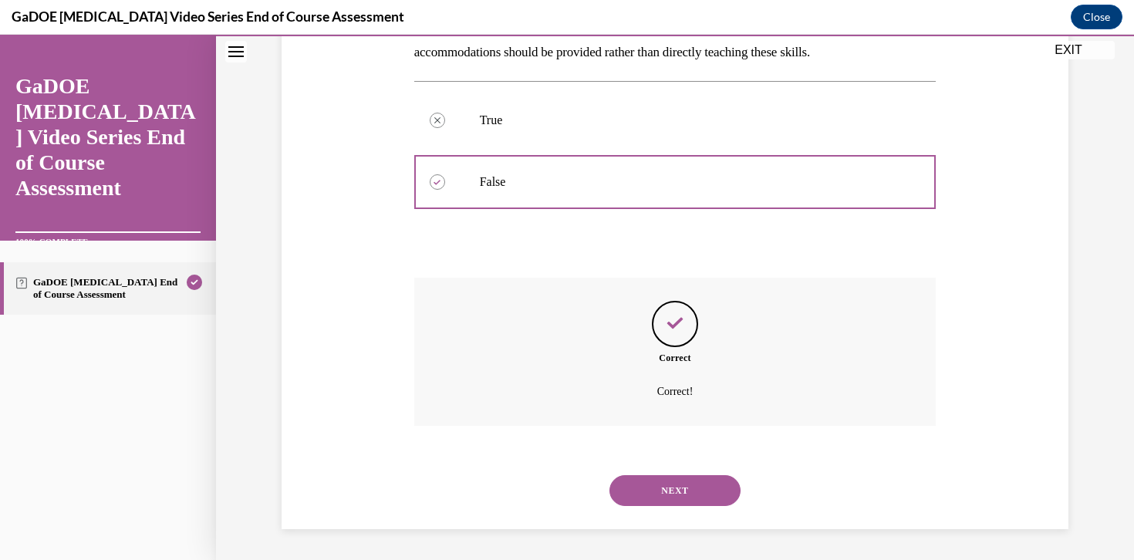
click at [689, 503] on button "NEXT" at bounding box center [674, 490] width 131 height 31
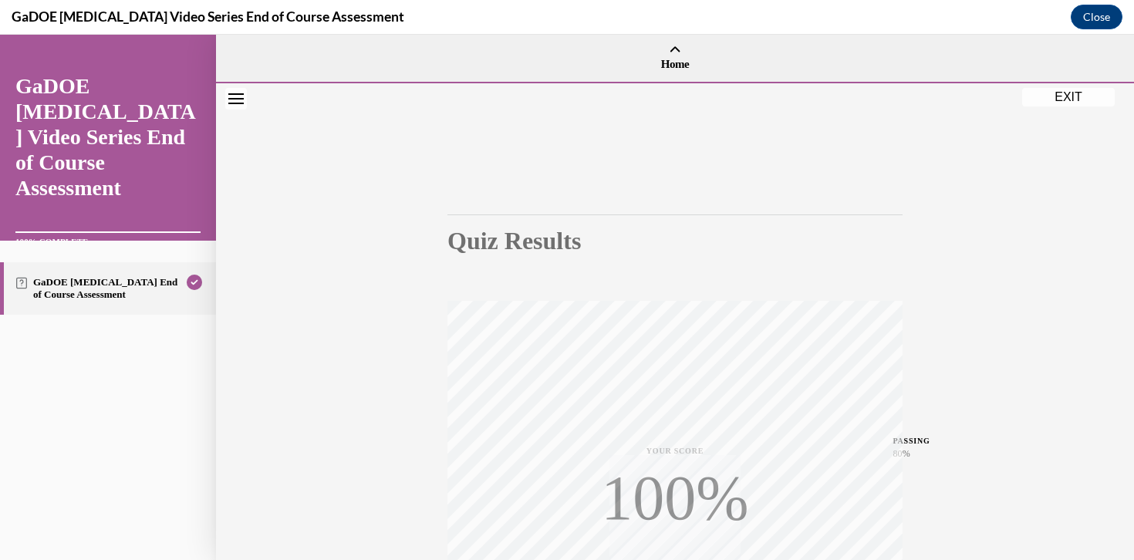
scroll to position [265, 0]
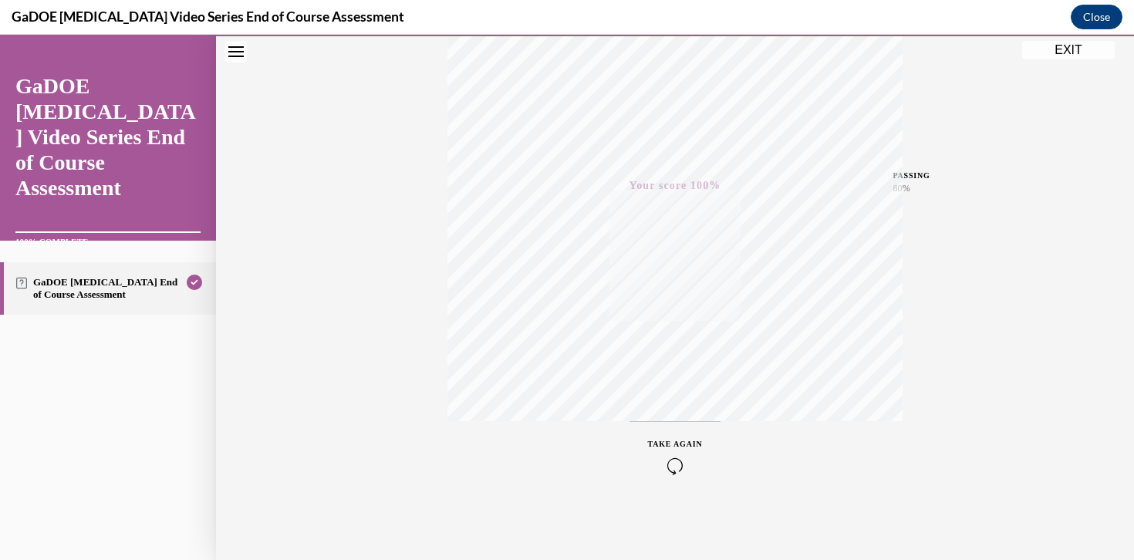
click at [1056, 53] on button "EXIT" at bounding box center [1068, 50] width 93 height 19
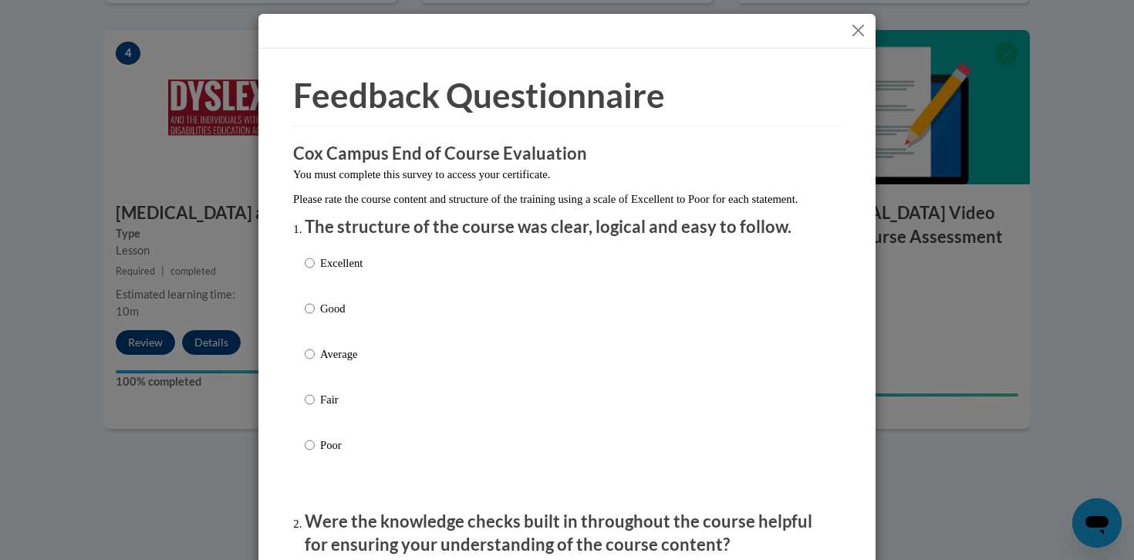
click at [320, 317] on p "Good" at bounding box center [341, 308] width 42 height 17
click at [315, 317] on input "Good" at bounding box center [310, 308] width 10 height 17
radio input "true"
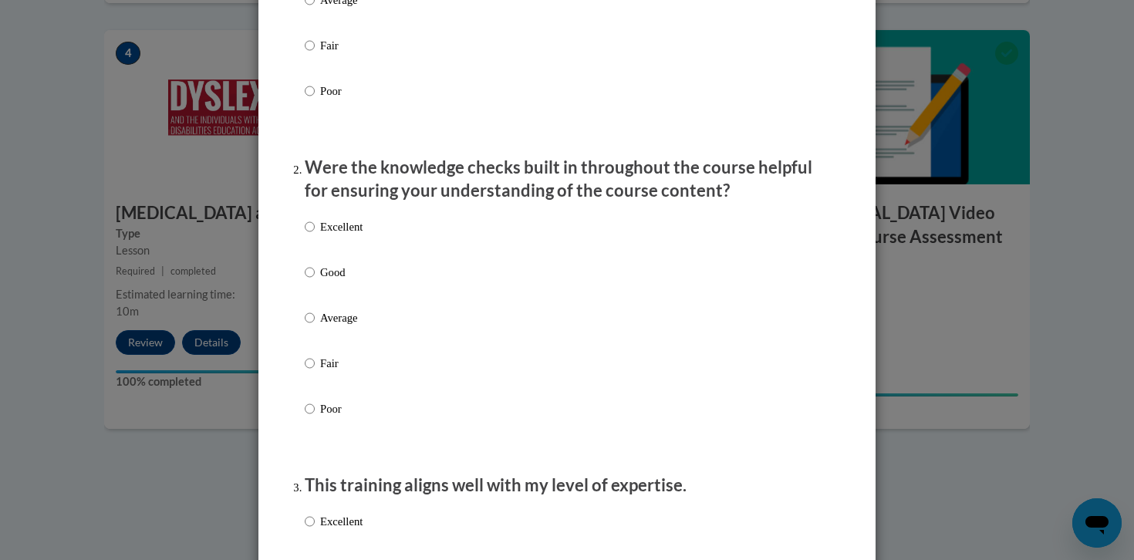
scroll to position [371, 0]
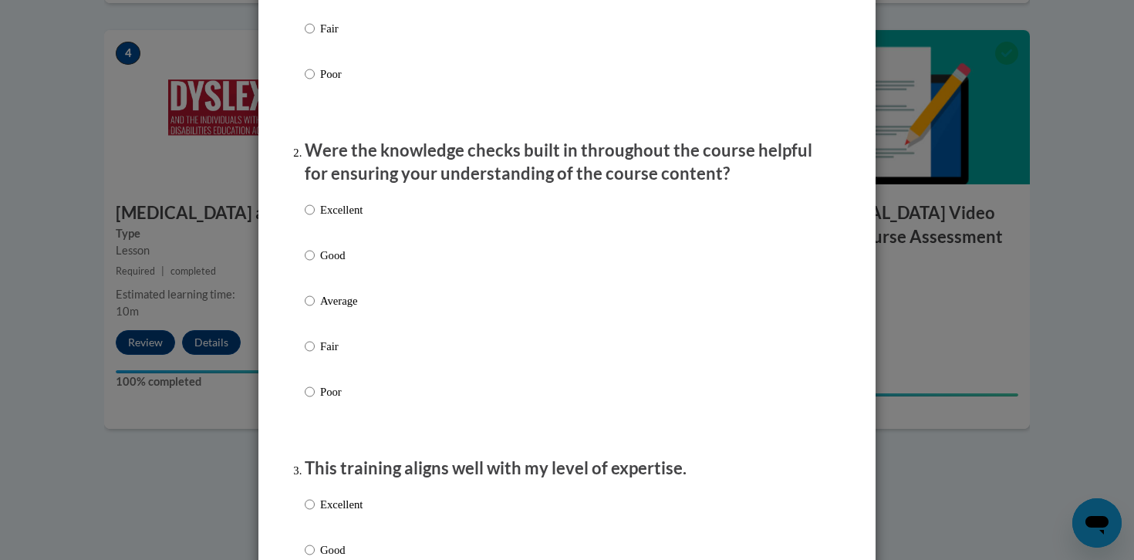
click at [325, 264] on p "Good" at bounding box center [341, 255] width 42 height 17
click at [315, 264] on input "Good" at bounding box center [310, 255] width 10 height 17
radio input "true"
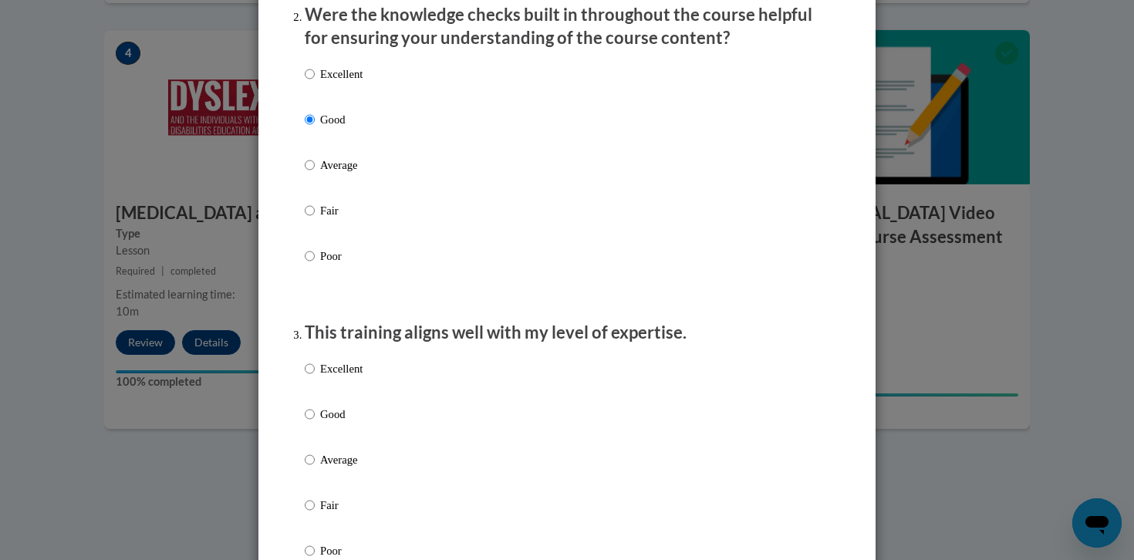
click at [326, 423] on p "Good" at bounding box center [341, 414] width 42 height 17
click at [315, 423] on input "Good" at bounding box center [310, 414] width 10 height 17
radio input "true"
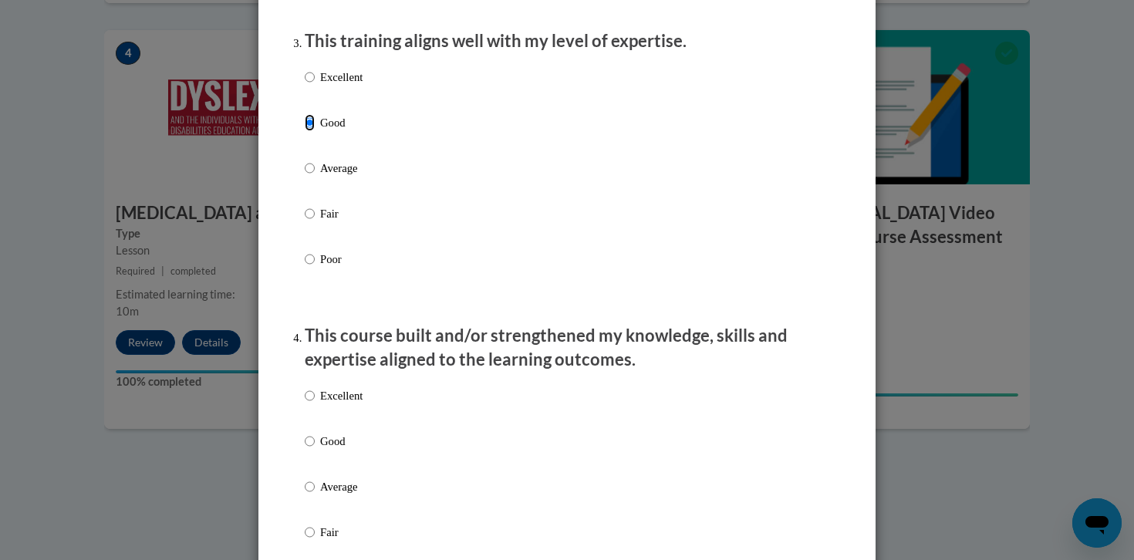
scroll to position [994, 0]
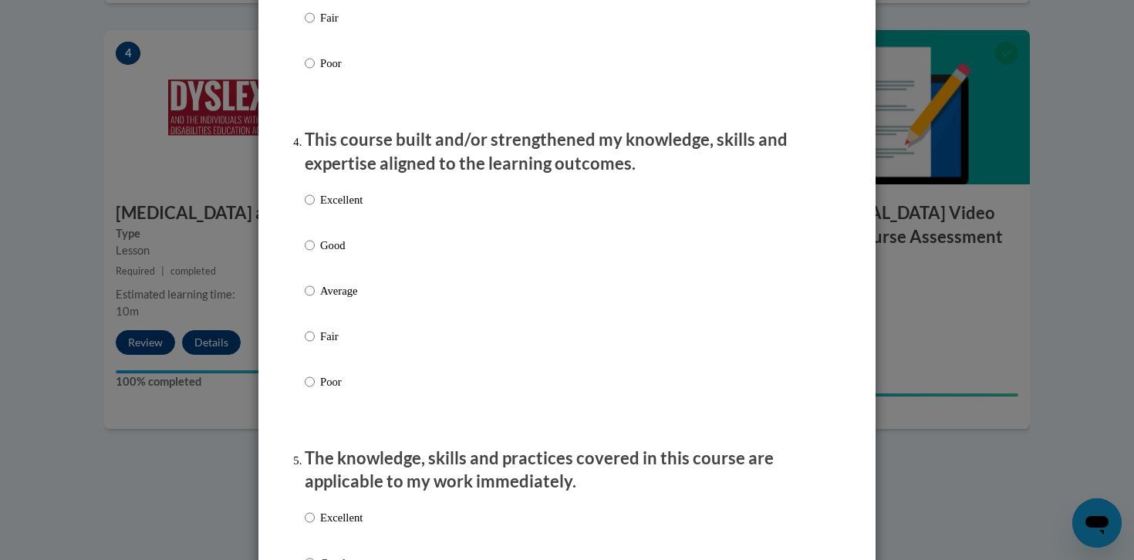
click at [345, 254] on p "Good" at bounding box center [341, 245] width 42 height 17
click at [315, 254] on input "Good" at bounding box center [310, 245] width 10 height 17
radio input "true"
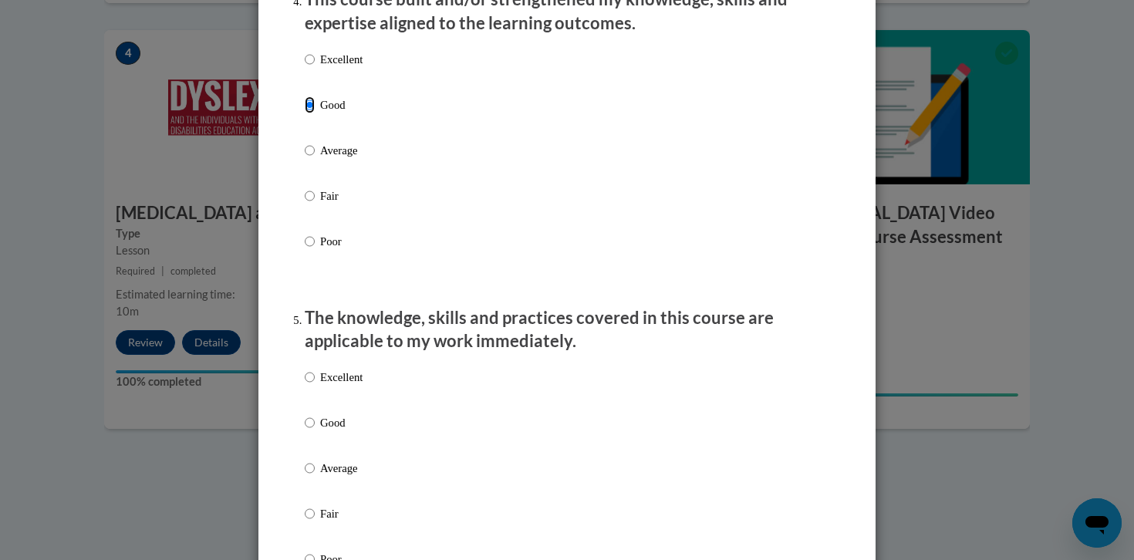
scroll to position [1177, 0]
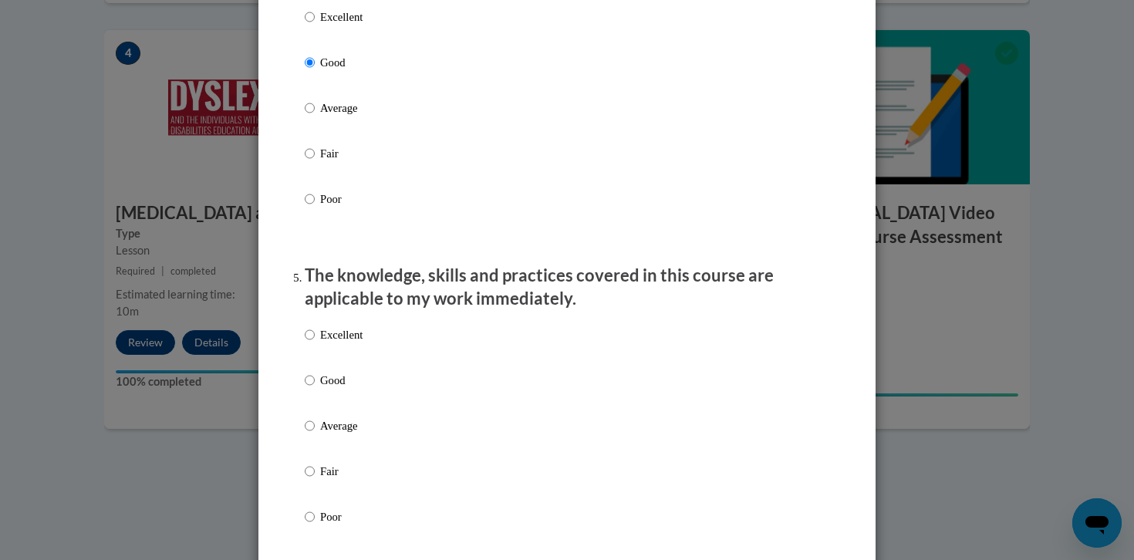
click at [329, 389] on p "Good" at bounding box center [341, 380] width 42 height 17
click at [315, 389] on input "Good" at bounding box center [310, 380] width 10 height 17
radio input "true"
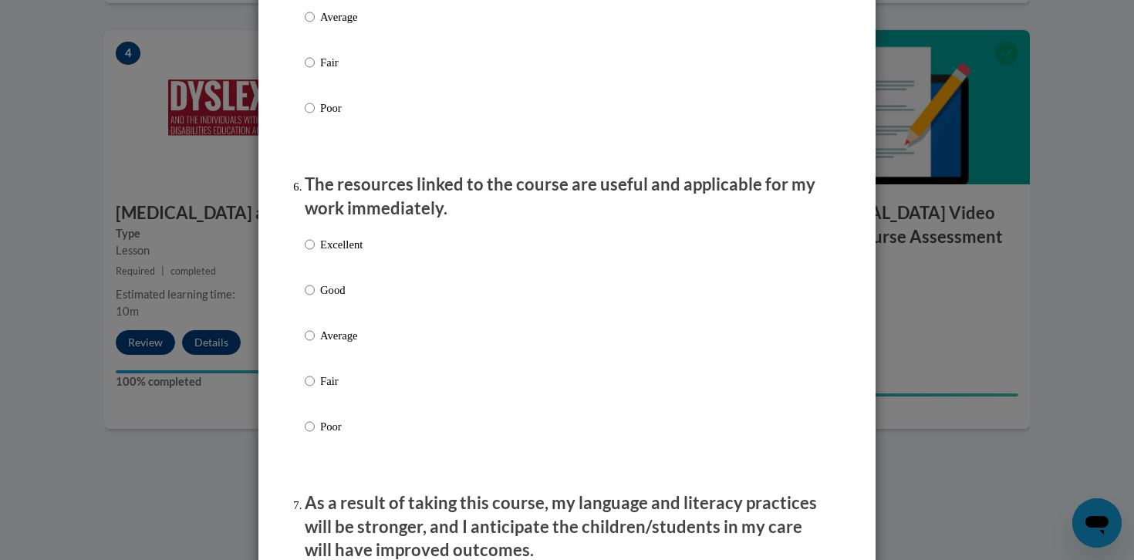
scroll to position [1599, 0]
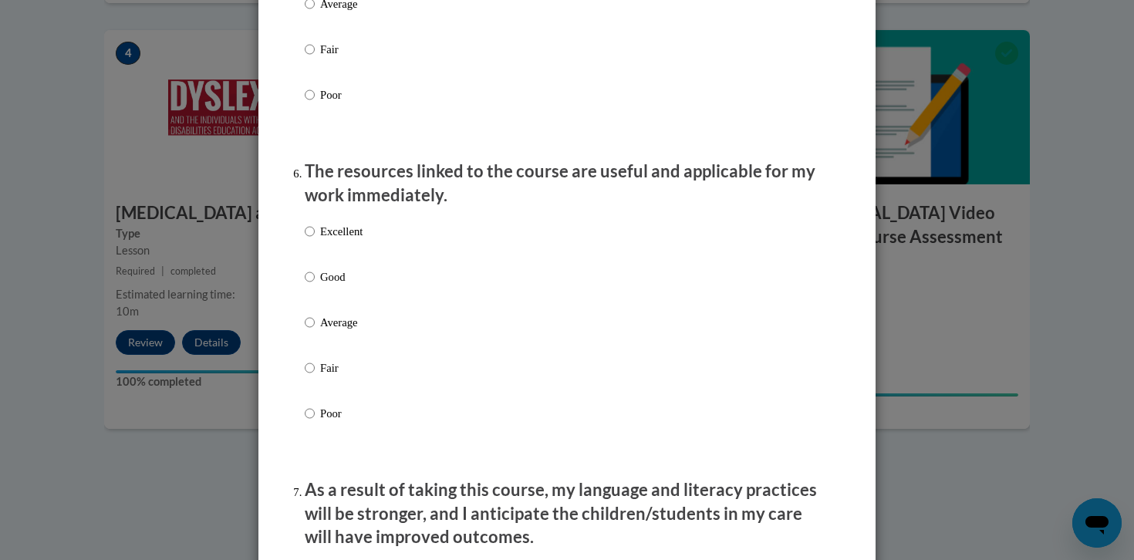
click at [330, 329] on p "Average" at bounding box center [341, 322] width 42 height 17
click at [315, 329] on input "Average" at bounding box center [310, 322] width 10 height 17
radio input "true"
click at [330, 285] on p "Good" at bounding box center [341, 276] width 42 height 17
click at [315, 285] on input "Good" at bounding box center [310, 276] width 10 height 17
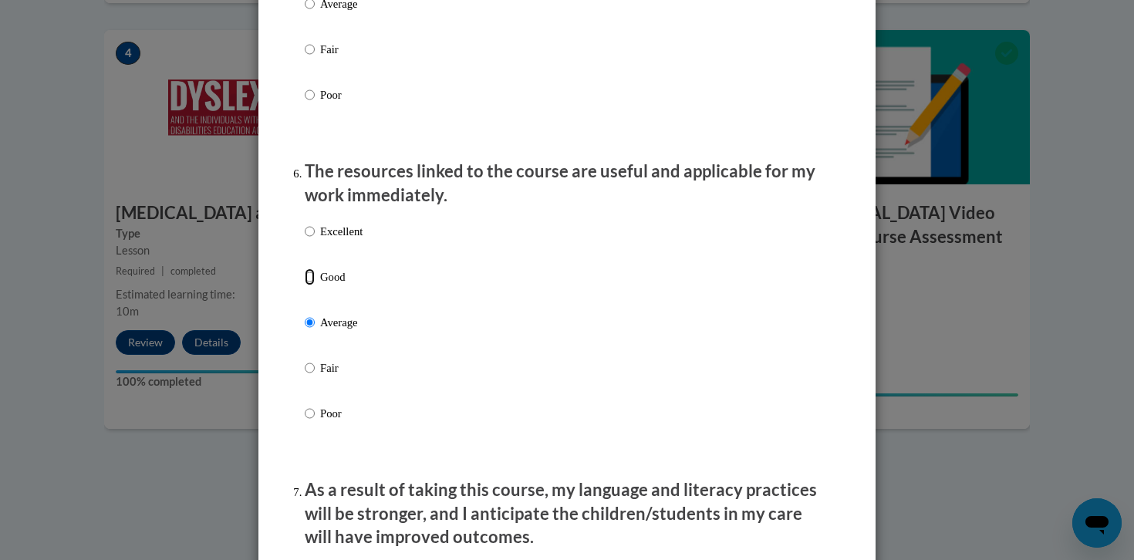
radio input "true"
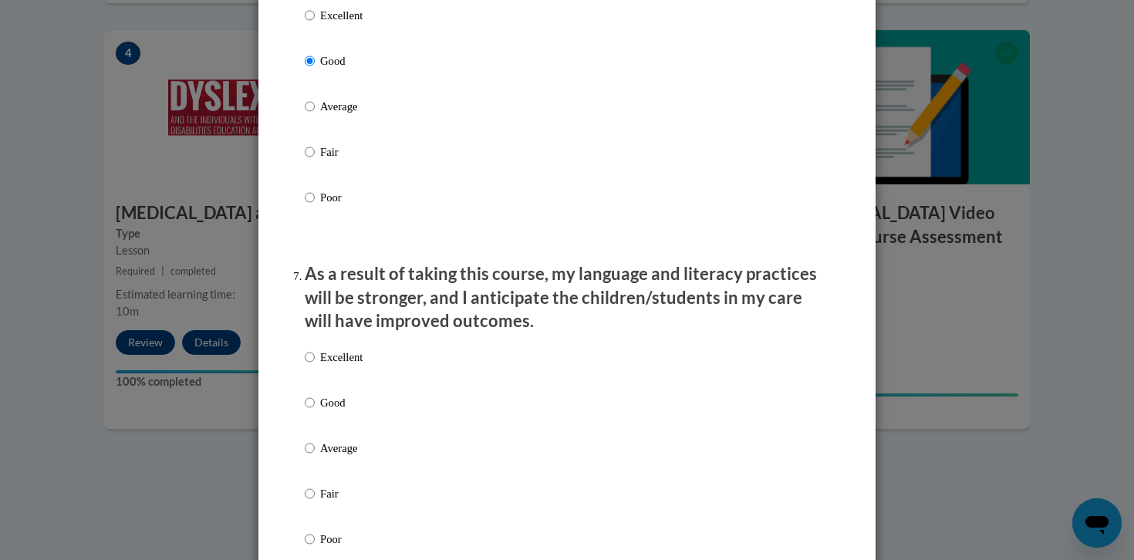
click at [331, 411] on p "Good" at bounding box center [341, 402] width 42 height 17
click at [315, 411] on input "Good" at bounding box center [310, 402] width 10 height 17
radio input "true"
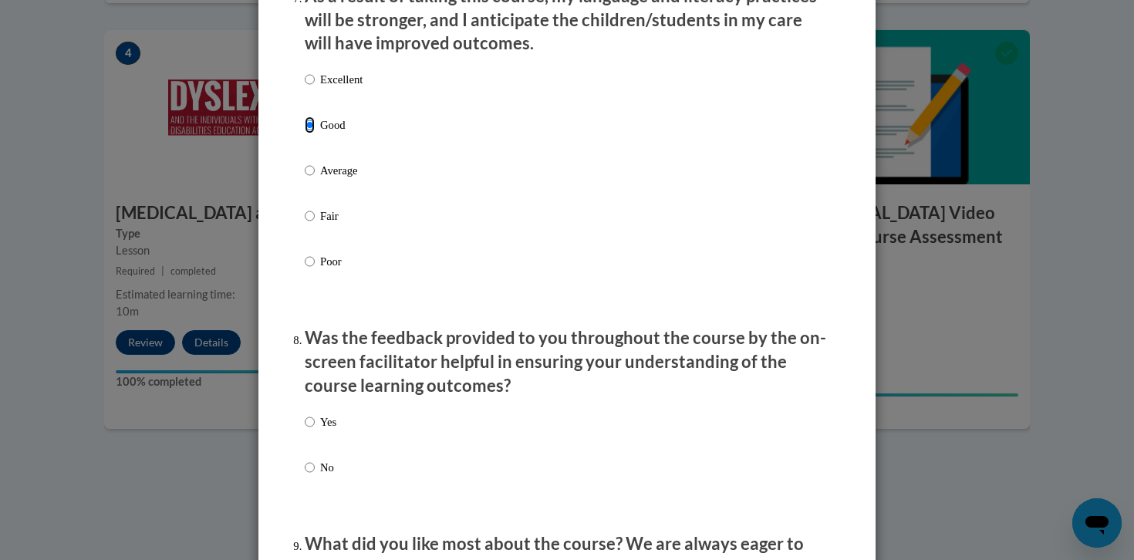
scroll to position [2271, 0]
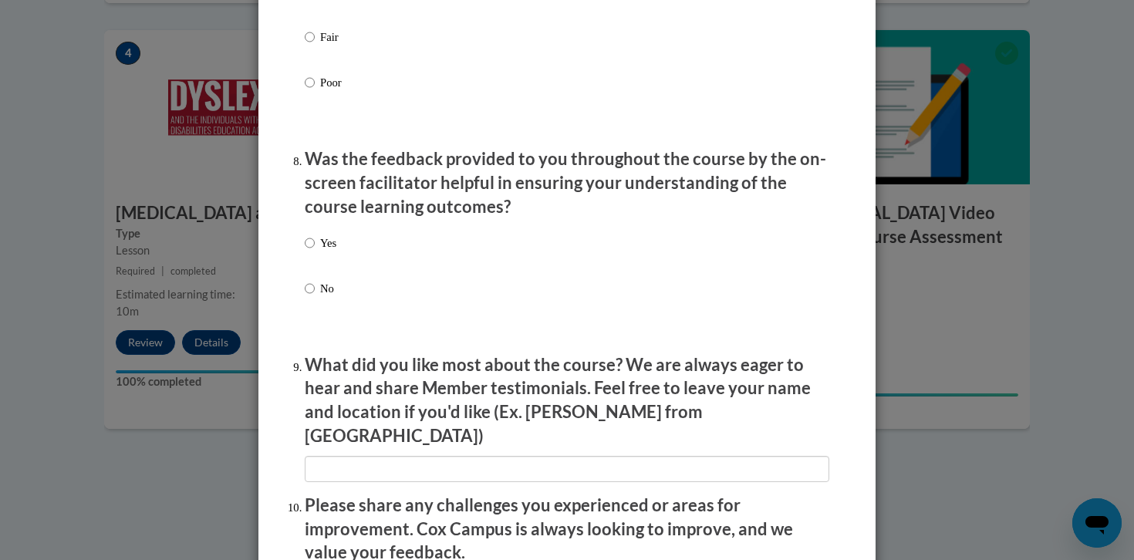
click at [329, 251] on p "Yes" at bounding box center [328, 242] width 16 height 17
click at [315, 251] on input "Yes" at bounding box center [310, 242] width 10 height 17
radio input "true"
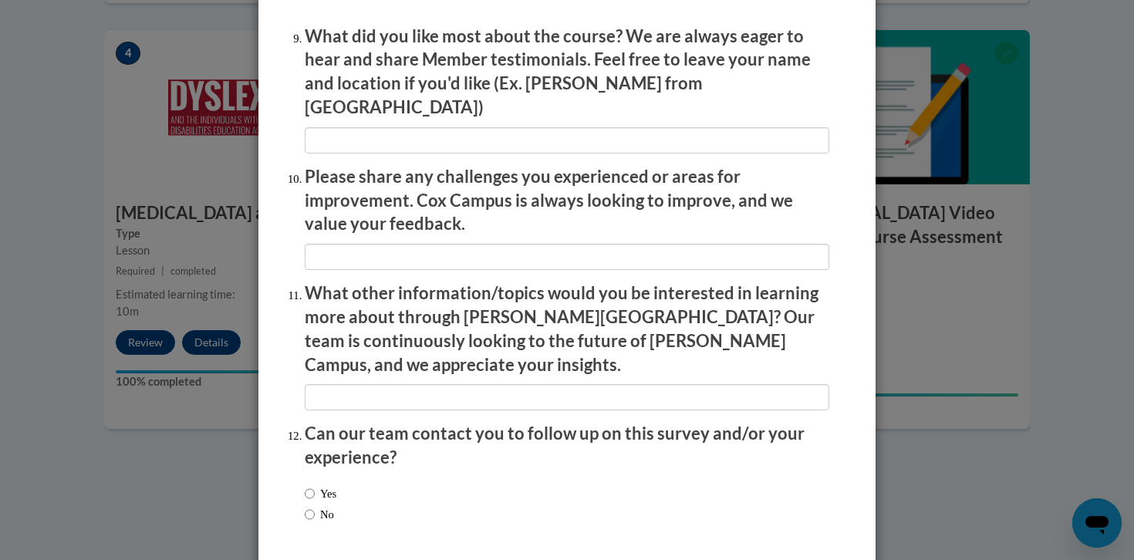
scroll to position [2648, 0]
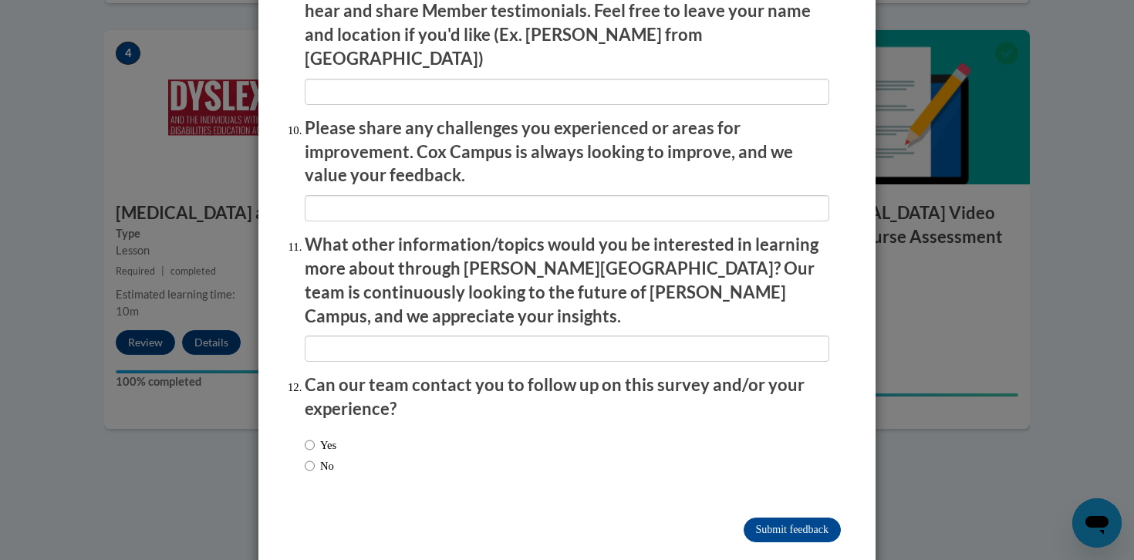
click at [327, 457] on label "No" at bounding box center [319, 465] width 29 height 17
click at [315, 457] on input "No" at bounding box center [310, 465] width 10 height 17
radio input "true"
click at [760, 517] on input "Submit feedback" at bounding box center [791, 529] width 97 height 25
